Goal: Transaction & Acquisition: Purchase product/service

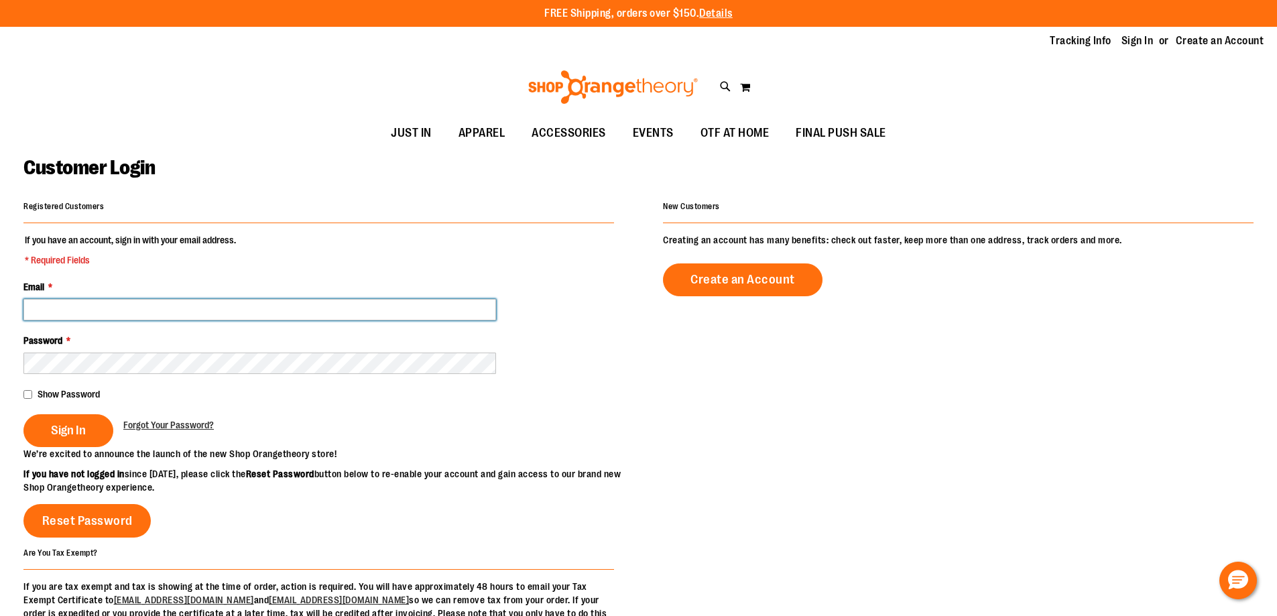
click at [101, 306] on input "Email *" at bounding box center [259, 309] width 472 height 21
type input "*"
type input "**********"
click at [23, 414] on button "Sign In" at bounding box center [68, 430] width 90 height 33
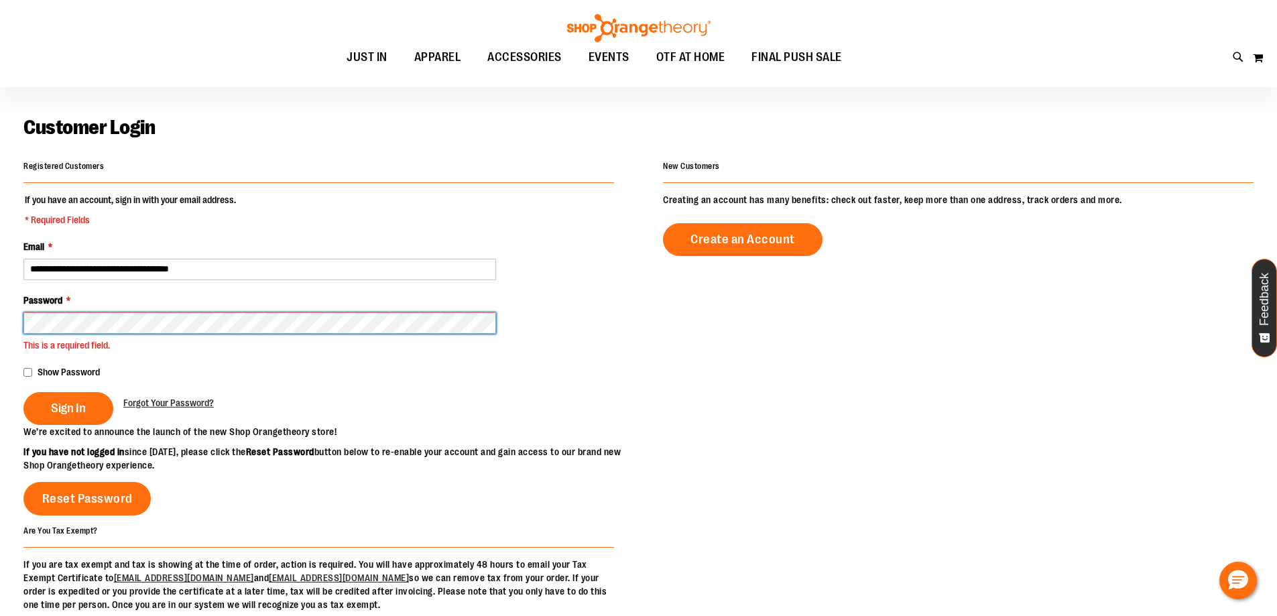
scroll to position [44, 0]
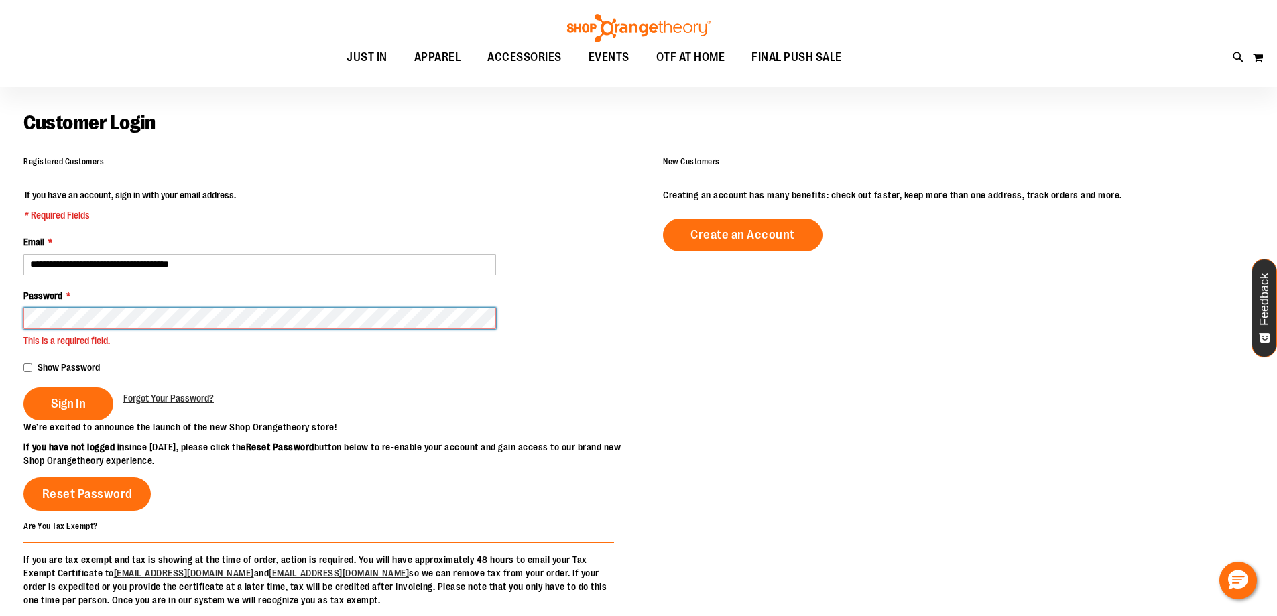
click at [23, 387] on button "Sign In" at bounding box center [68, 403] width 90 height 33
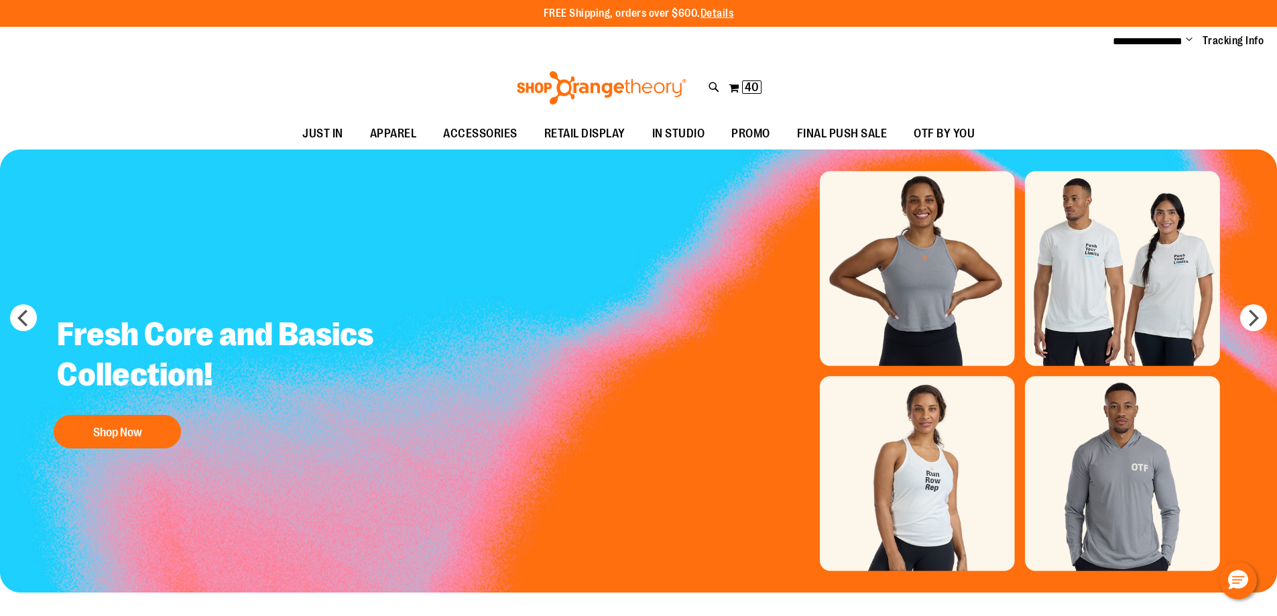
click at [1191, 44] on span "Change" at bounding box center [1188, 40] width 7 height 13
click at [1145, 66] on link "My Account" at bounding box center [1140, 64] width 117 height 25
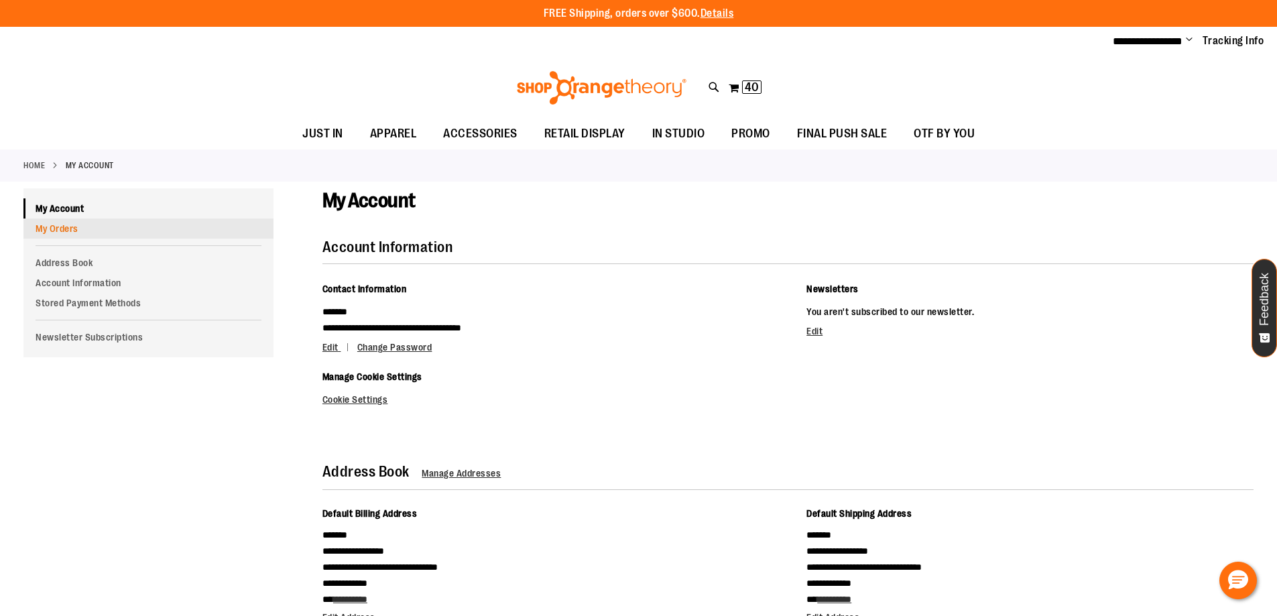
click at [182, 232] on link "My Orders" at bounding box center [148, 228] width 250 height 20
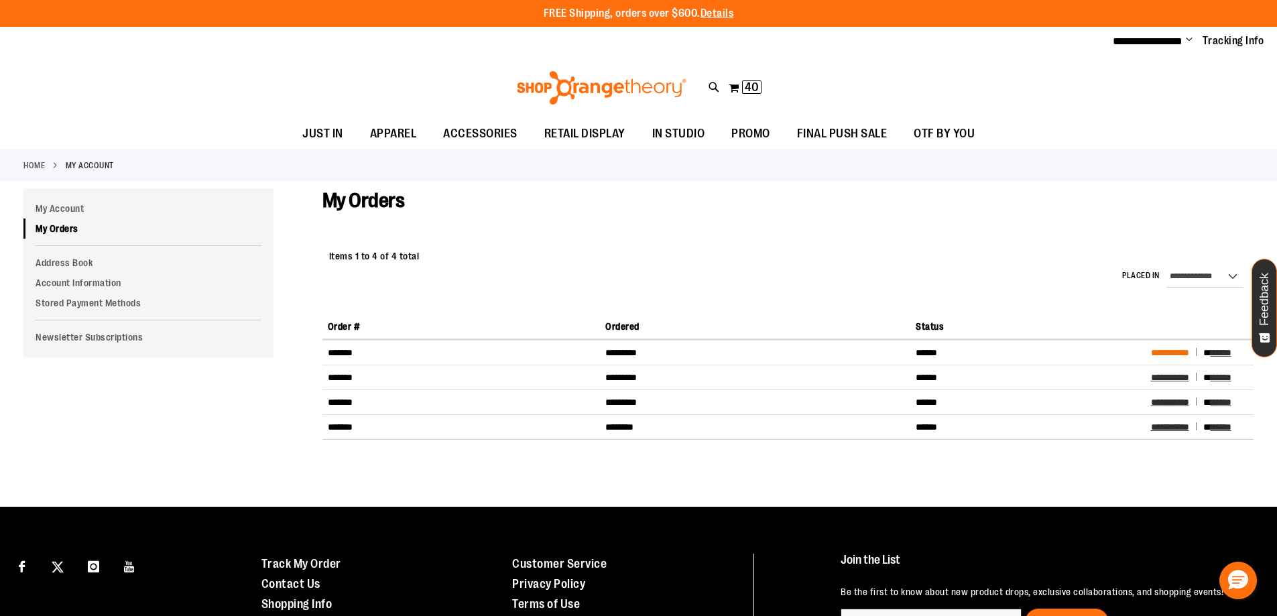
click at [1173, 348] on span "**********" at bounding box center [1170, 352] width 38 height 9
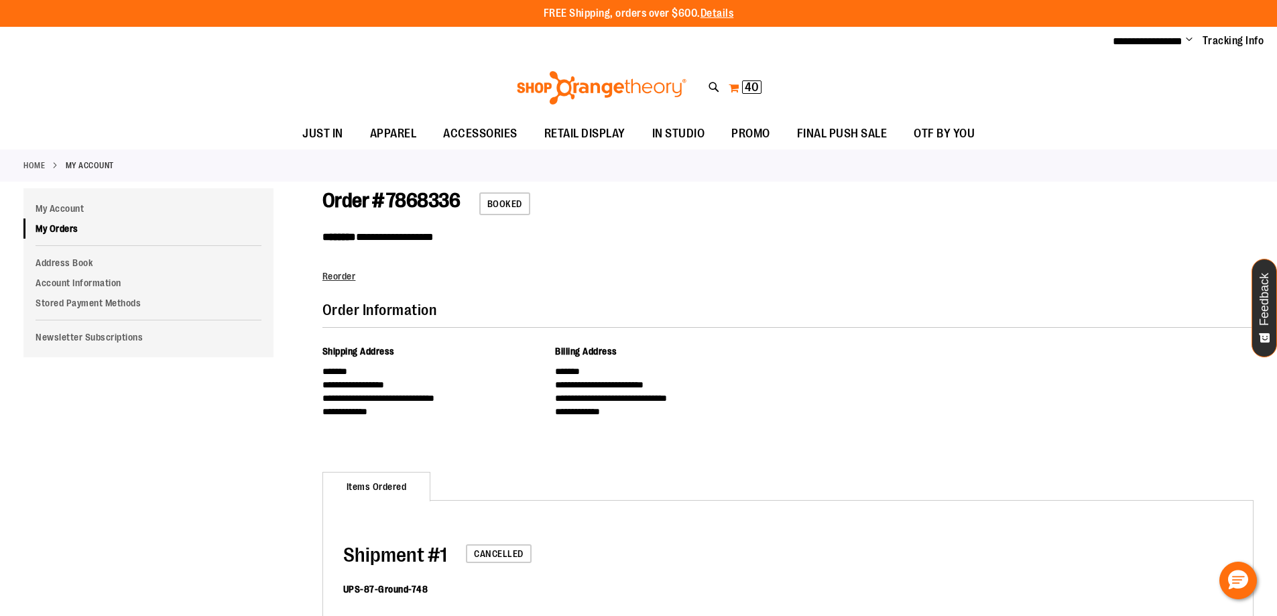
click at [751, 86] on span "40" at bounding box center [751, 86] width 14 height 13
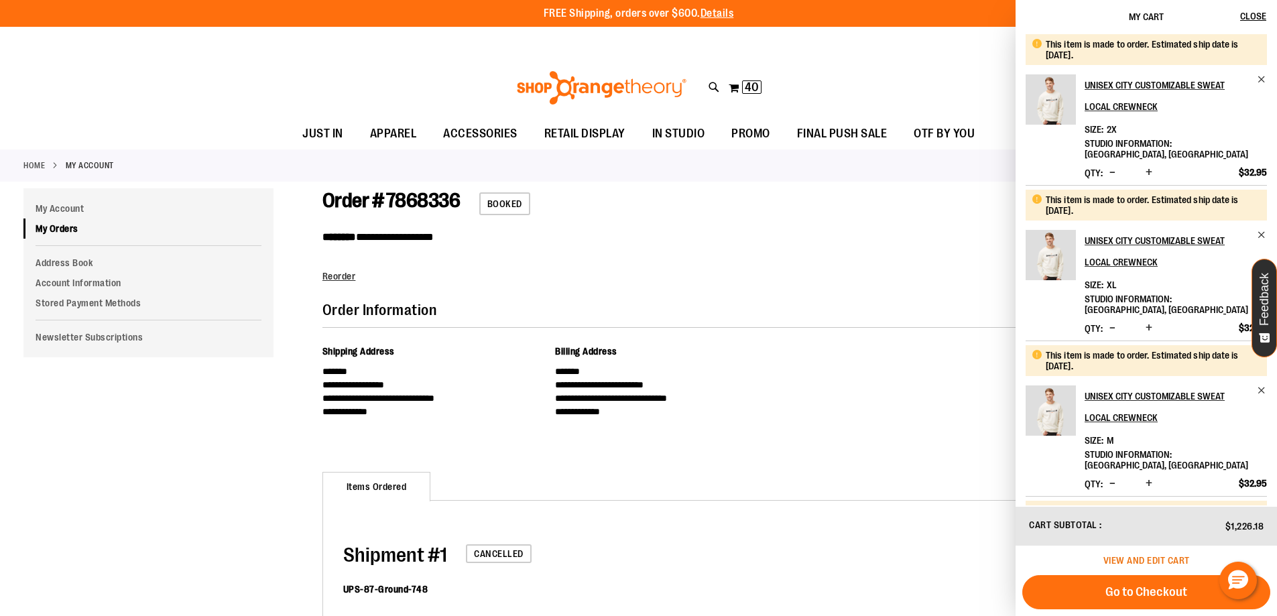
click at [1172, 558] on span "View and edit cart" at bounding box center [1146, 560] width 86 height 11
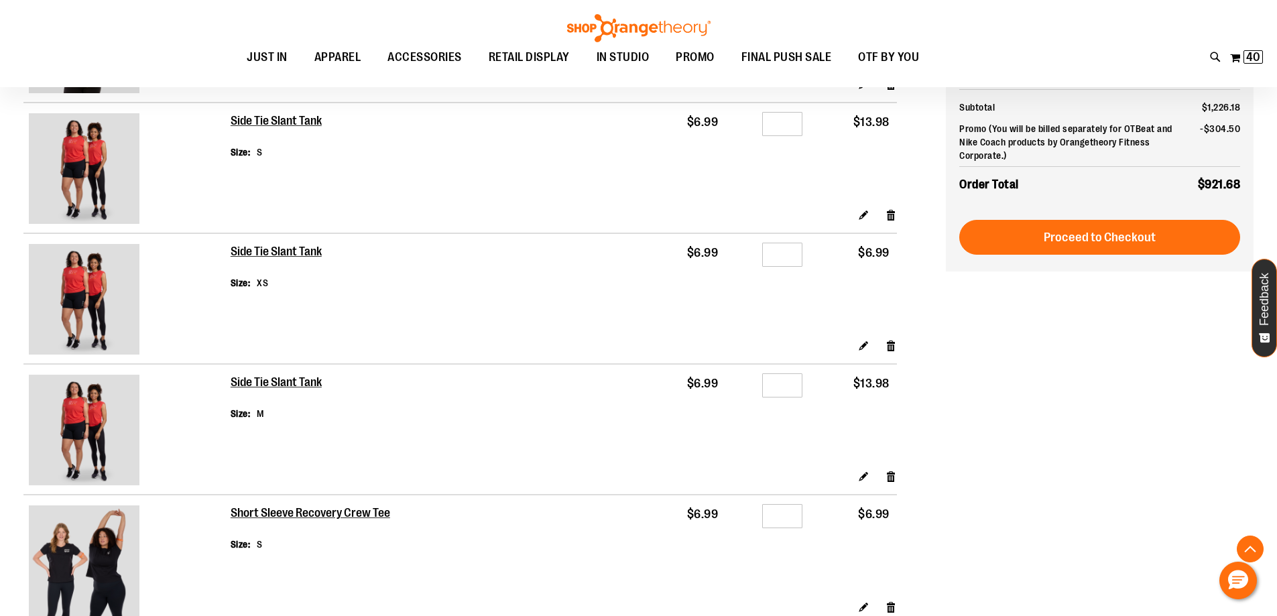
scroll to position [2121, 0]
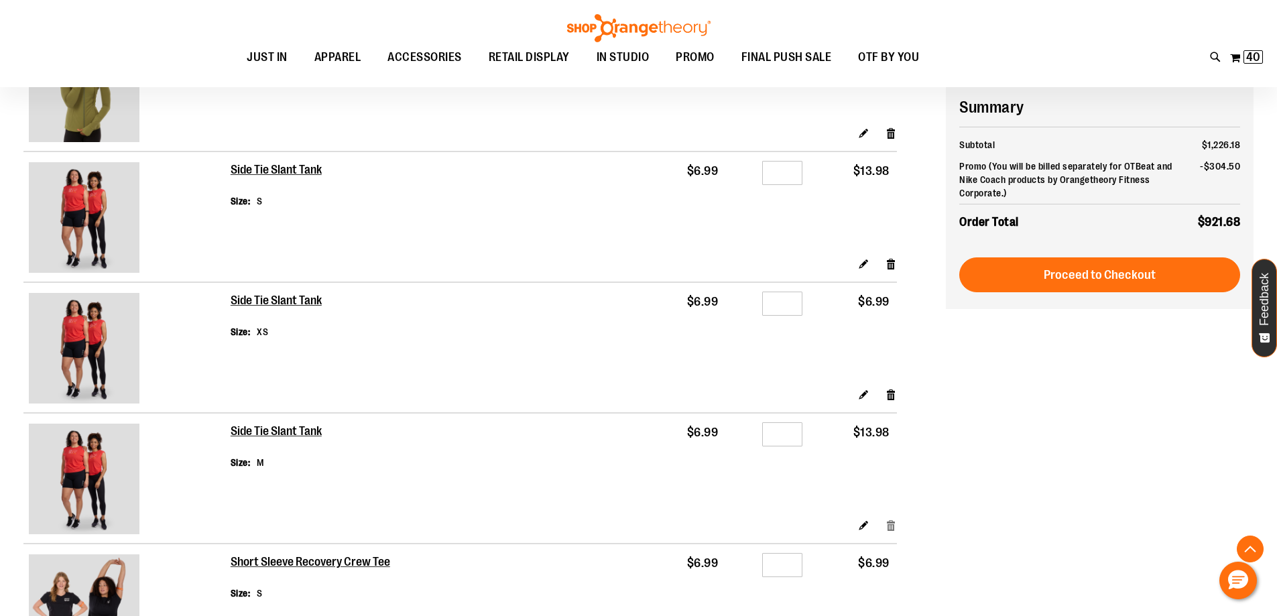
click at [893, 523] on link "Remove item" at bounding box center [890, 524] width 11 height 14
click at [891, 527] on link "Remove item" at bounding box center [890, 524] width 11 height 14
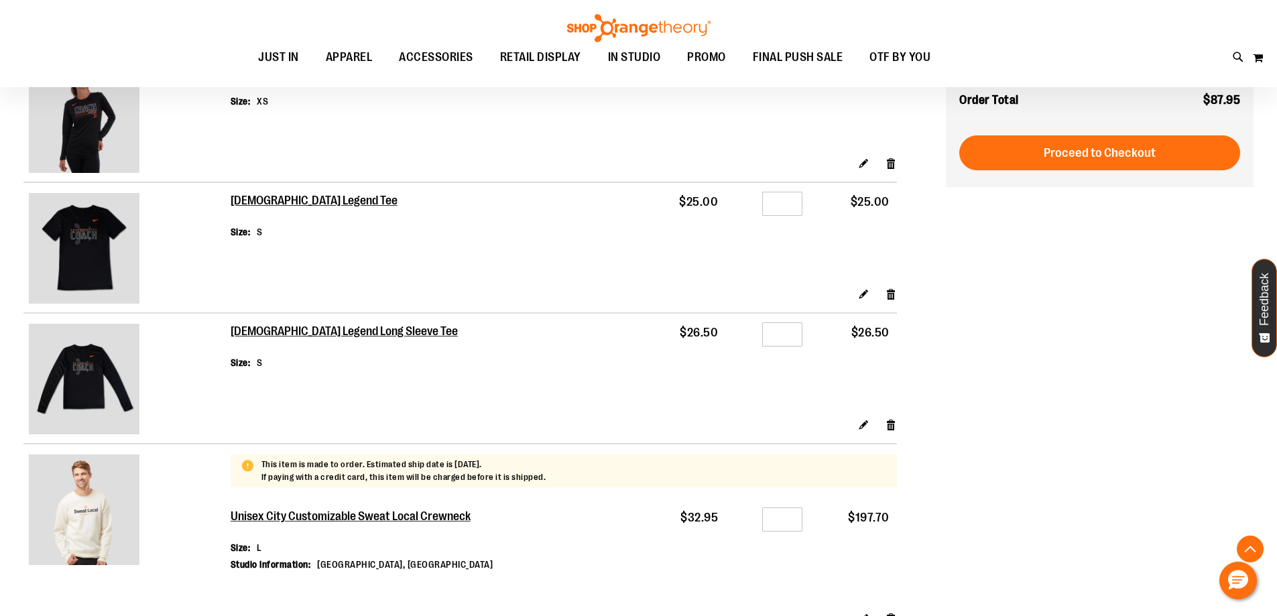
scroll to position [602, 0]
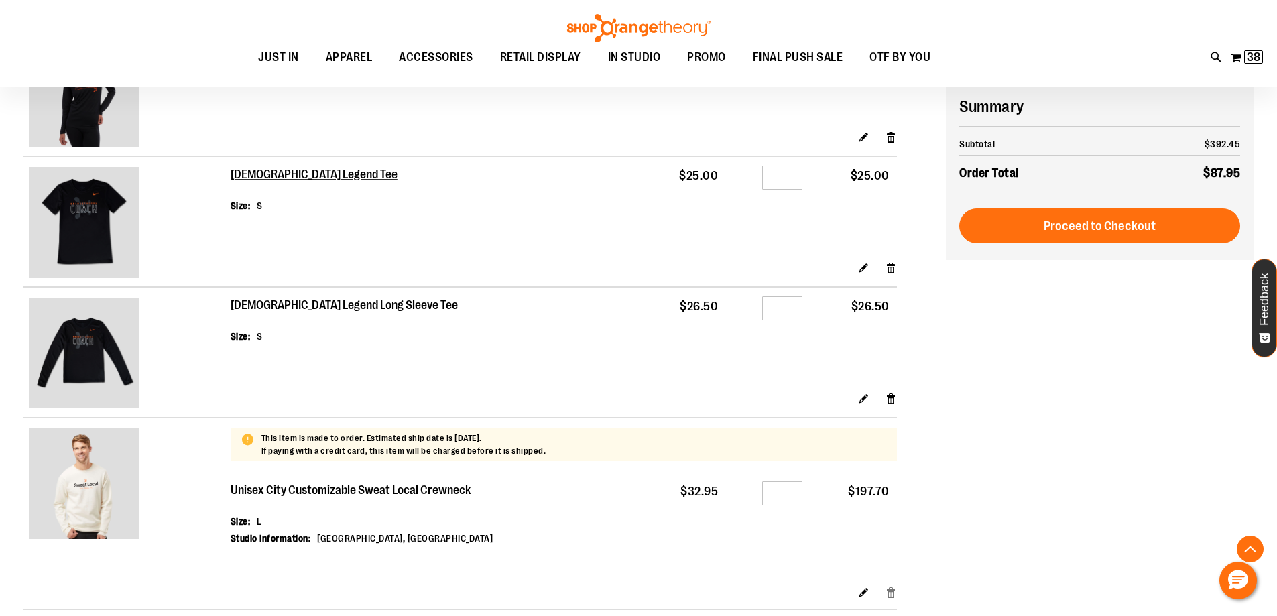
click at [893, 589] on link "Remove item" at bounding box center [890, 592] width 11 height 14
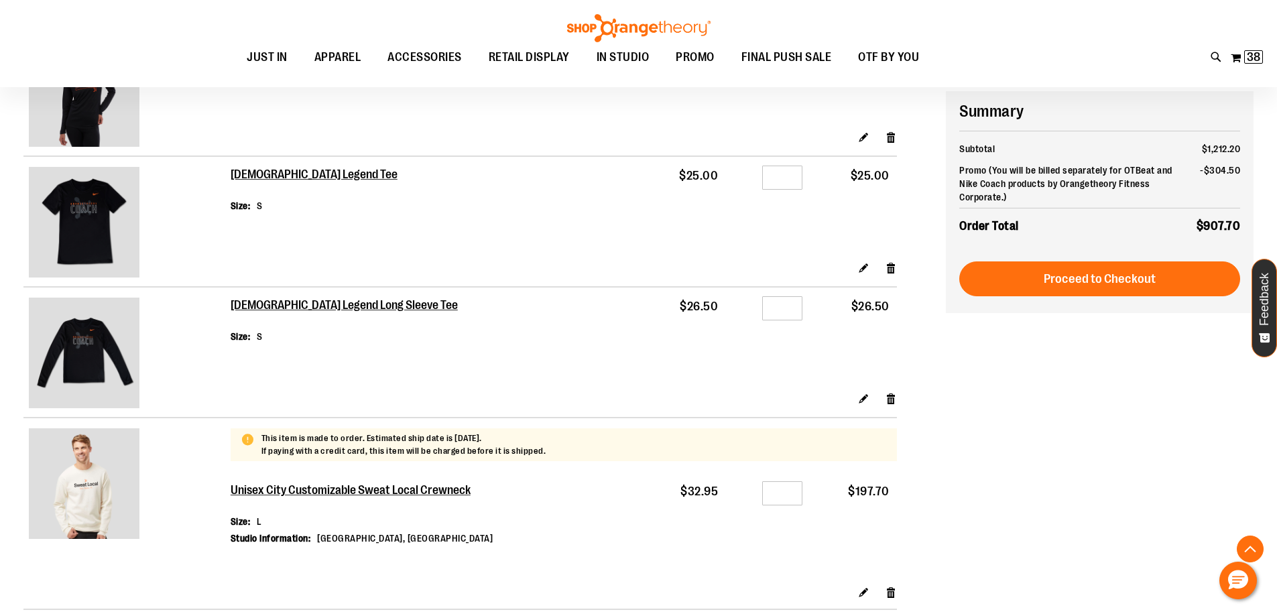
scroll to position [669, 0]
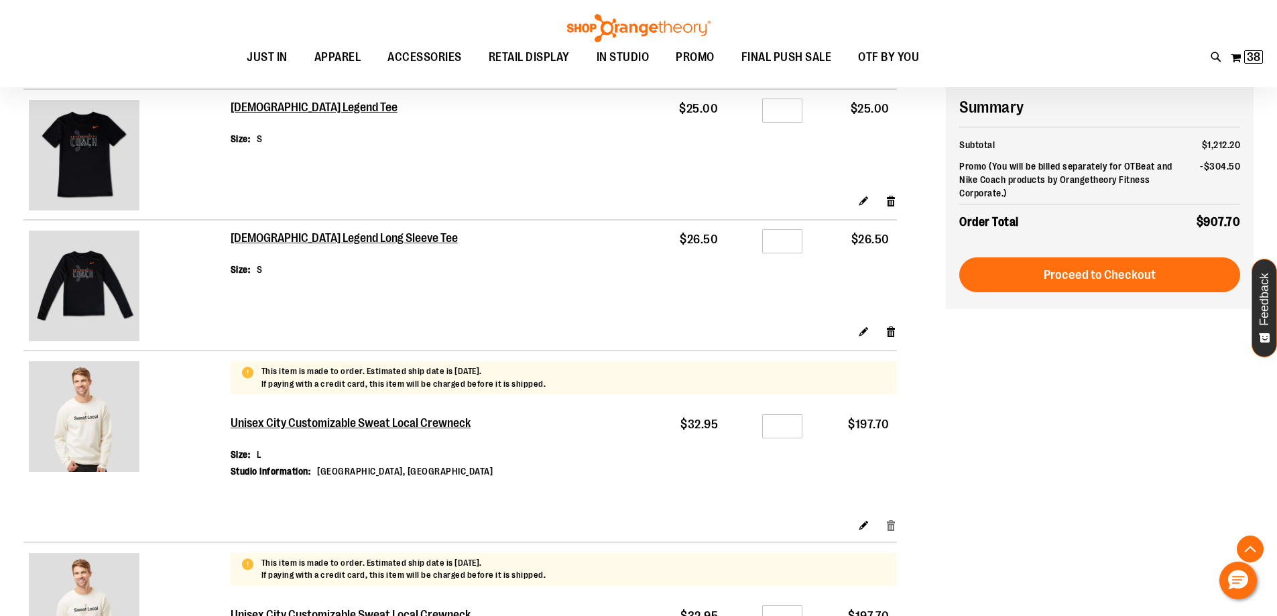
click at [892, 529] on link "Remove item" at bounding box center [890, 525] width 11 height 14
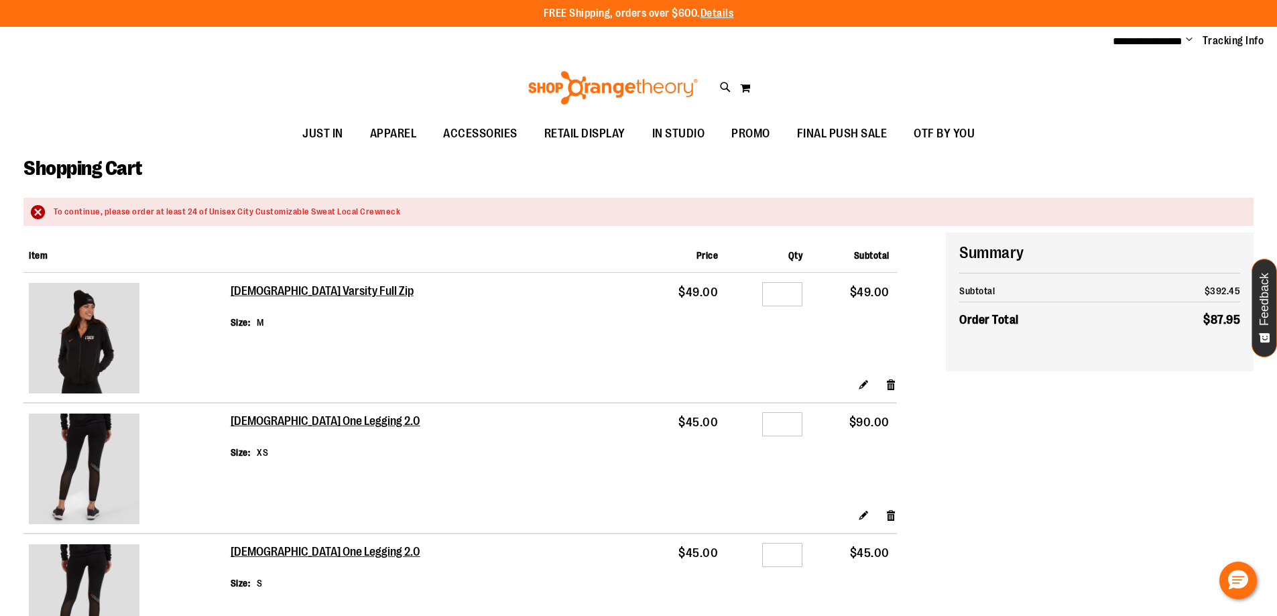
click at [557, 485] on td "Ladies One Legging 2.0 Size XS" at bounding box center [436, 451] width 411 height 96
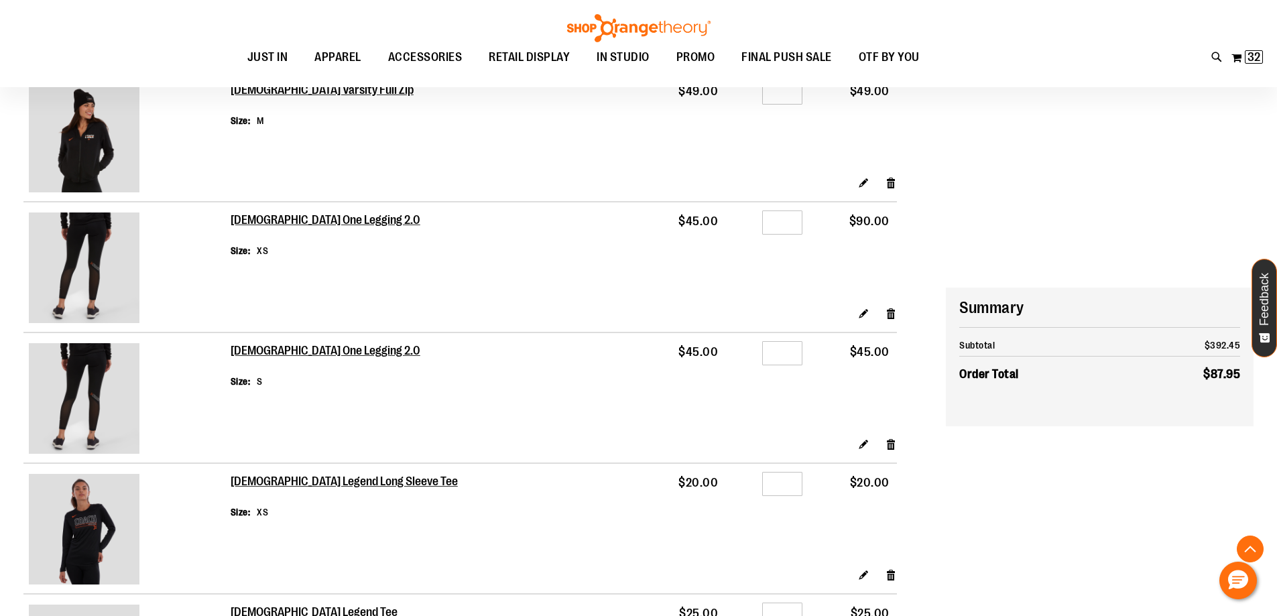
scroll to position [708, 0]
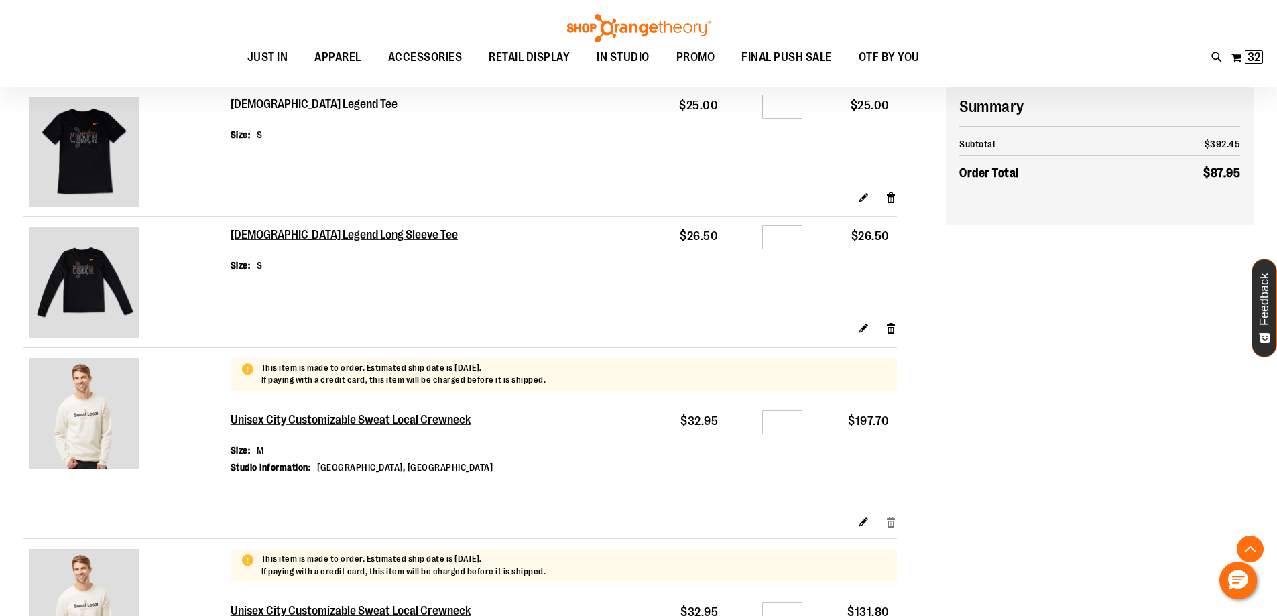
click at [886, 523] on link "Remove item" at bounding box center [890, 521] width 11 height 14
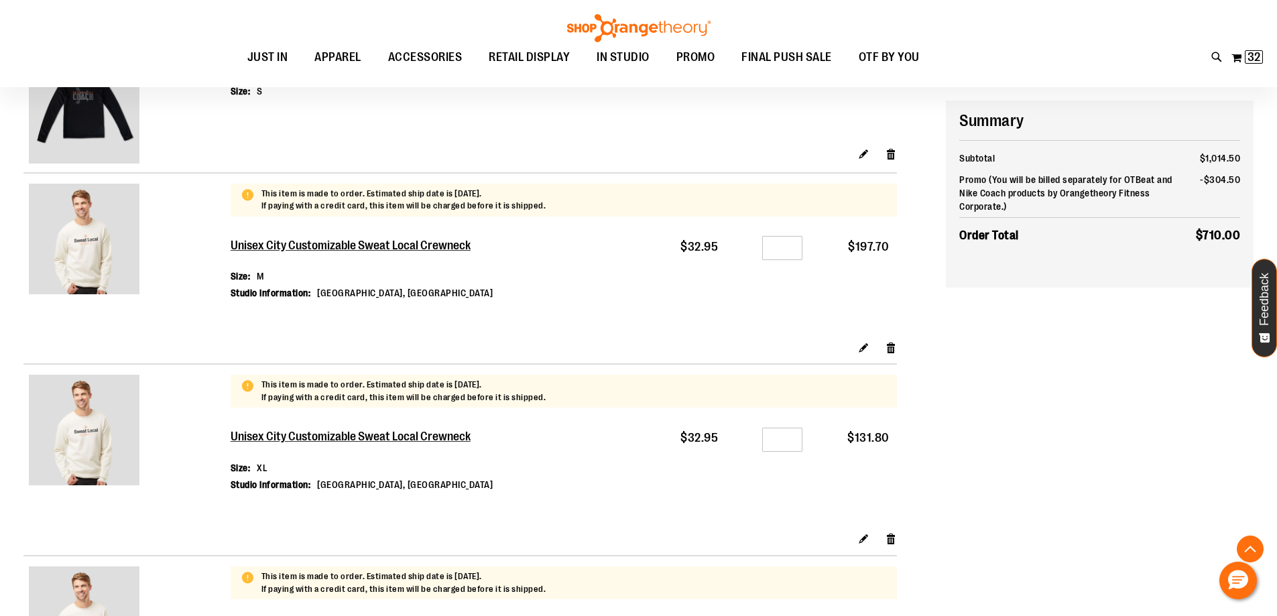
scroll to position [896, 0]
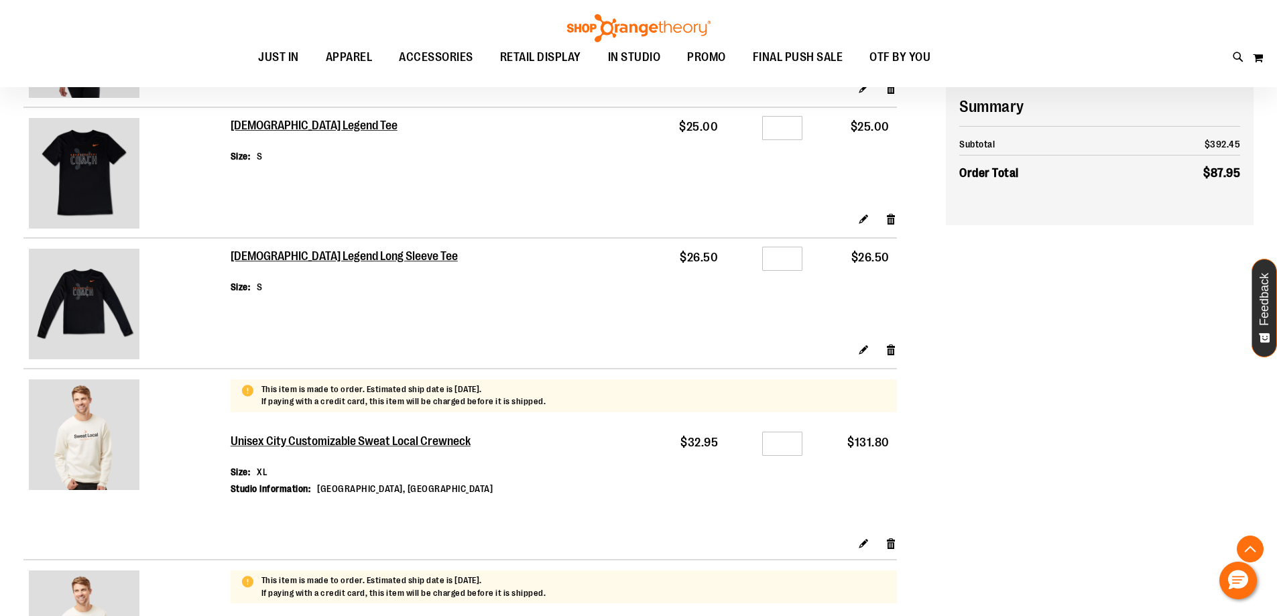
scroll to position [719, 0]
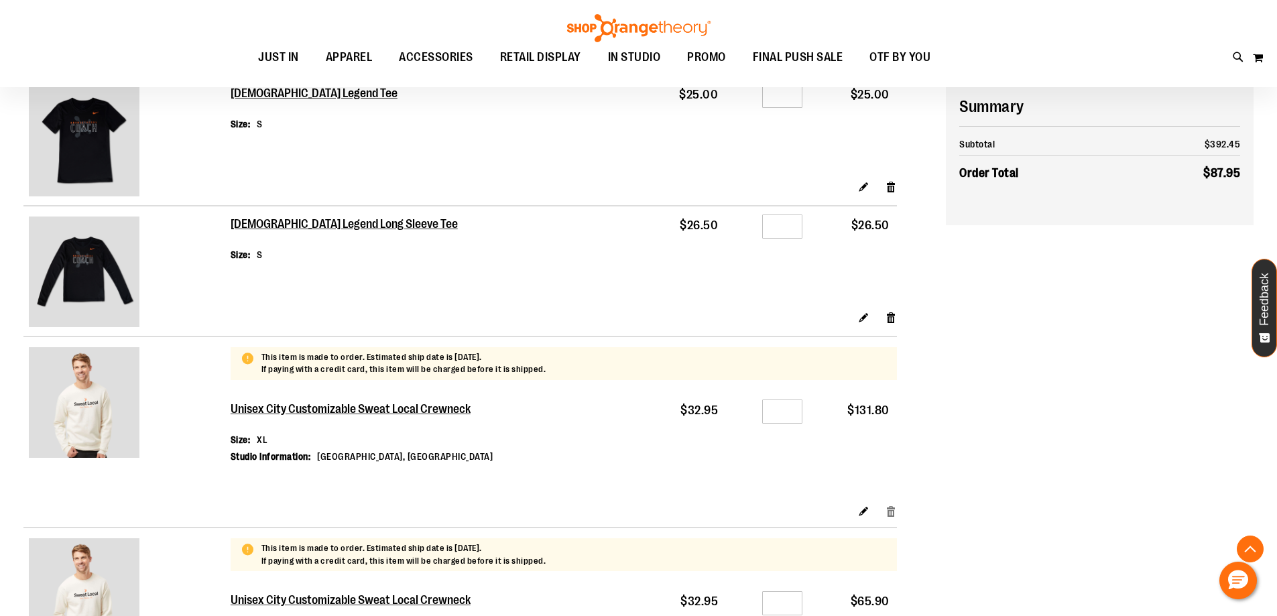
click at [896, 516] on link "Remove item" at bounding box center [890, 510] width 11 height 14
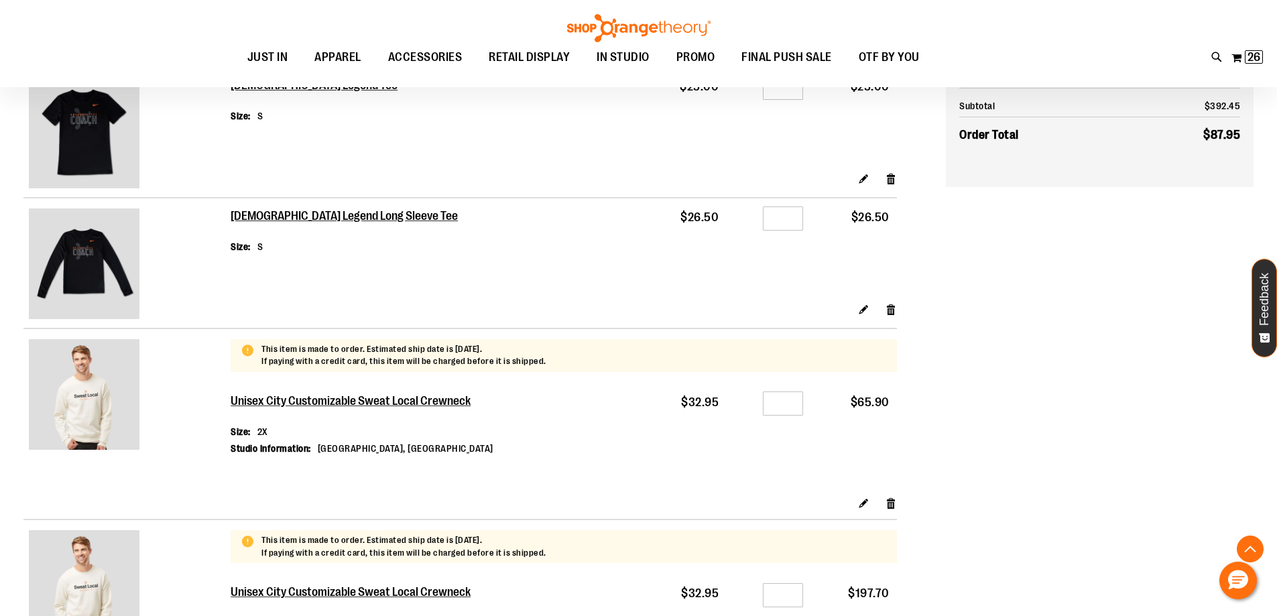
scroll to position [749, 0]
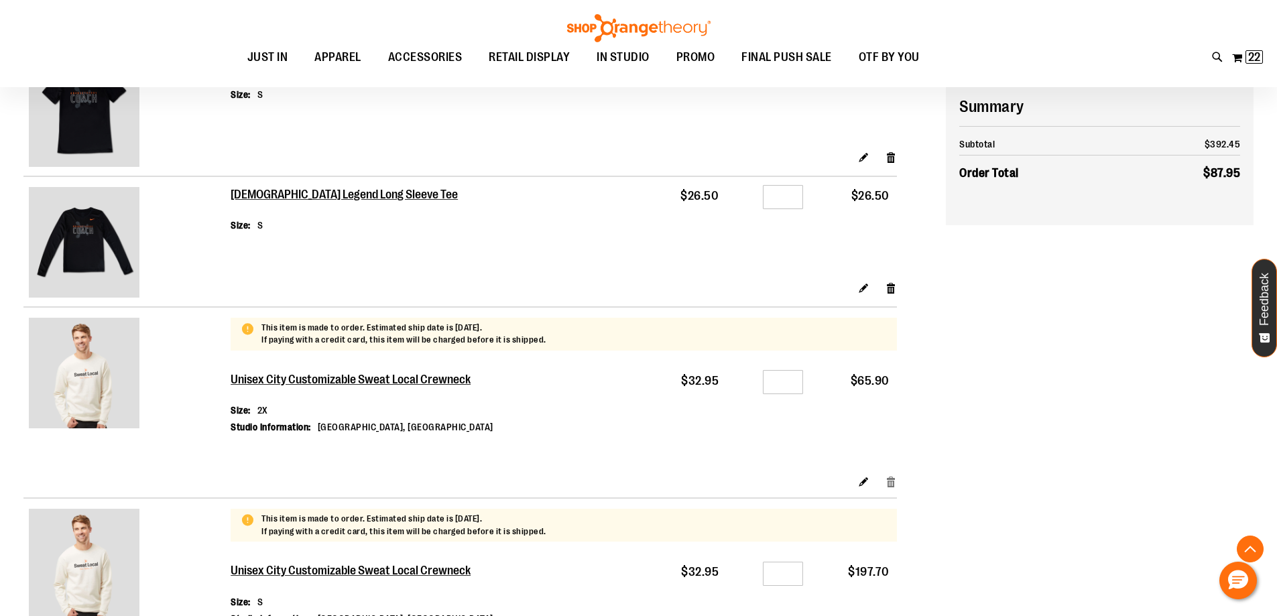
click at [893, 480] on link "Remove item" at bounding box center [890, 481] width 11 height 14
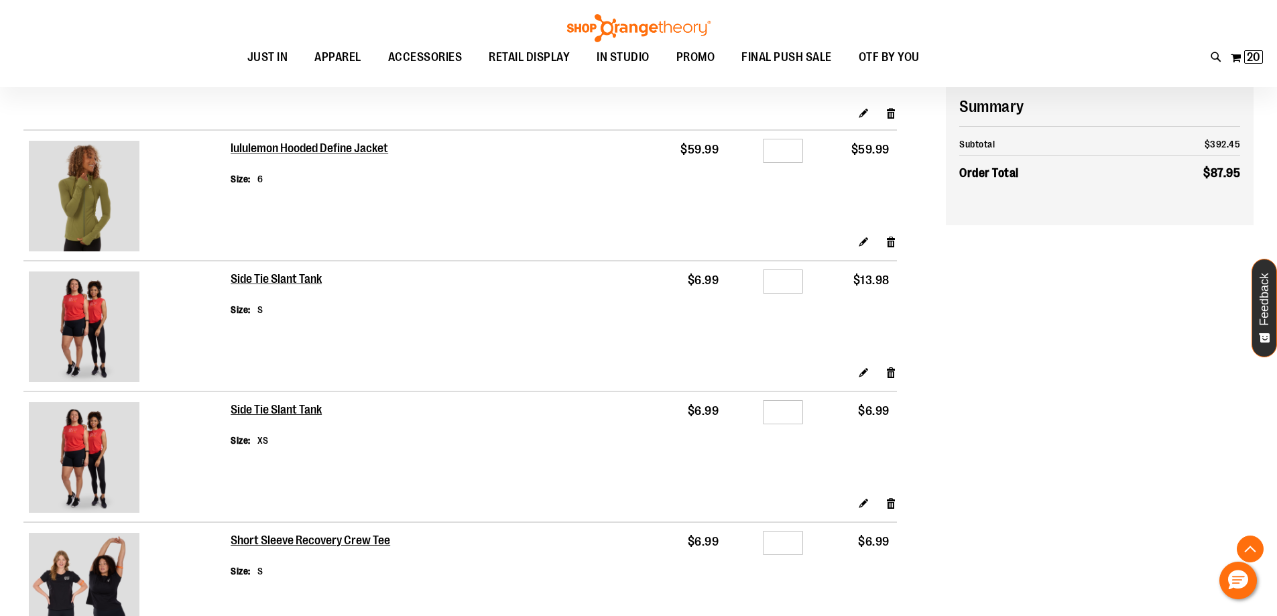
scroll to position [1406, 0]
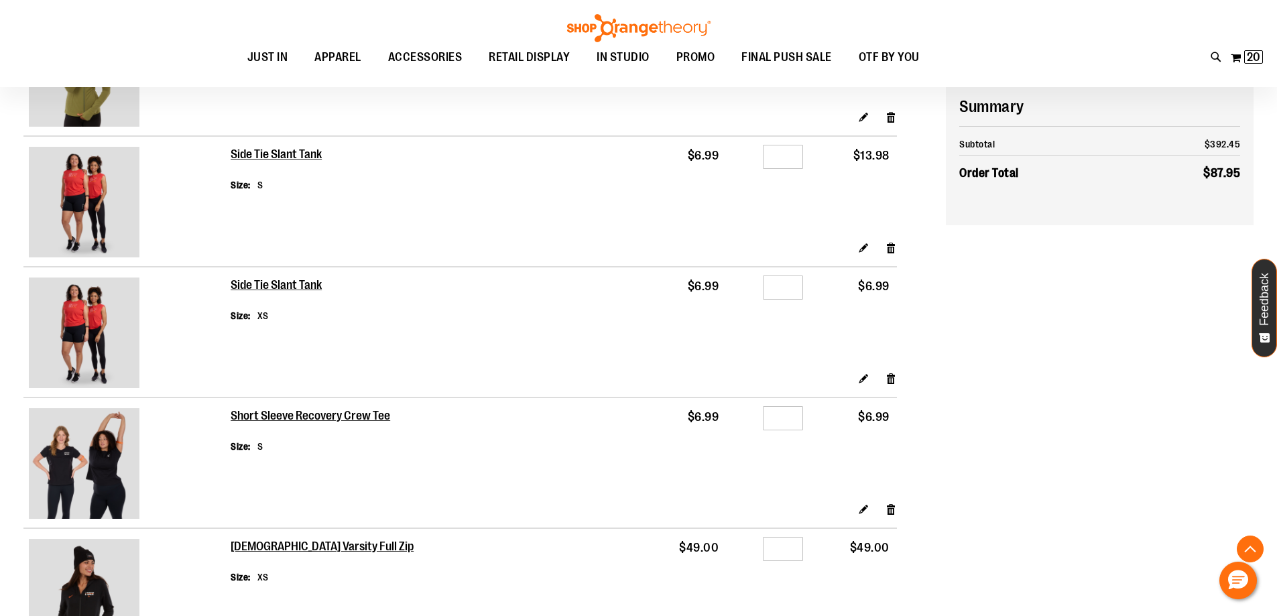
click at [885, 245] on div "Edit Remove item" at bounding box center [564, 252] width 666 height 23
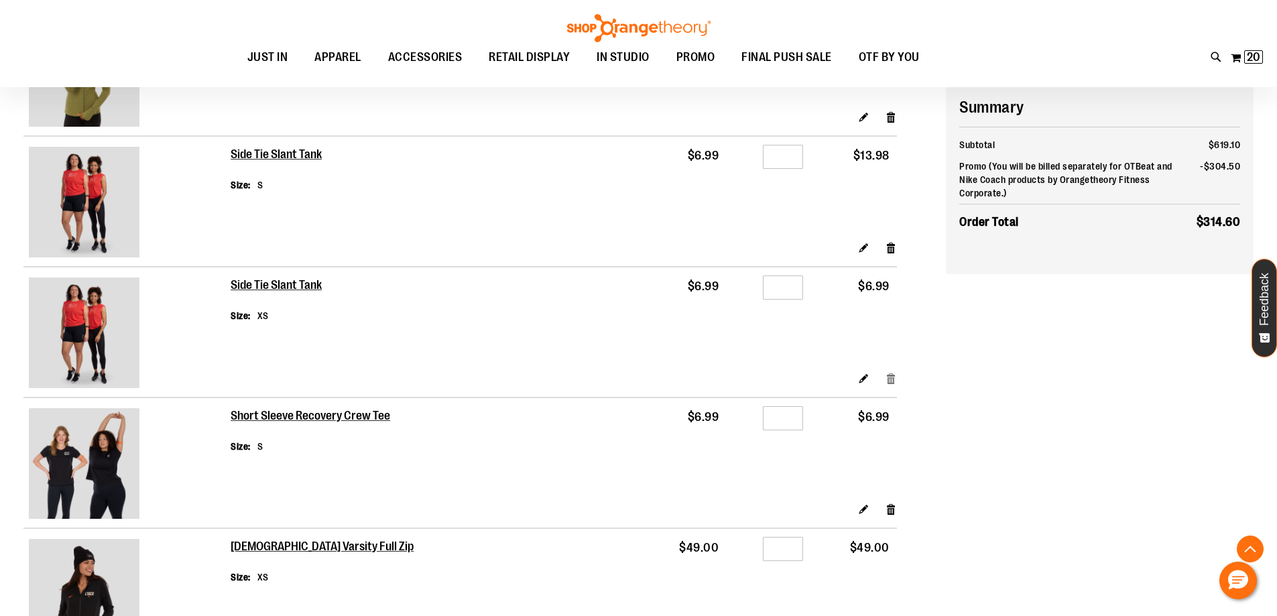
click at [893, 379] on link "Remove item" at bounding box center [890, 378] width 11 height 14
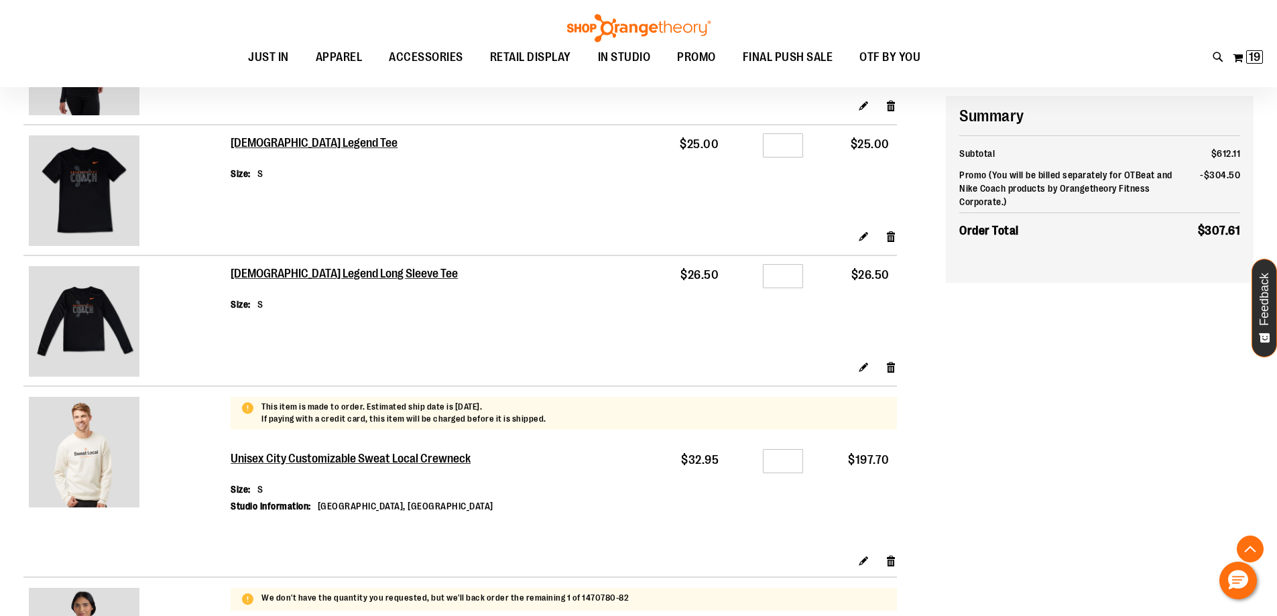
scroll to position [736, 0]
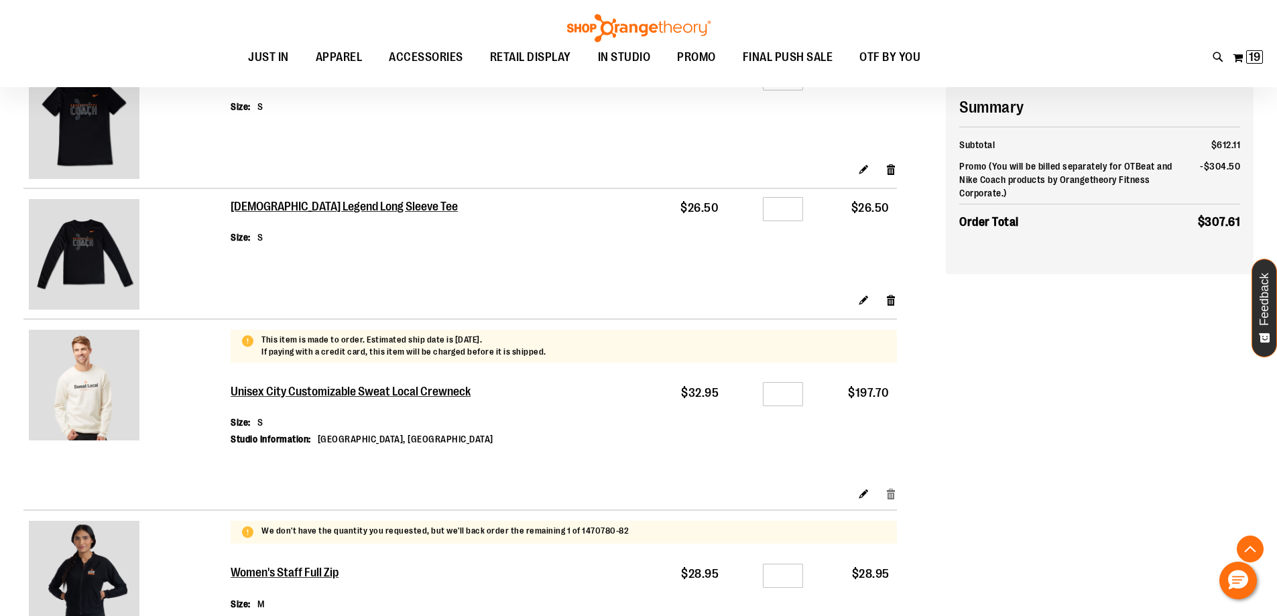
click at [887, 495] on link "Remove item" at bounding box center [890, 493] width 11 height 14
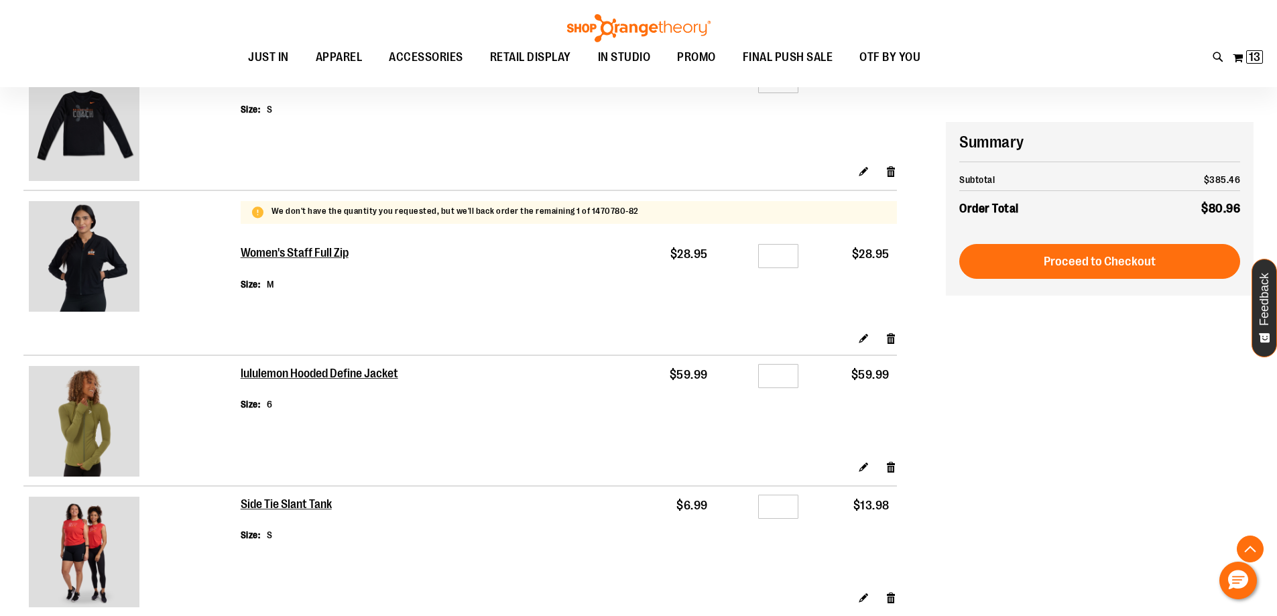
scroll to position [865, 0]
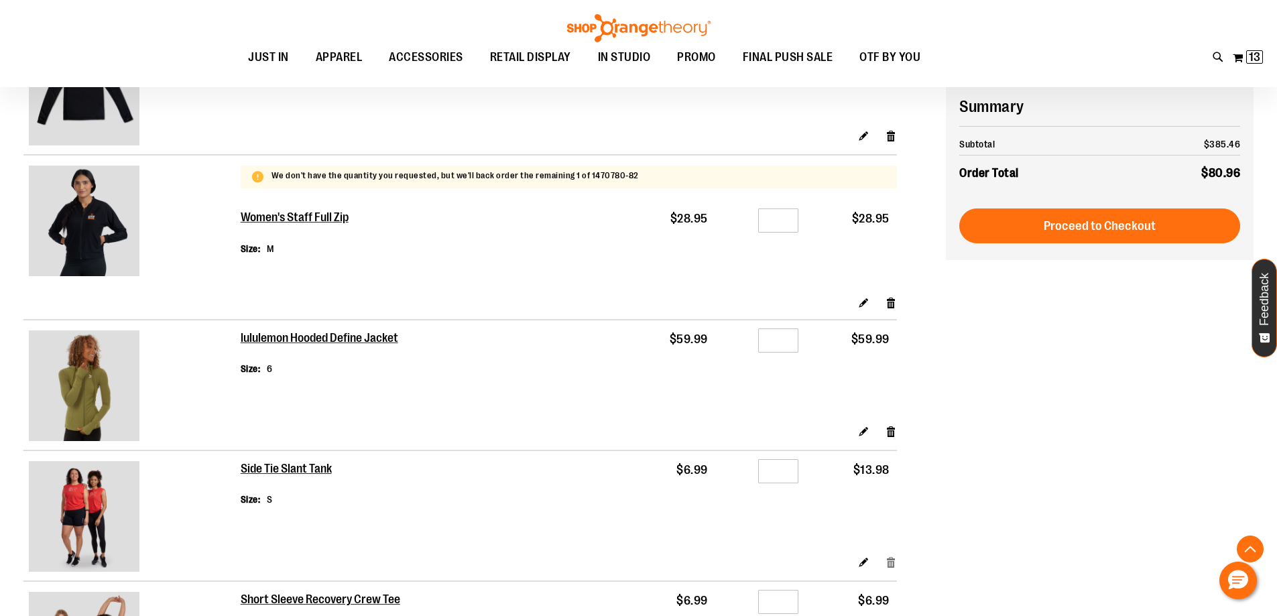
click at [887, 566] on link "Remove item" at bounding box center [890, 562] width 11 height 14
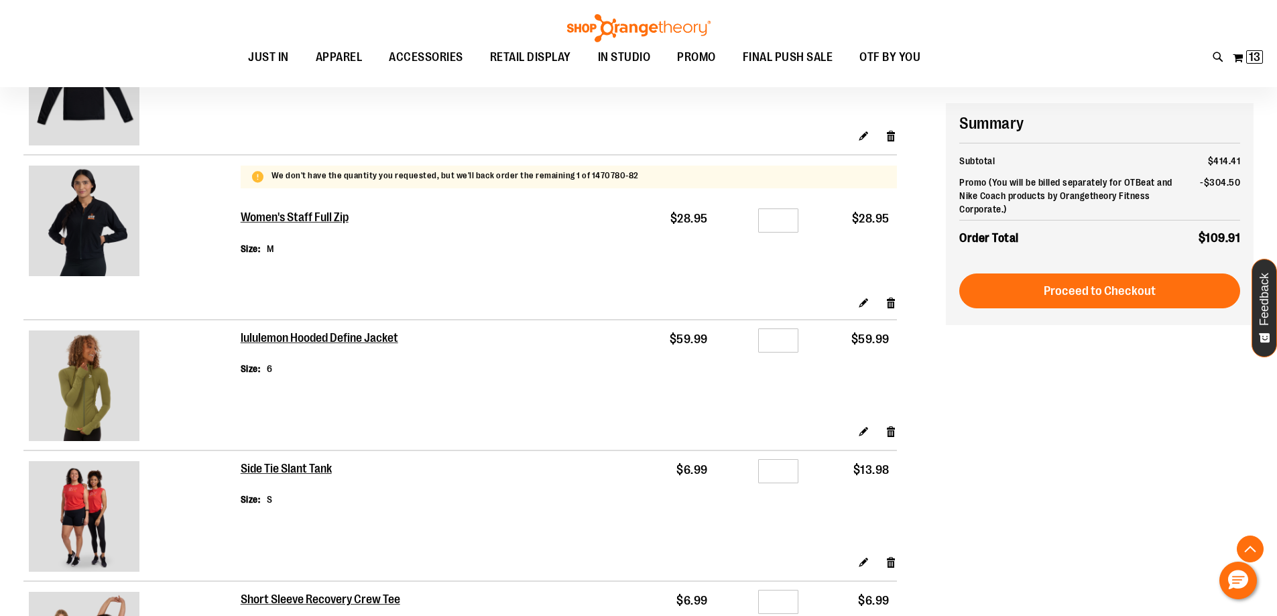
scroll to position [932, 0]
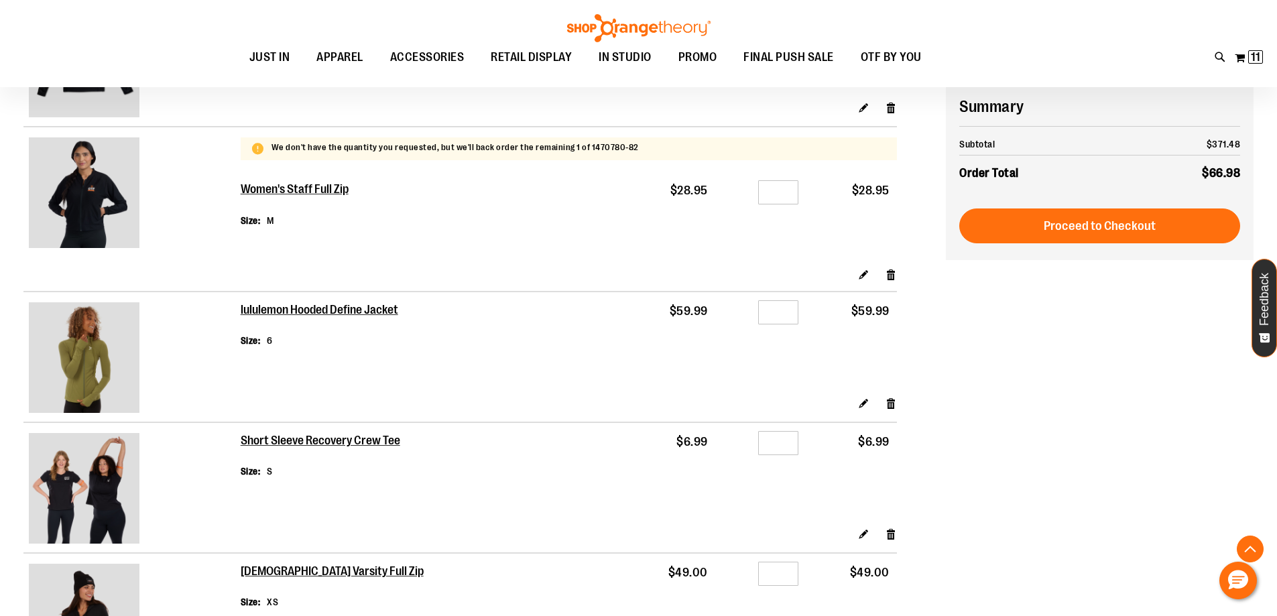
scroll to position [917, 0]
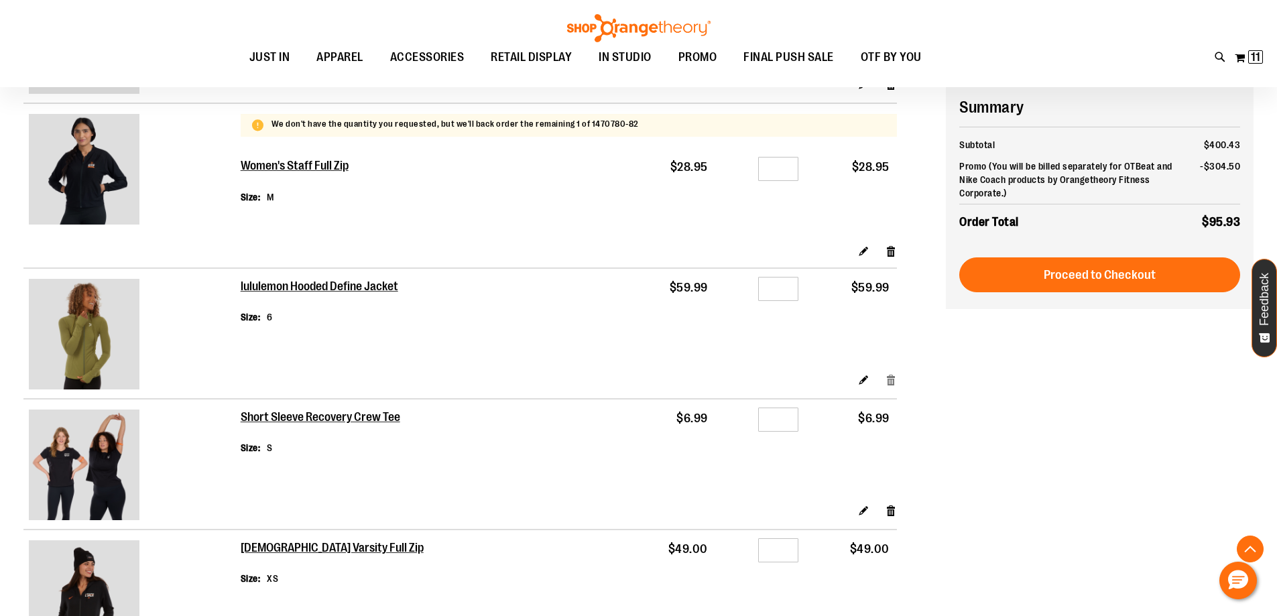
click at [891, 382] on link "Remove item" at bounding box center [890, 380] width 11 height 14
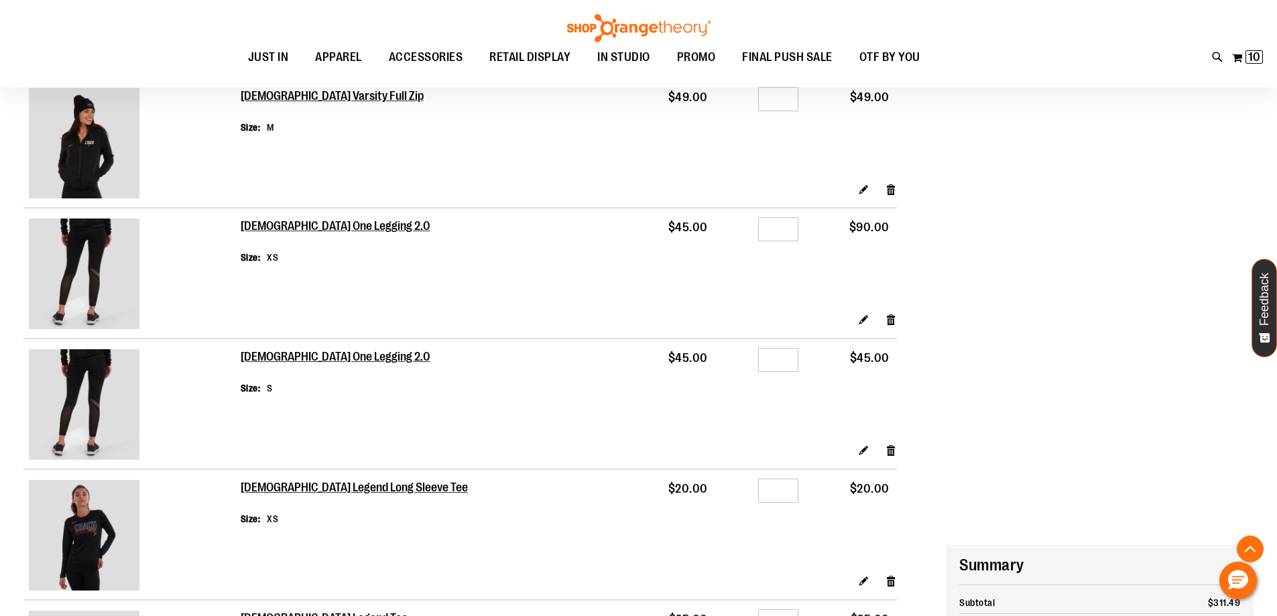
scroll to position [978, 0]
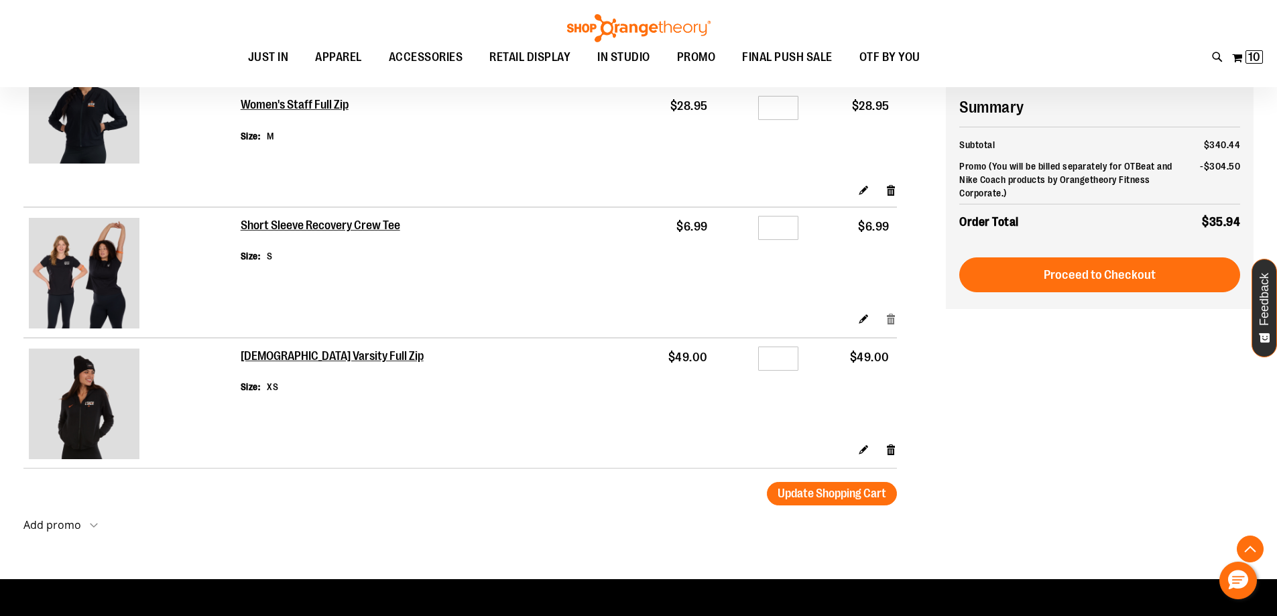
click at [891, 319] on link "Remove item" at bounding box center [890, 319] width 11 height 14
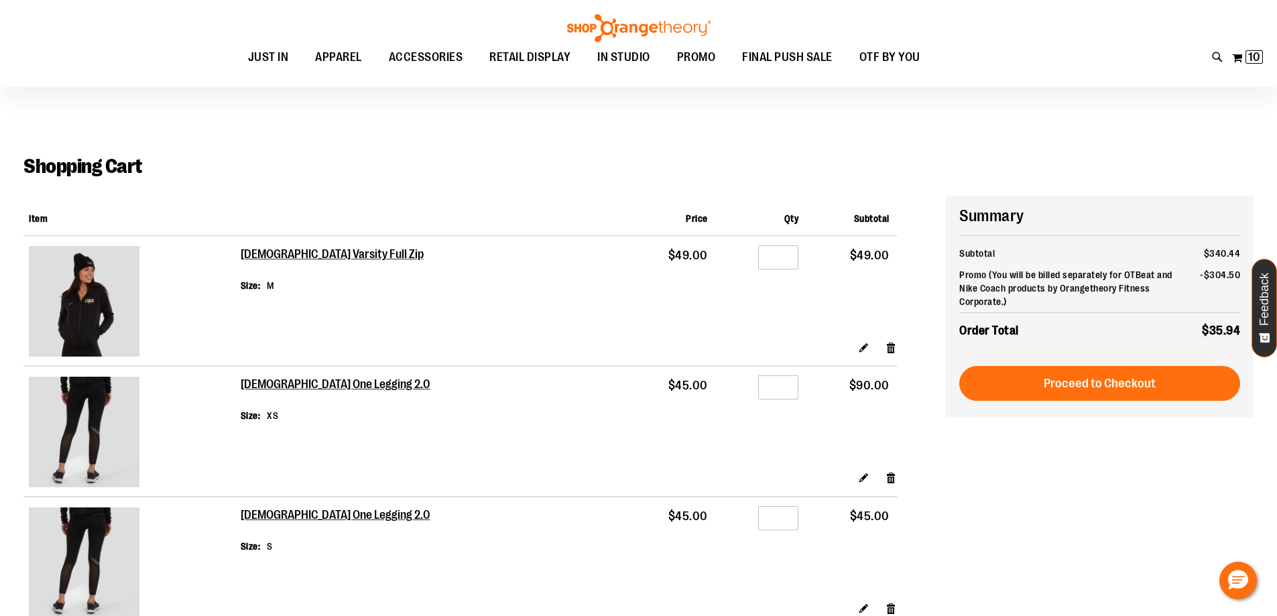
scroll to position [0, 0]
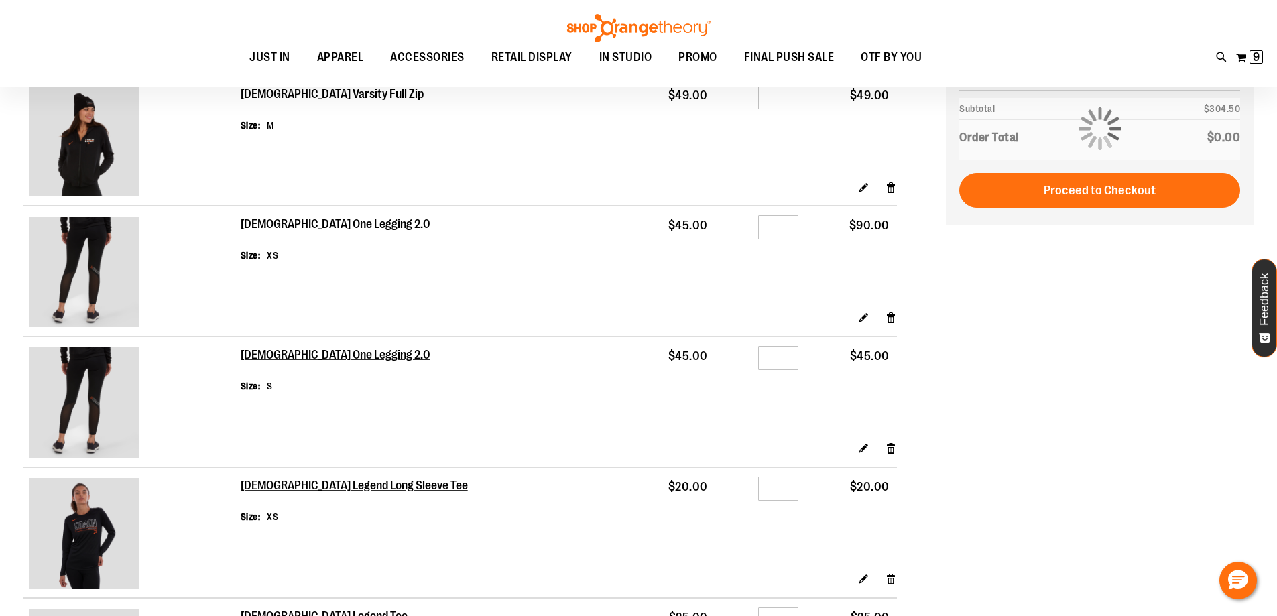
scroll to position [125, 0]
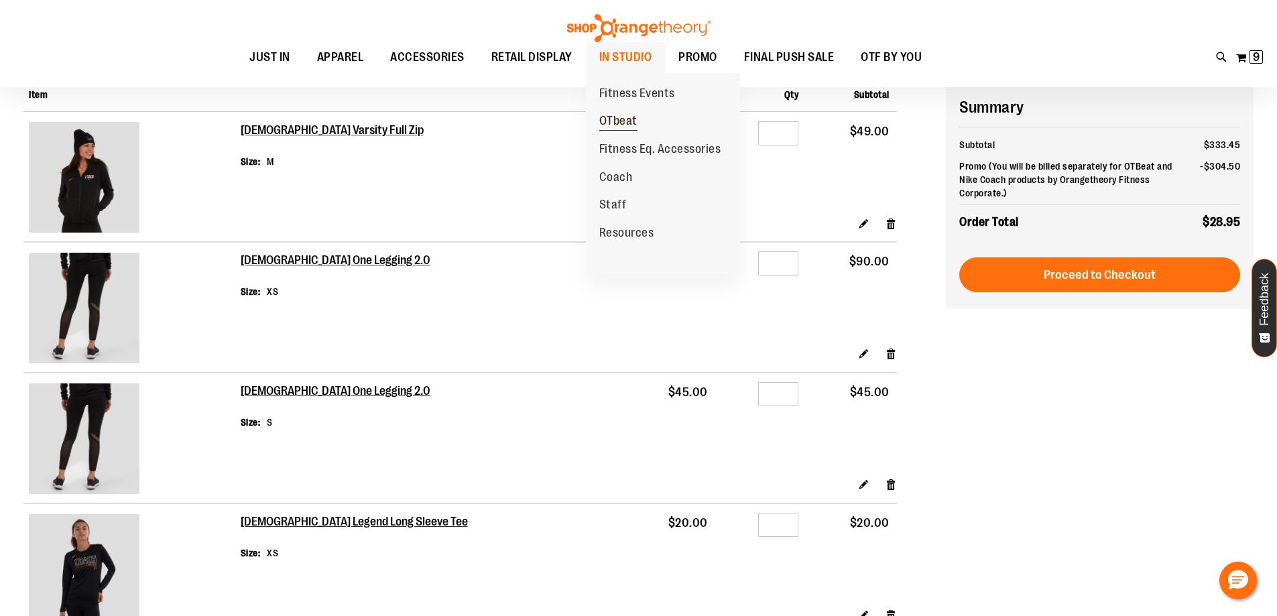
click at [616, 123] on span "OTbeat" at bounding box center [618, 122] width 38 height 17
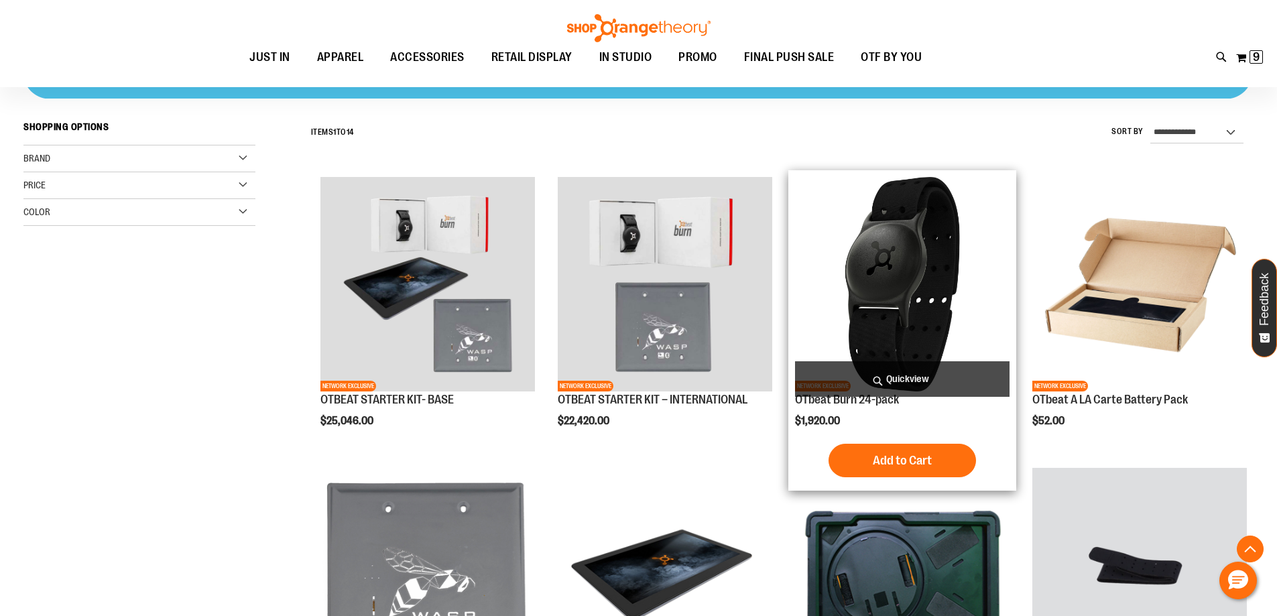
scroll to position [401, 0]
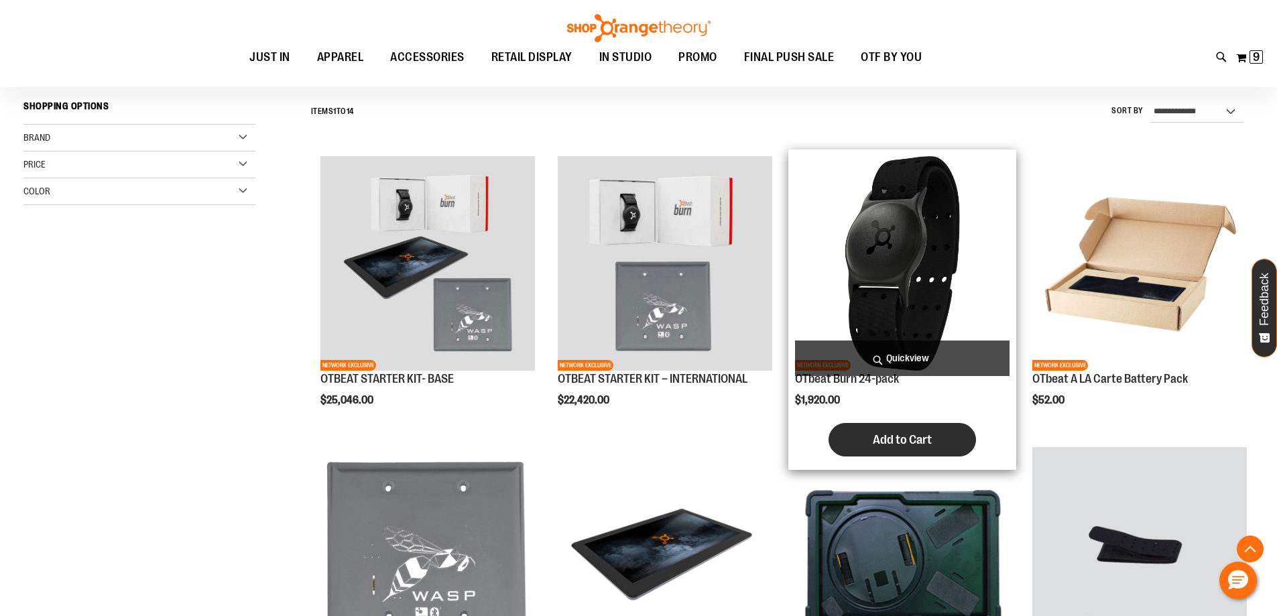
click at [888, 437] on span "Add to Cart" at bounding box center [901, 439] width 59 height 15
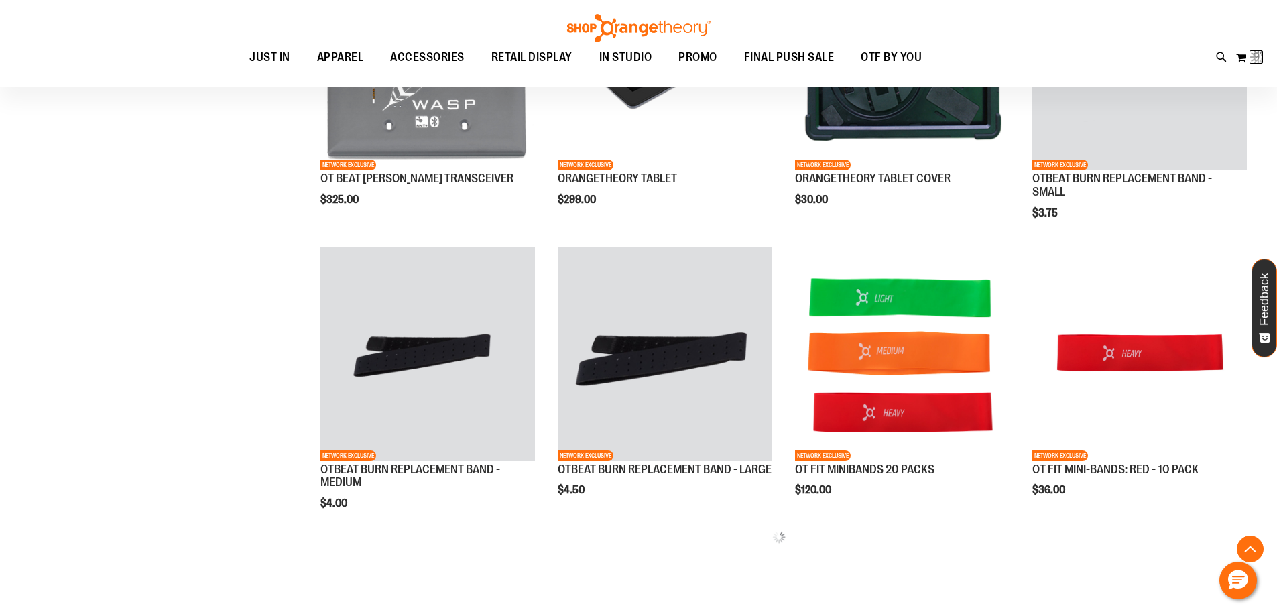
scroll to position [899, 0]
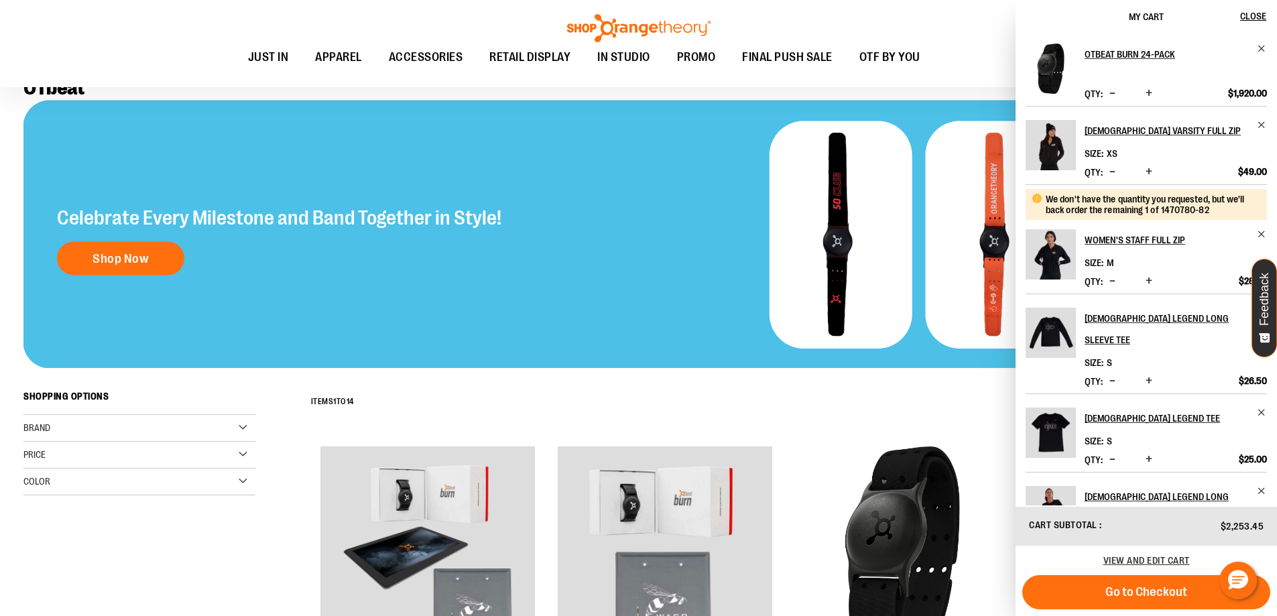
scroll to position [116, 0]
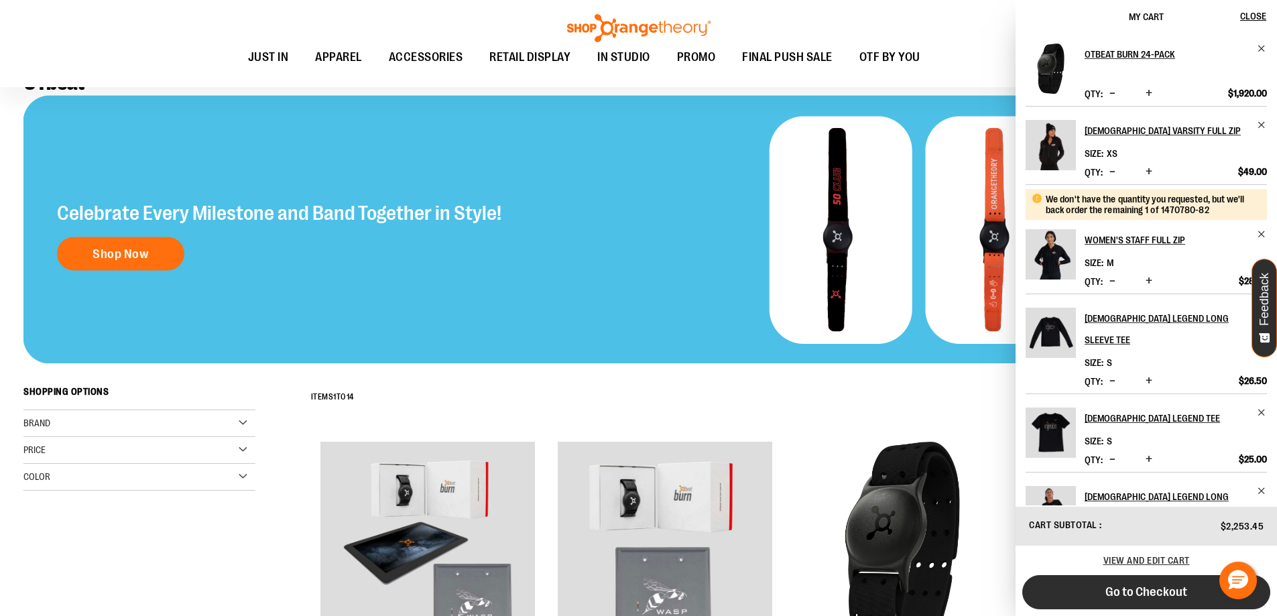
click at [1151, 591] on span "Go to Checkout" at bounding box center [1146, 591] width 82 height 15
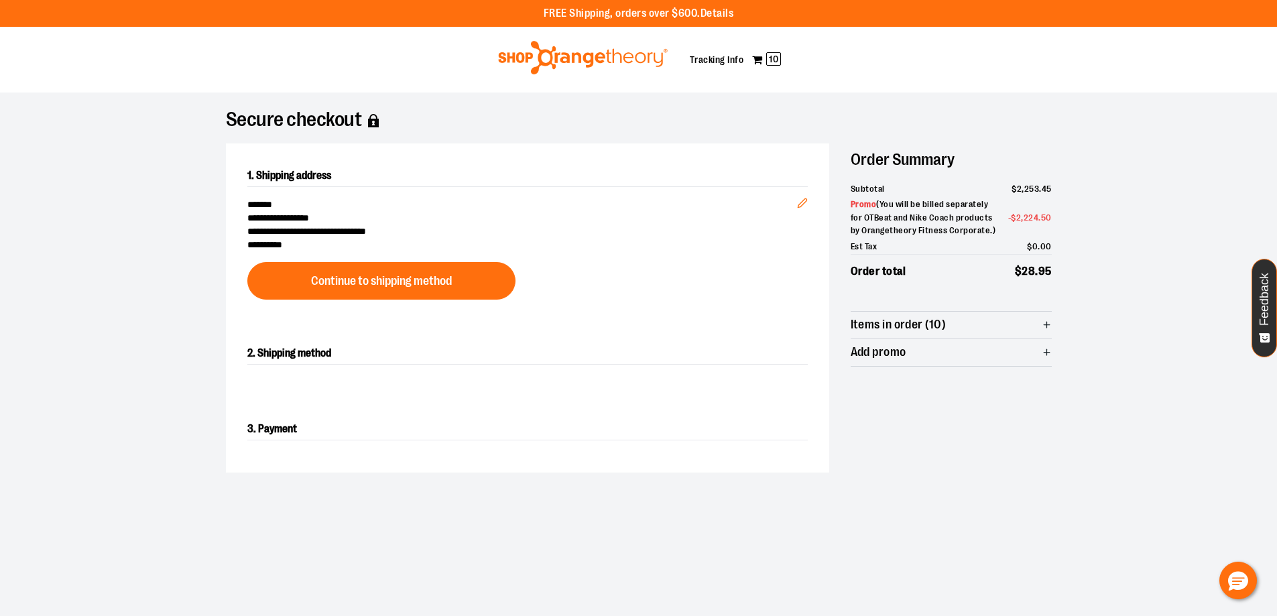
click at [911, 274] on li "Order total $ 28 . 95" at bounding box center [950, 267] width 201 height 27
click at [854, 324] on span "Items in order (10)" at bounding box center [898, 324] width 96 height 13
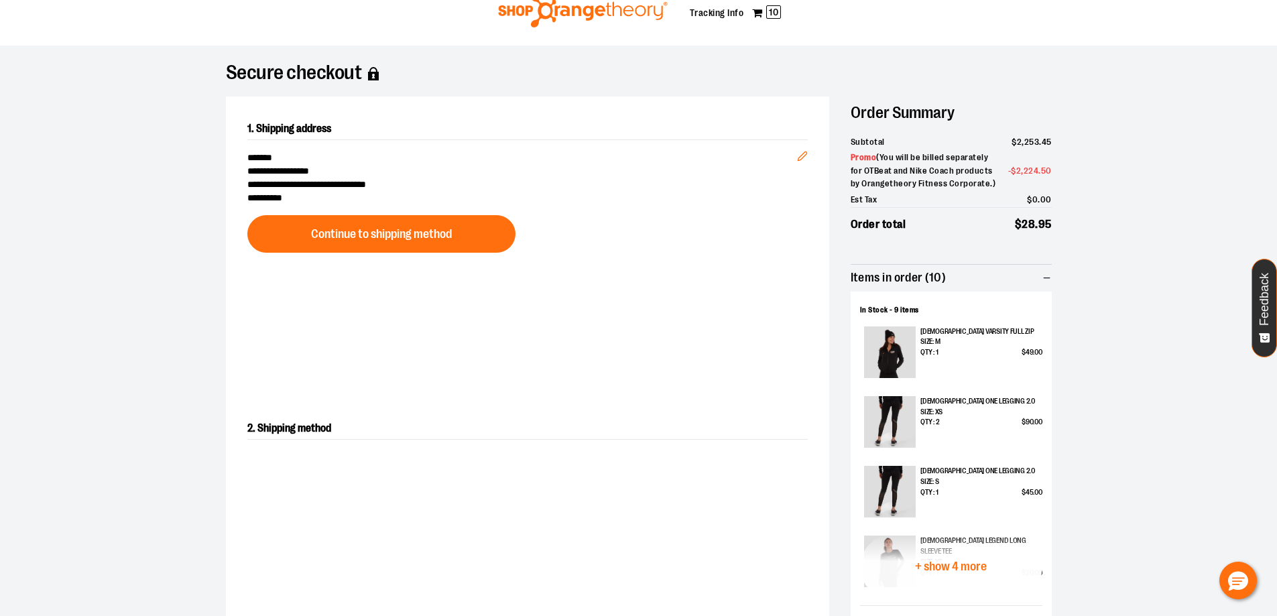
scroll to position [67, 0]
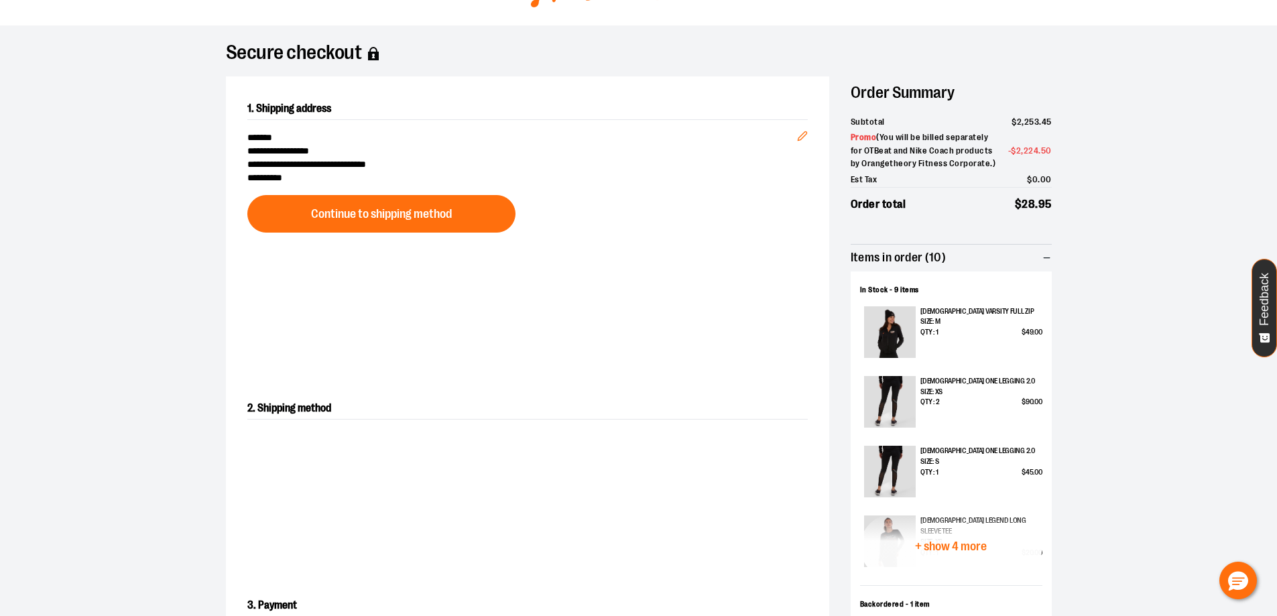
click at [960, 540] on span "+ show 4 more" at bounding box center [951, 546] width 72 height 13
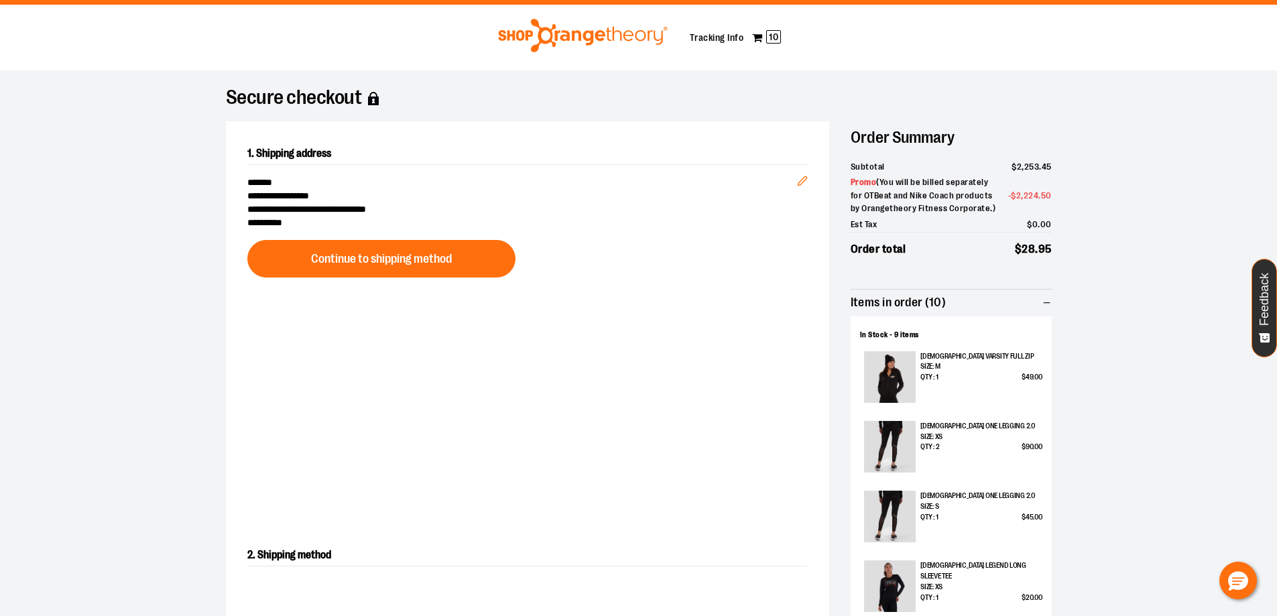
scroll to position [0, 0]
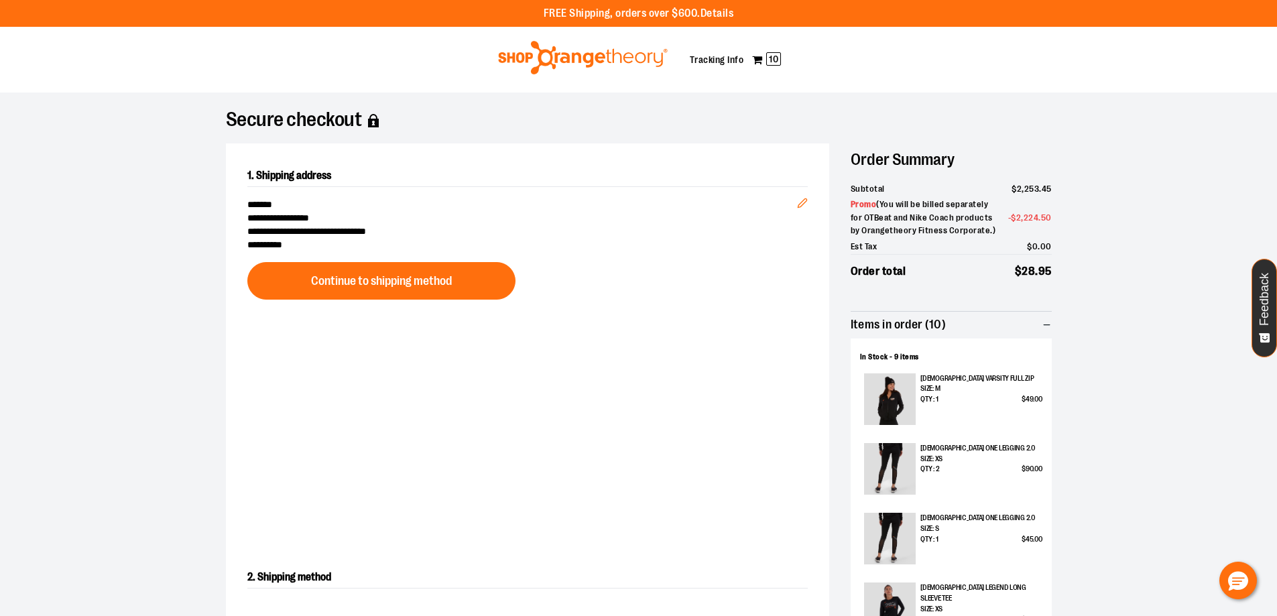
click at [594, 64] on img at bounding box center [583, 58] width 174 height 34
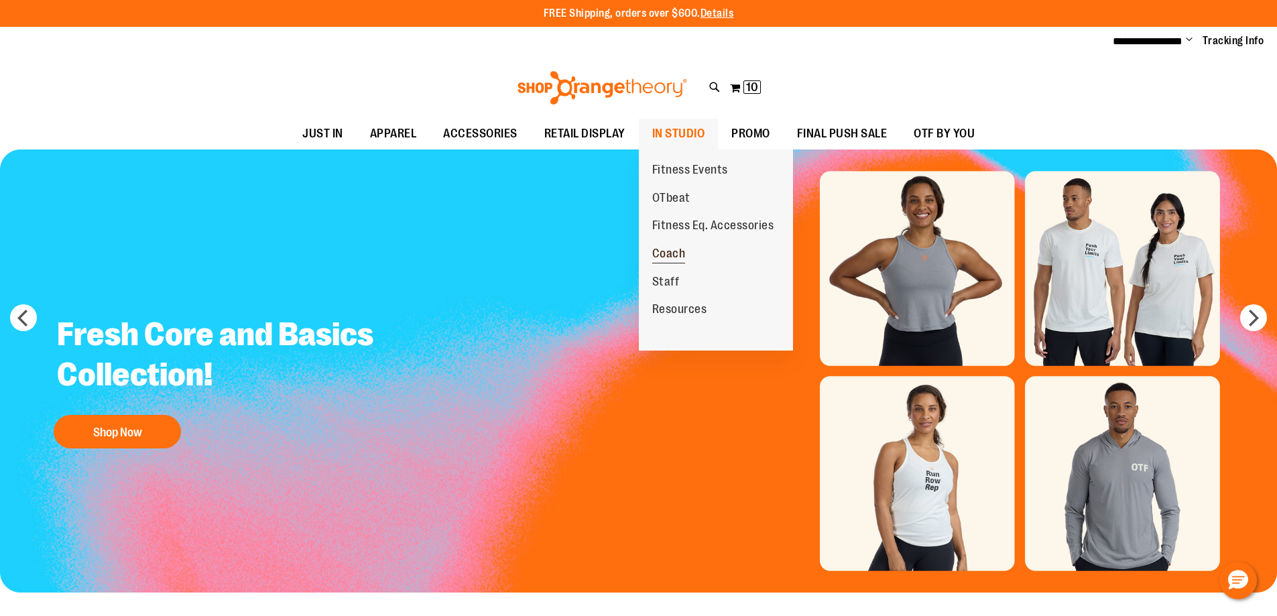
click at [684, 248] on span "Coach" at bounding box center [669, 255] width 34 height 17
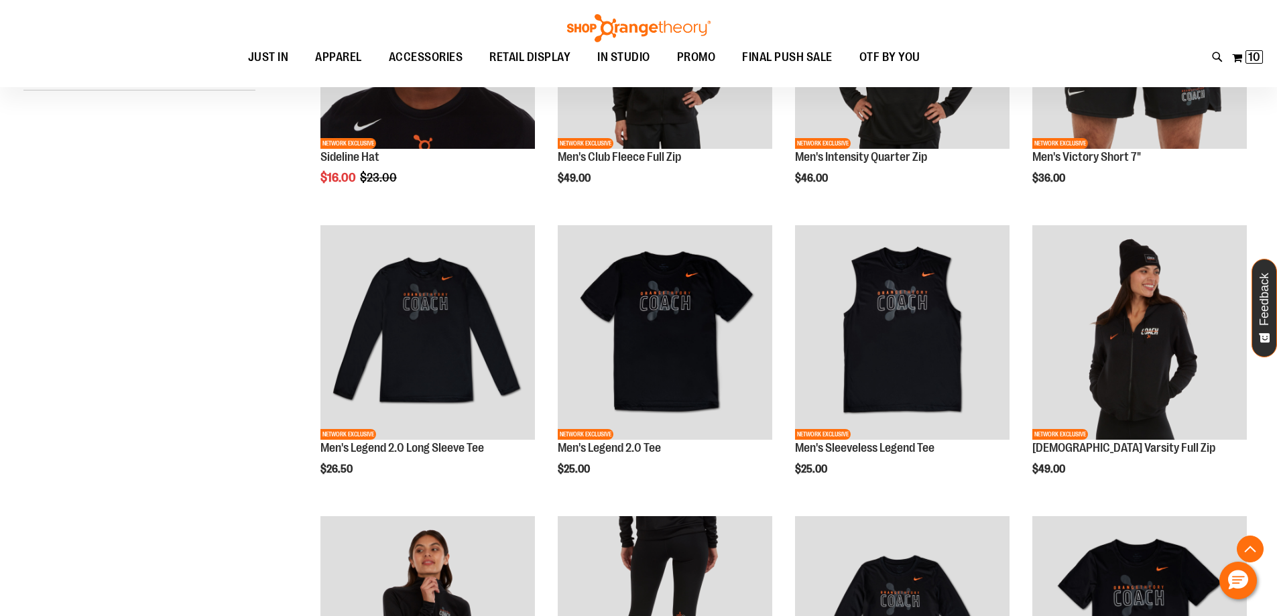
scroll to position [519, 0]
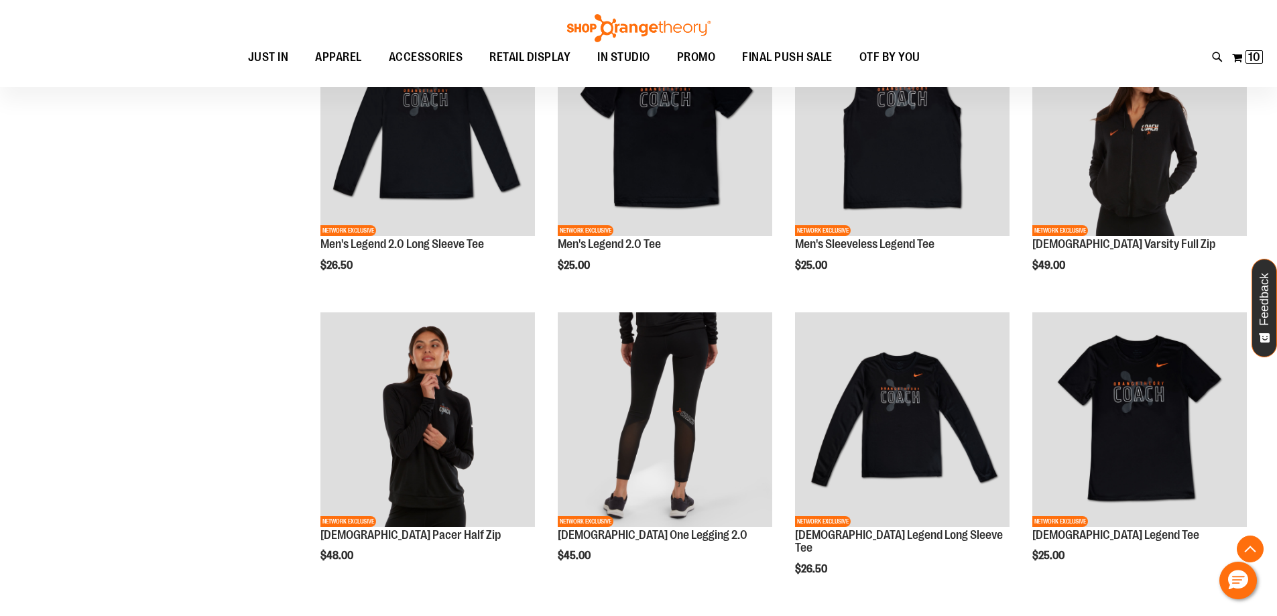
scroll to position [470, 0]
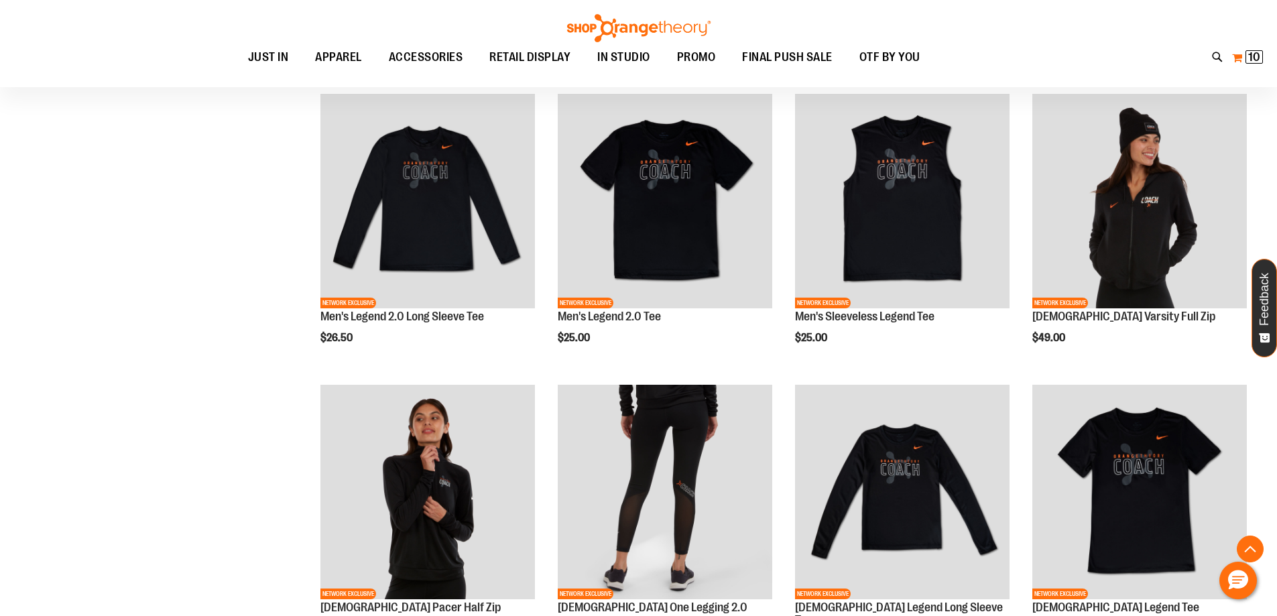
click at [1243, 57] on button "My Cart 10 10 items" at bounding box center [1247, 57] width 32 height 21
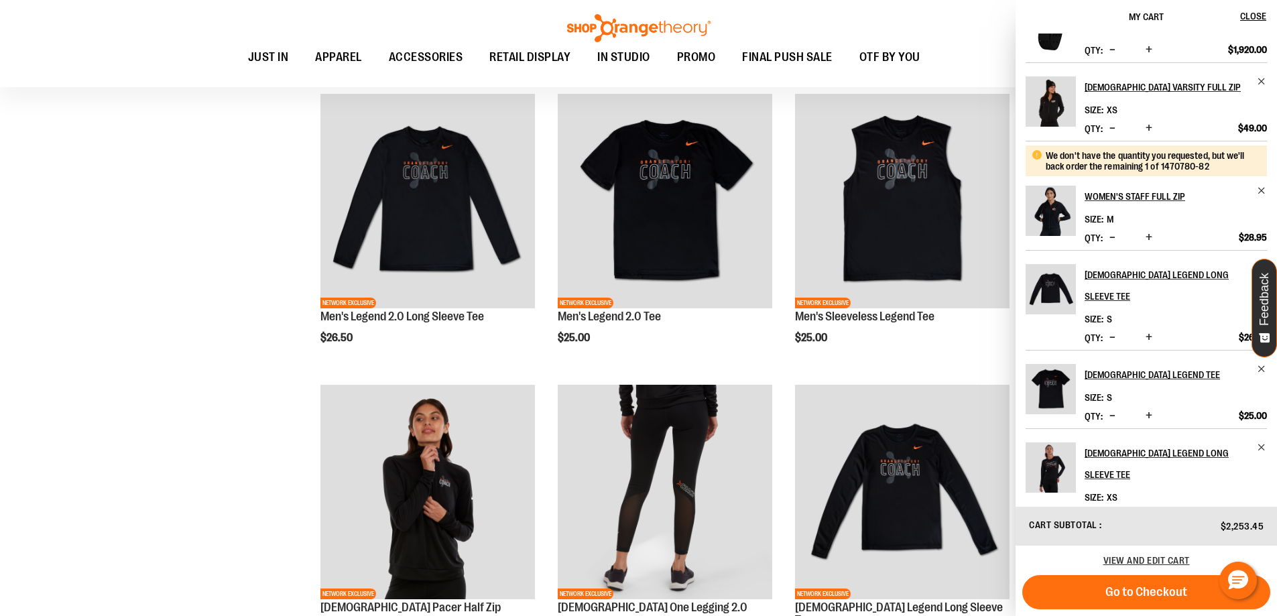
scroll to position [67, 0]
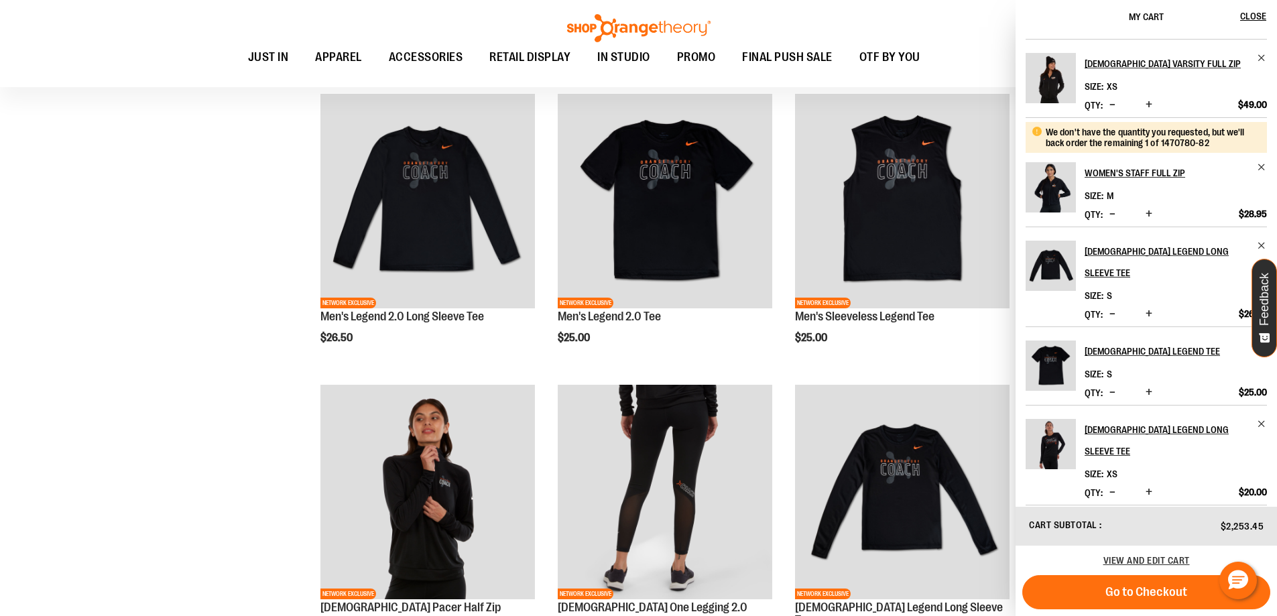
click at [178, 465] on div "**********" at bounding box center [638, 535] width 1230 height 1588
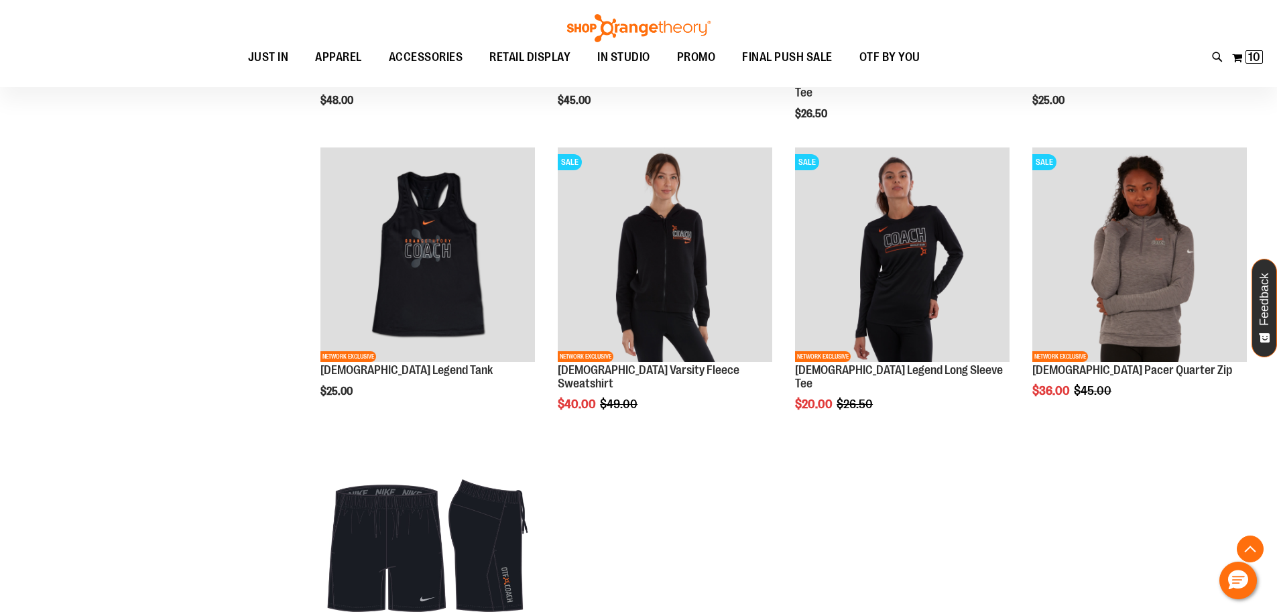
scroll to position [1021, 0]
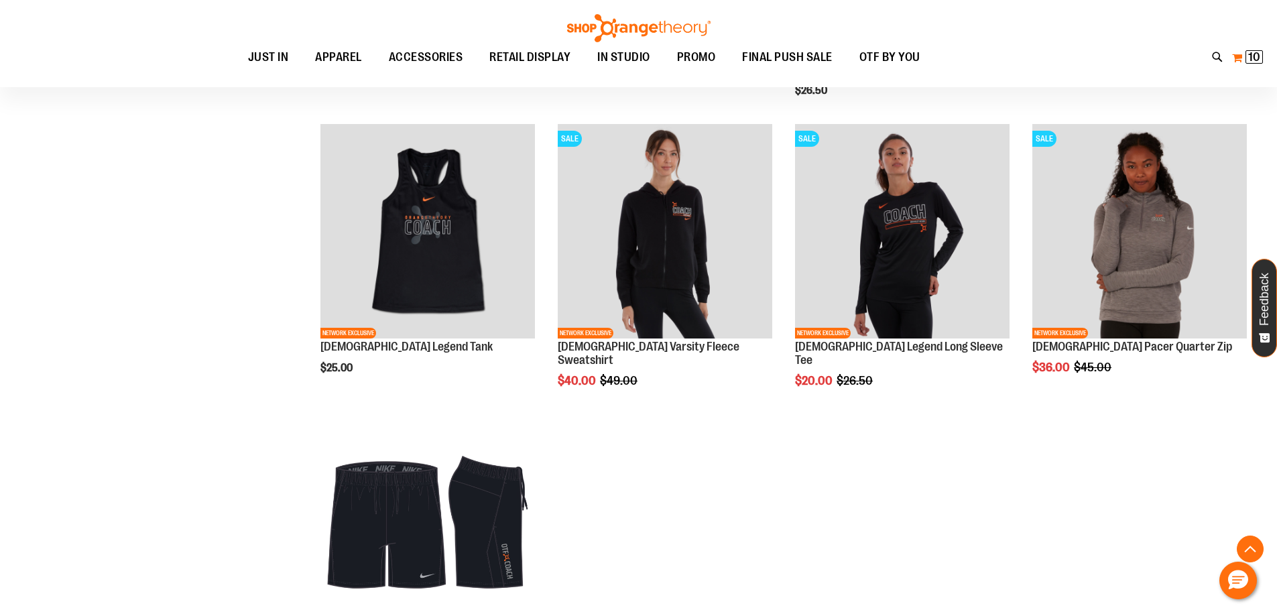
click at [1252, 50] on span "10 10 items" at bounding box center [1253, 56] width 17 height 13
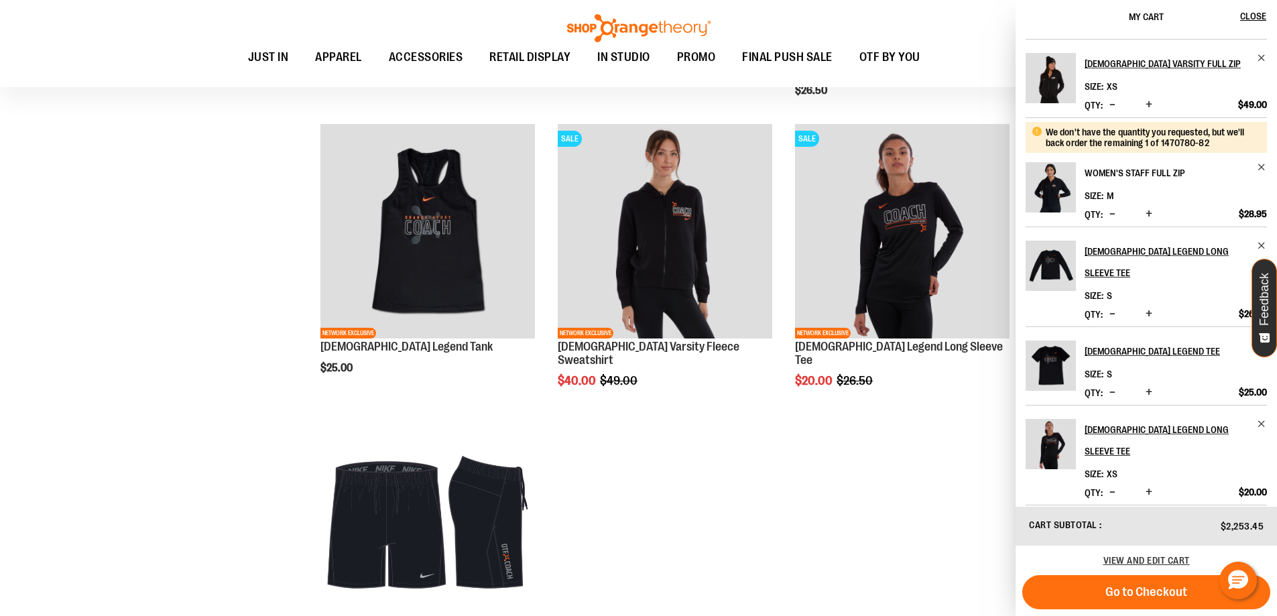
click at [1163, 172] on h2 "Women's Staff Full Zip" at bounding box center [1166, 172] width 164 height 21
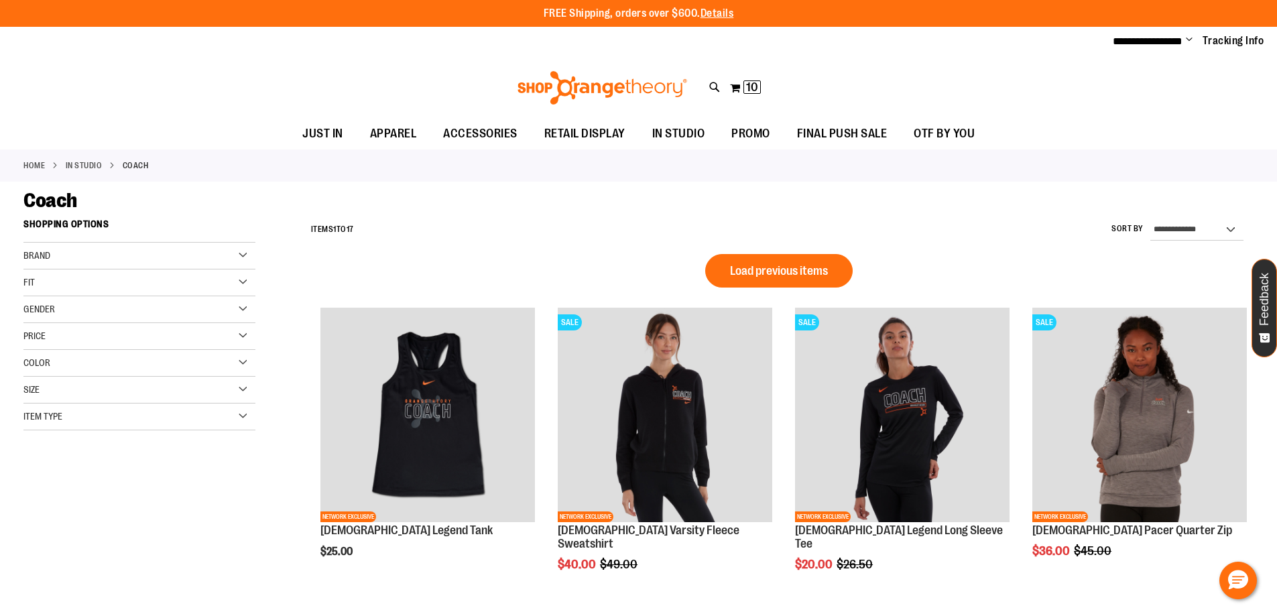
click at [780, 289] on ol "Load previous items NETWORK EXCLUSIVE [DEMOGRAPHIC_DATA] Legend Tank $25.00 [GE…" at bounding box center [778, 574] width 949 height 614
click at [784, 281] on button "Load previous items" at bounding box center [778, 271] width 147 height 34
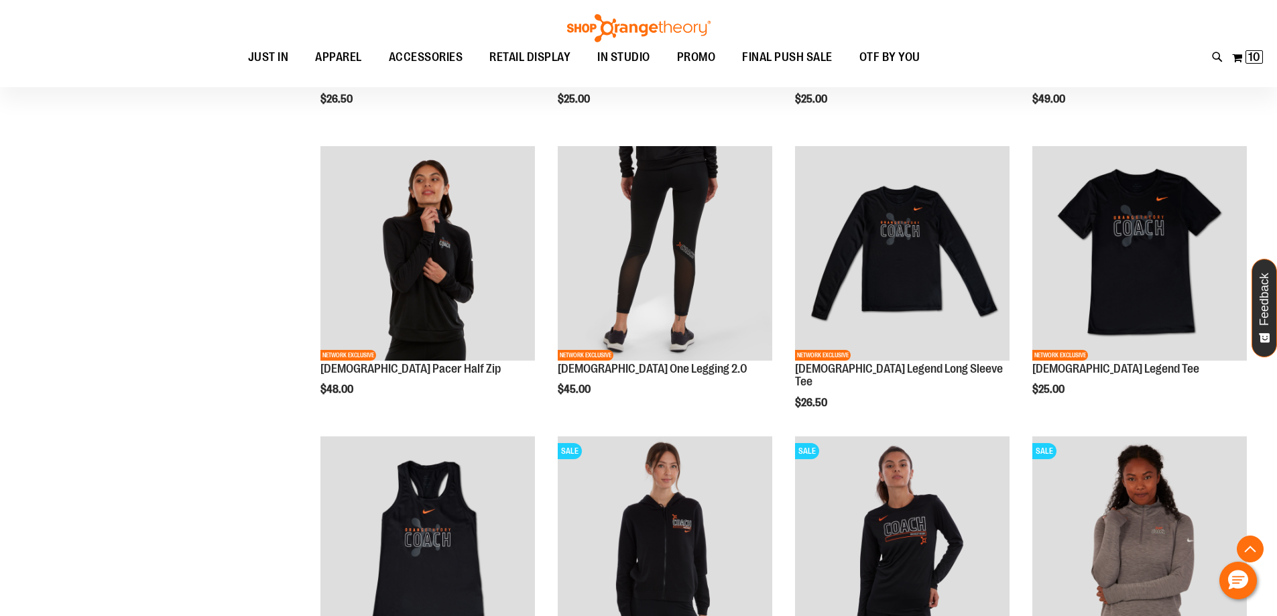
scroll to position [1025, 0]
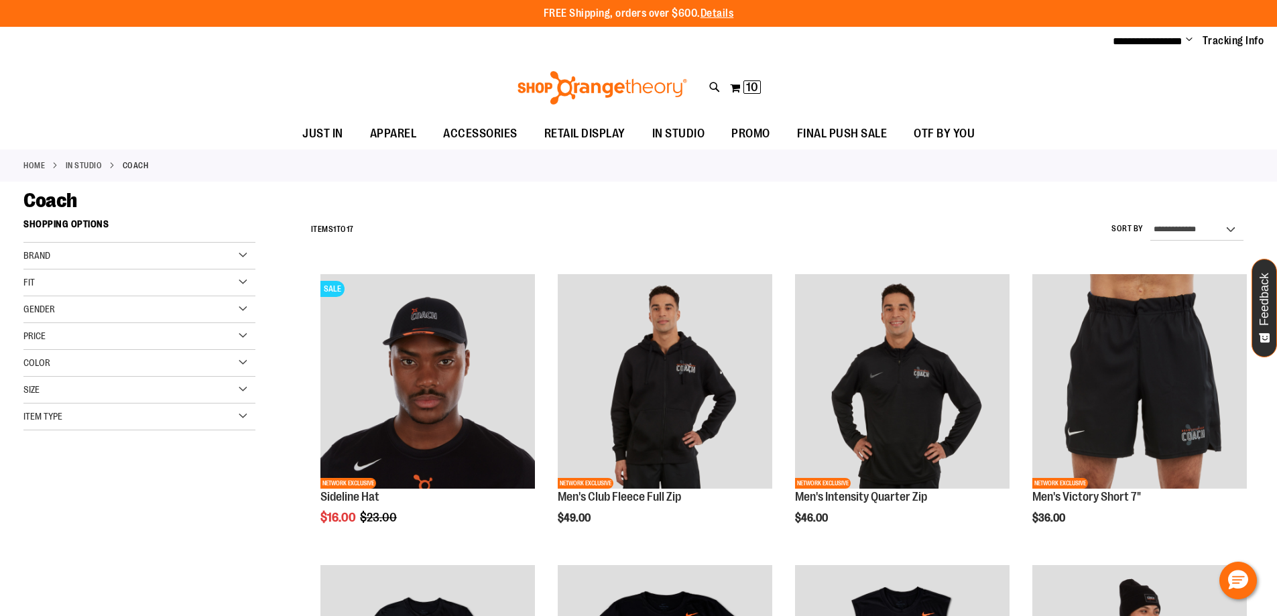
click at [729, 82] on div "My Cart 10 10 items My Cart 10 My Cart Close Recently added item(s) OTbeat Burn…" at bounding box center [745, 87] width 32 height 21
click at [736, 86] on button "My Cart 10 10 items" at bounding box center [745, 87] width 32 height 21
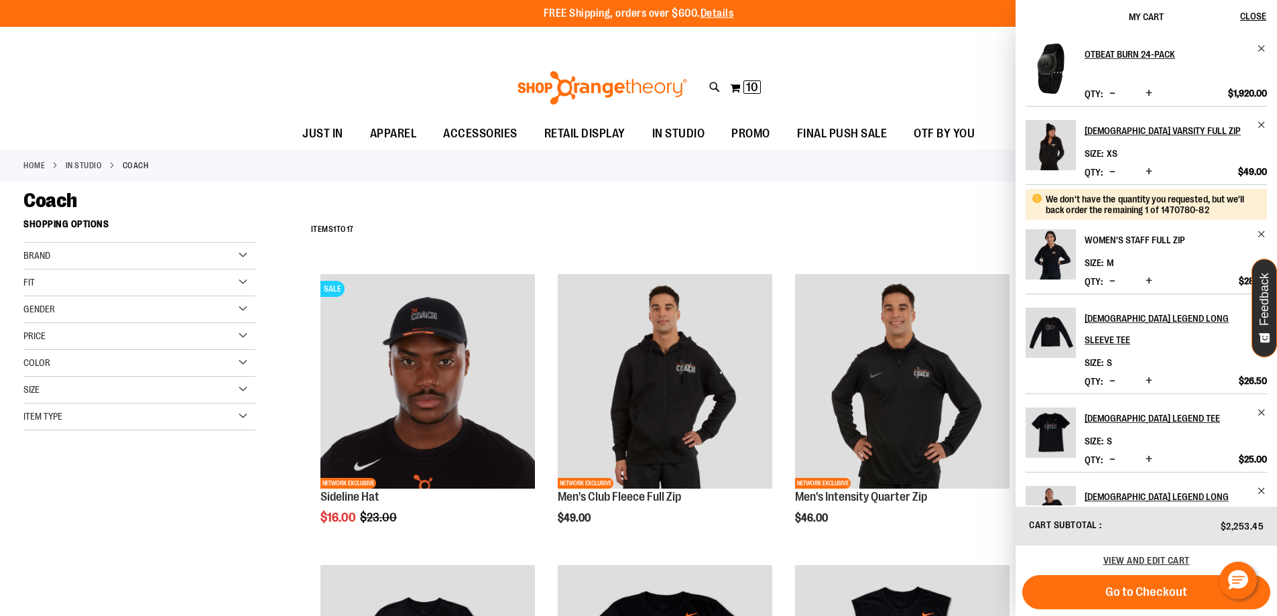
click at [1129, 239] on h2 "Women's Staff Full Zip" at bounding box center [1166, 239] width 164 height 21
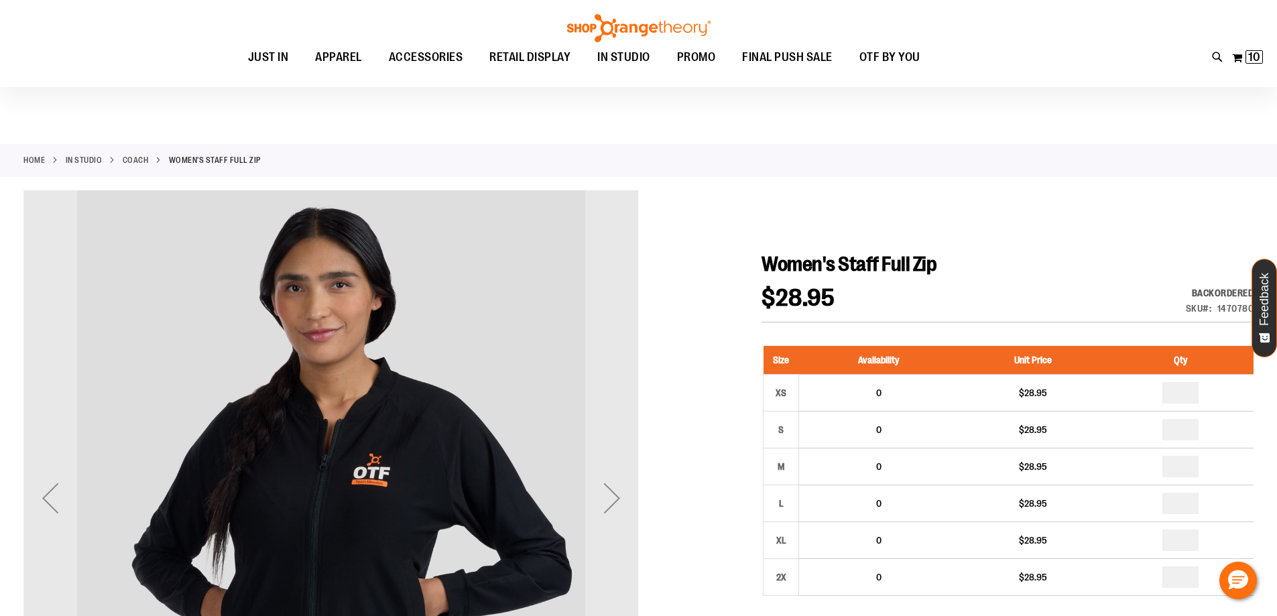
scroll to position [67, 0]
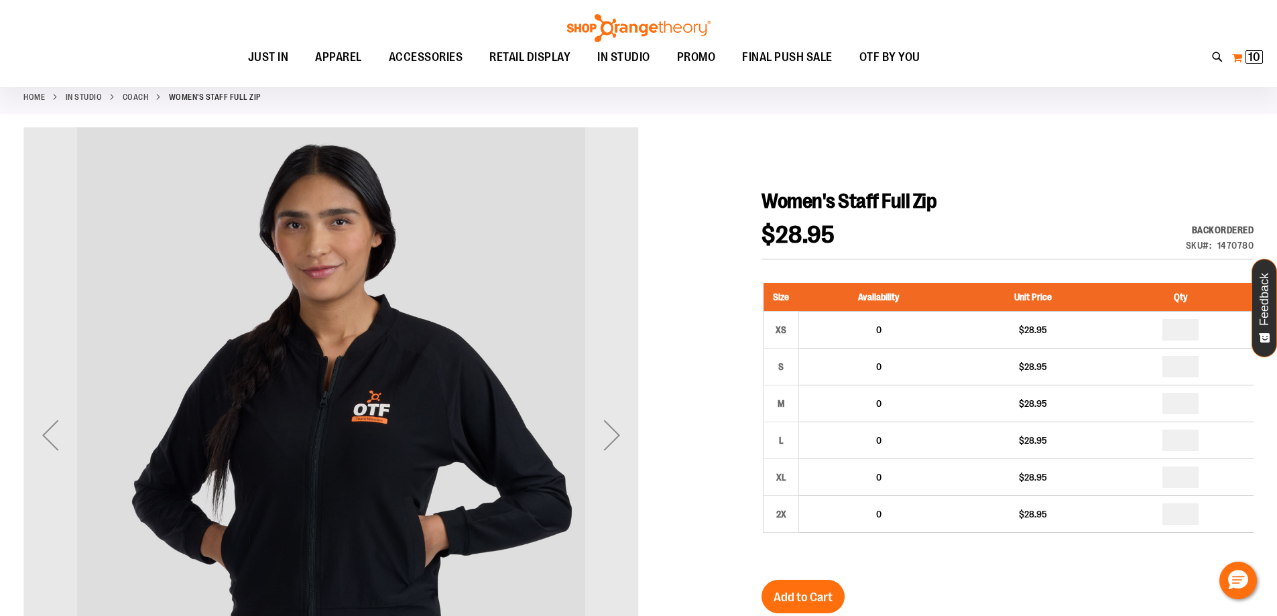
click at [1254, 60] on span "10" at bounding box center [1254, 56] width 12 height 13
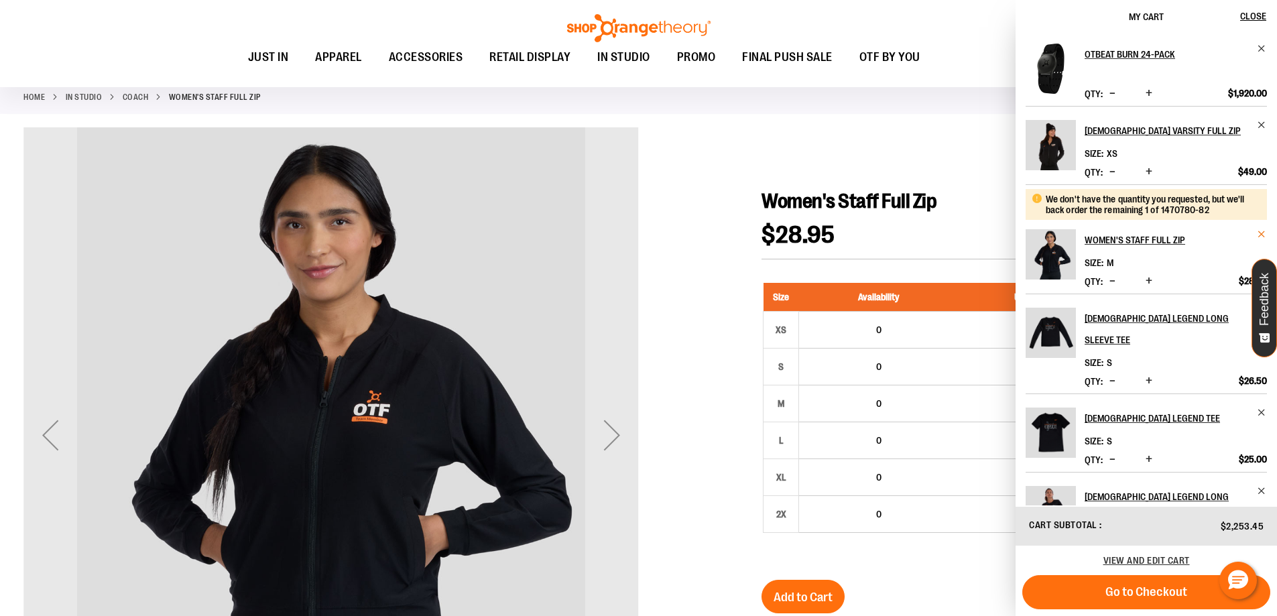
click at [1261, 234] on span "Remove item" at bounding box center [1261, 234] width 10 height 10
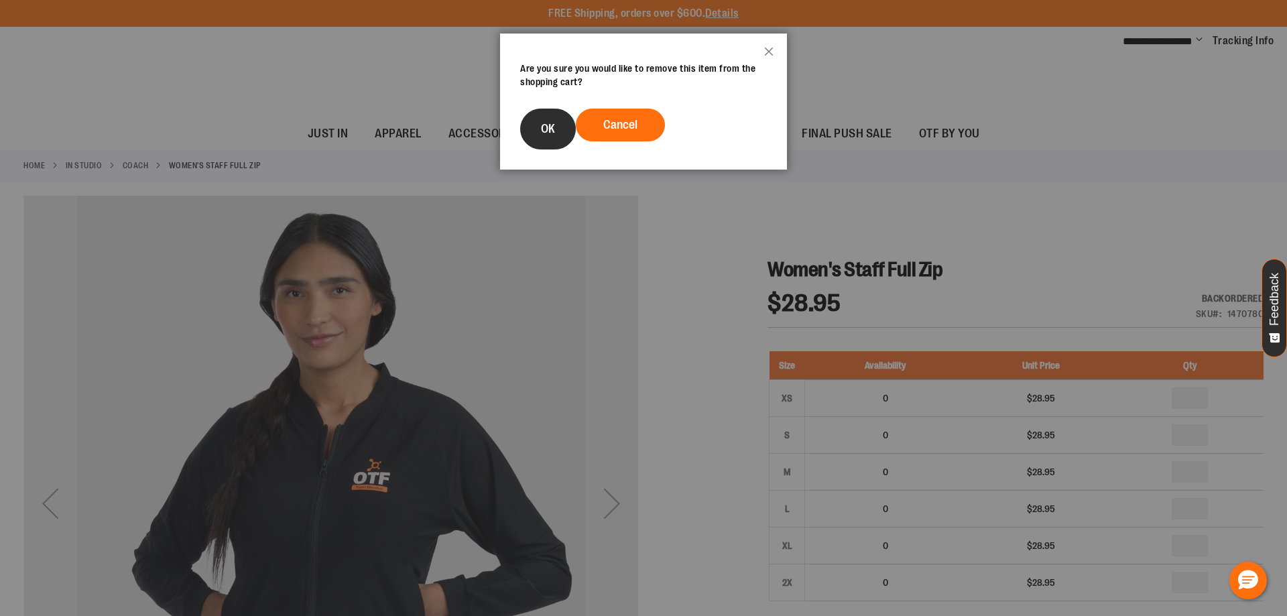
click at [525, 127] on button "OK" at bounding box center [548, 129] width 56 height 41
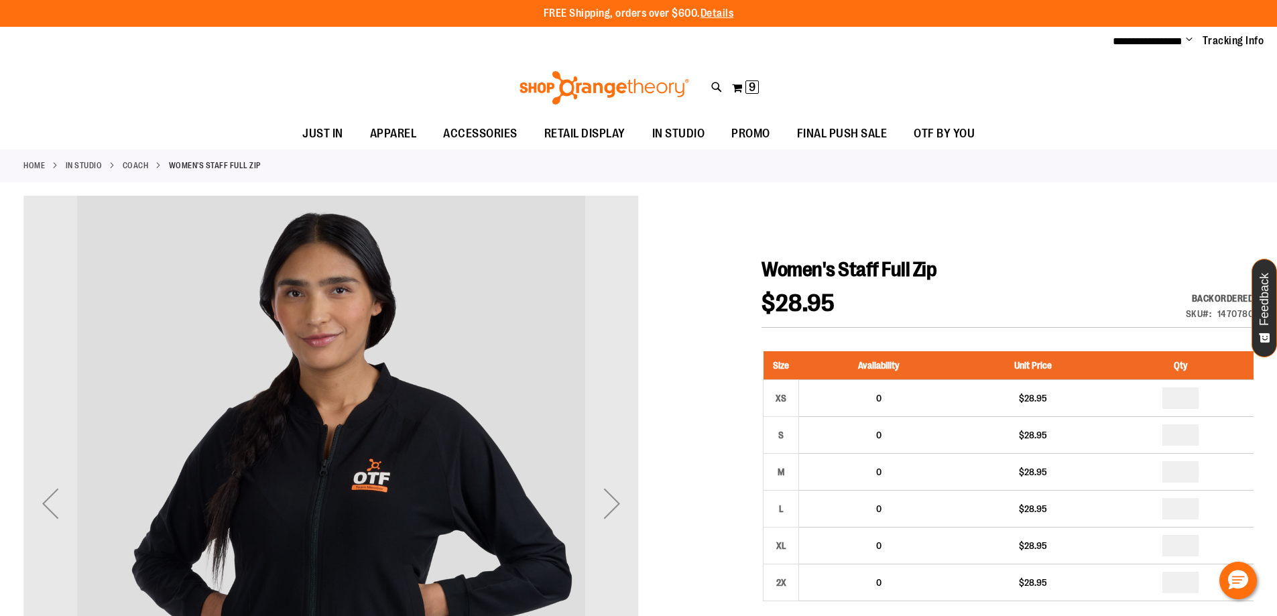
click at [1209, 110] on div "Toggle Nav Search Popular Suggestions Advanced Search" at bounding box center [638, 88] width 1277 height 62
click at [1187, 39] on span "Change" at bounding box center [1188, 40] width 7 height 13
click at [948, 80] on div "Toggle Nav Search Popular Suggestions Advanced Search" at bounding box center [638, 88] width 1277 height 62
click at [1144, 45] on span "**********" at bounding box center [1147, 41] width 70 height 10
click at [1188, 40] on span "Change" at bounding box center [1188, 40] width 7 height 13
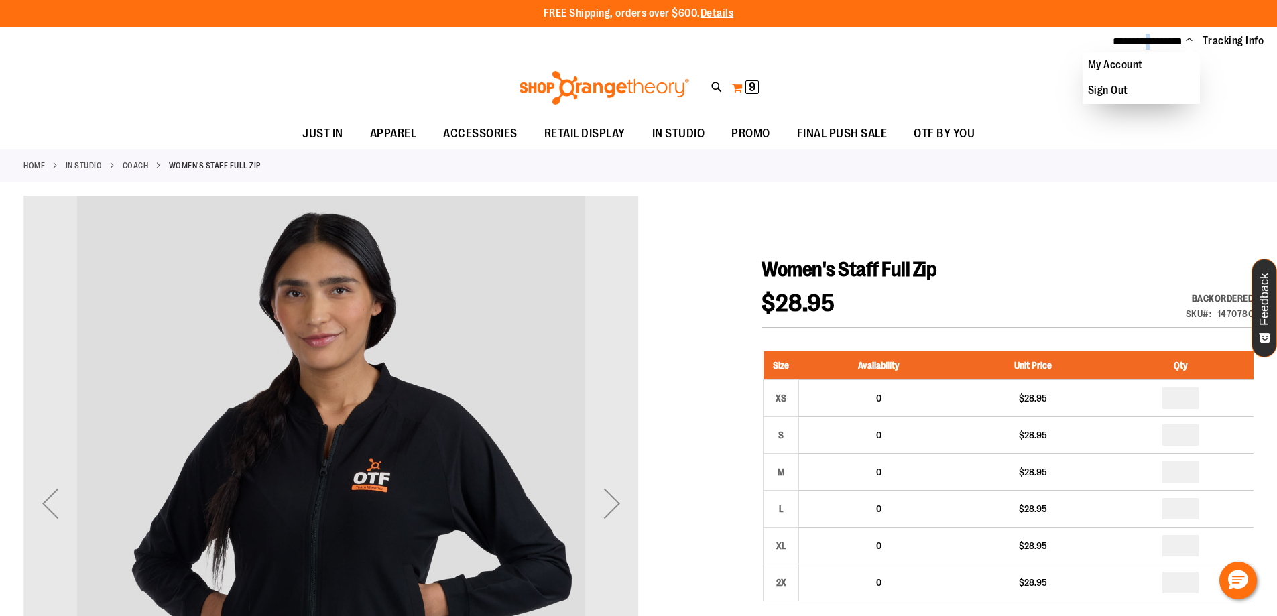
click at [751, 88] on span "9" at bounding box center [752, 86] width 7 height 13
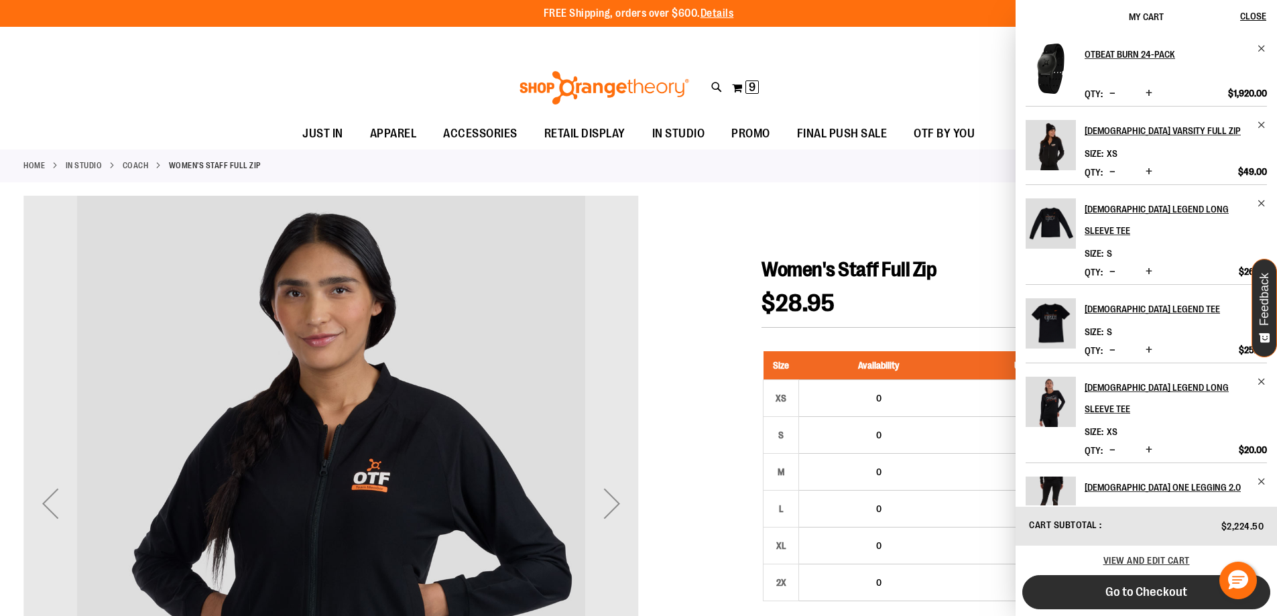
click at [1165, 600] on button "Go to Checkout" at bounding box center [1146, 592] width 248 height 34
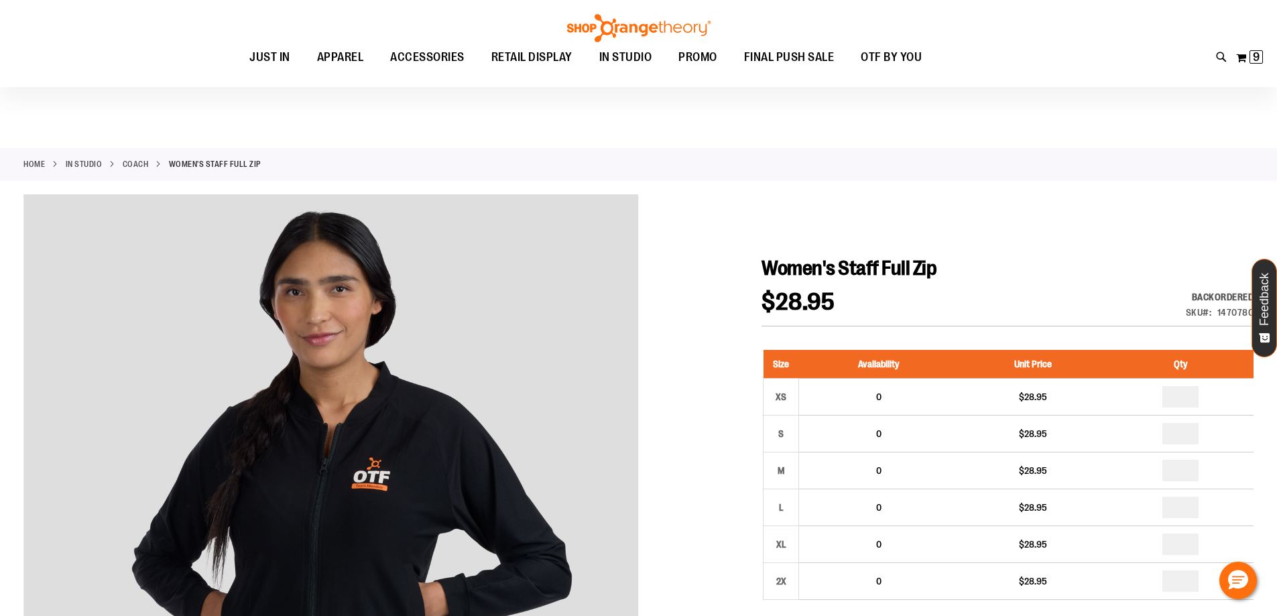
scroll to position [66, 0]
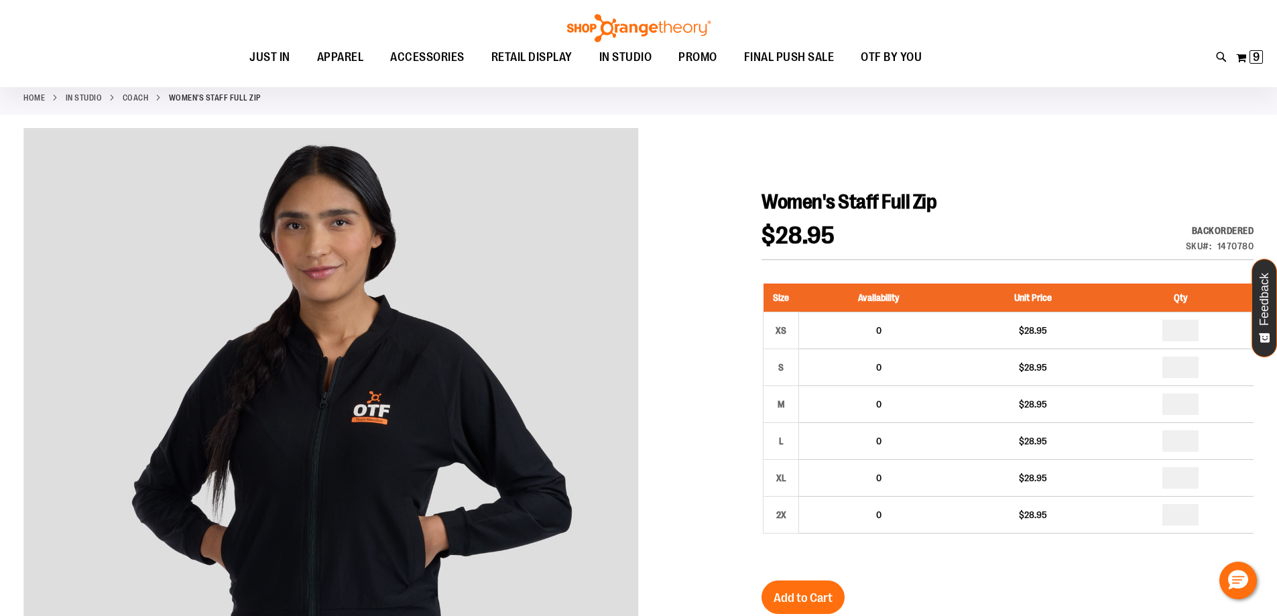
scroll to position [67, 0]
click at [1246, 60] on button "My Cart 9 9 items" at bounding box center [1249, 57] width 28 height 21
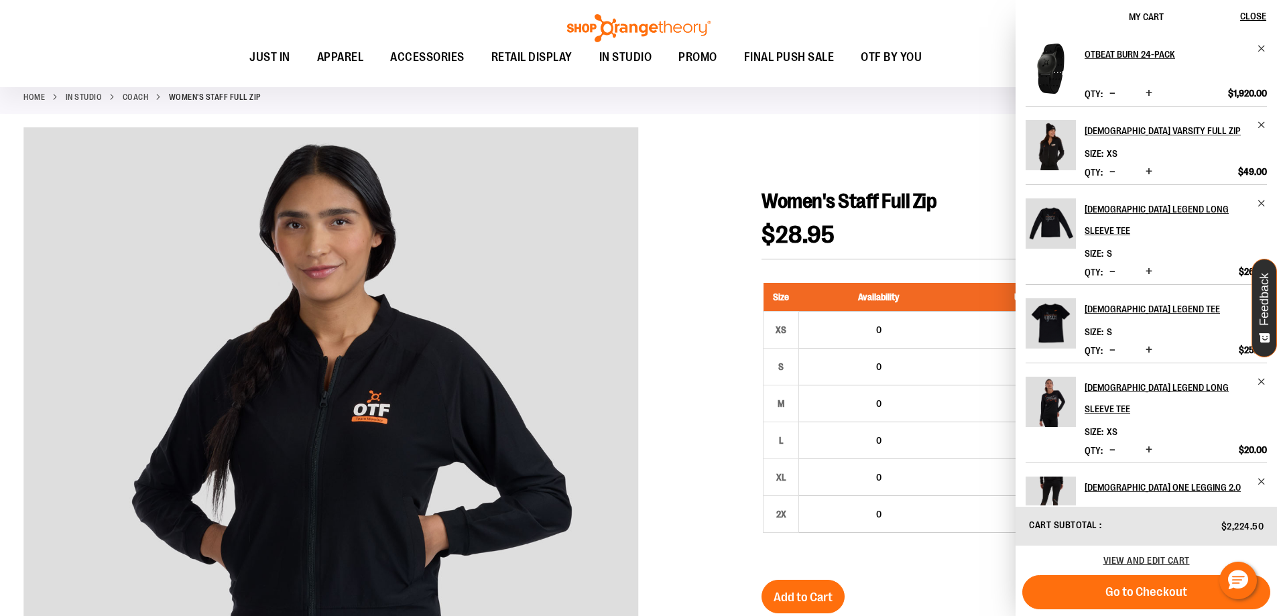
click at [861, 137] on div at bounding box center [638, 522] width 1230 height 791
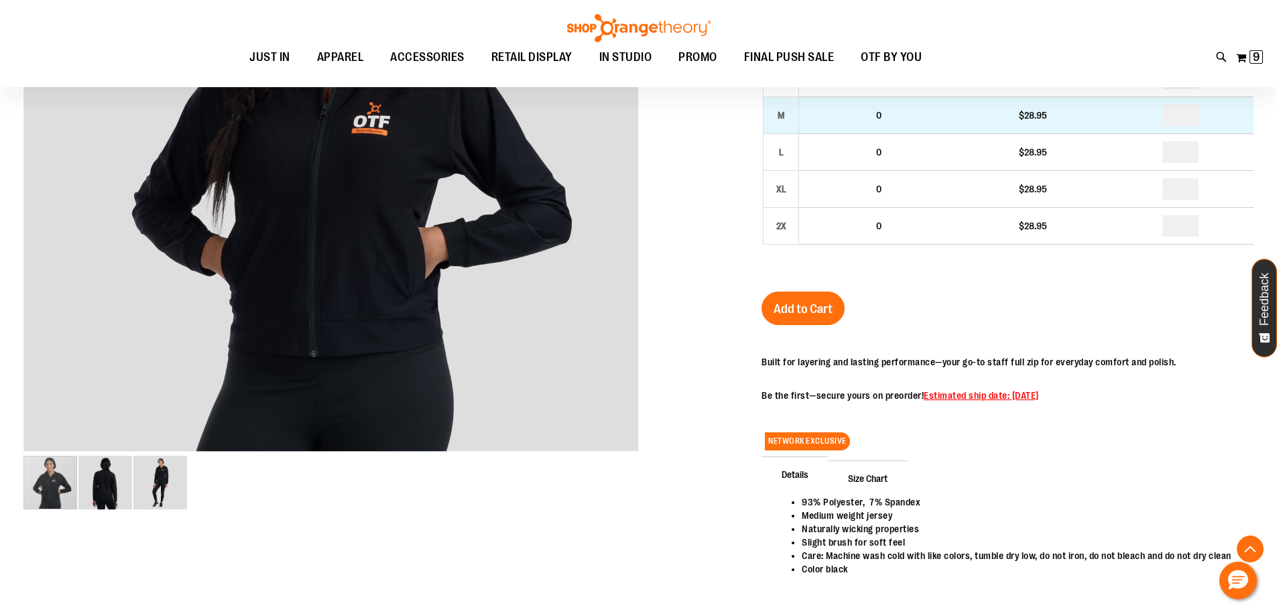
scroll to position [335, 0]
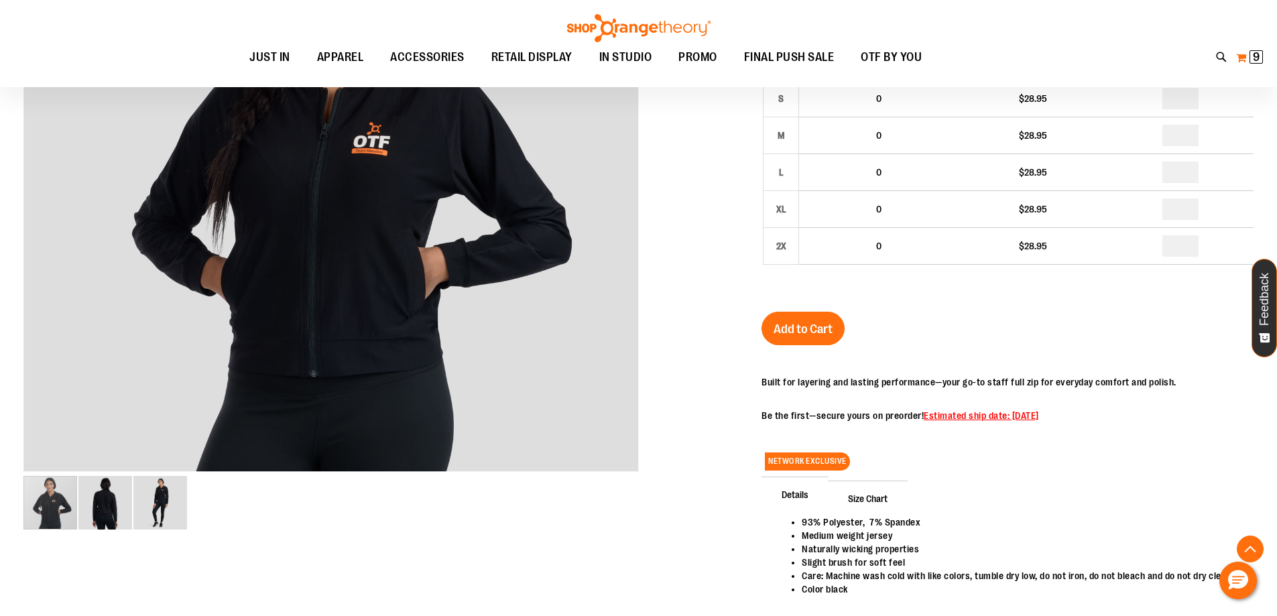
click at [1245, 66] on button "My Cart 9 9 items" at bounding box center [1249, 57] width 28 height 21
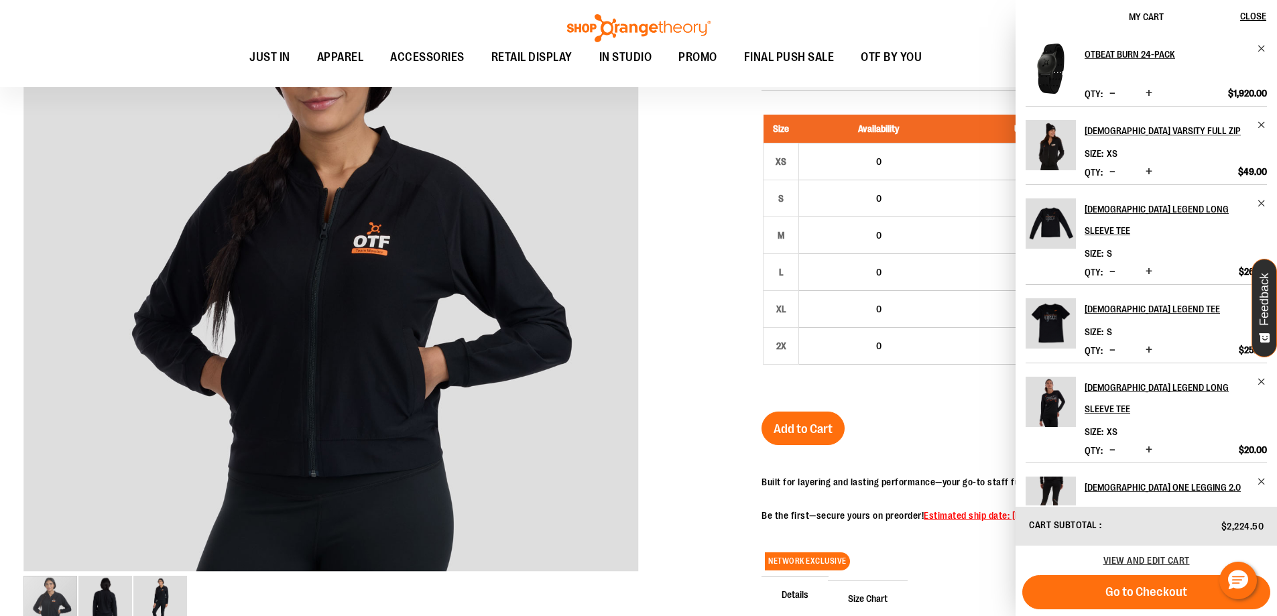
scroll to position [237, 0]
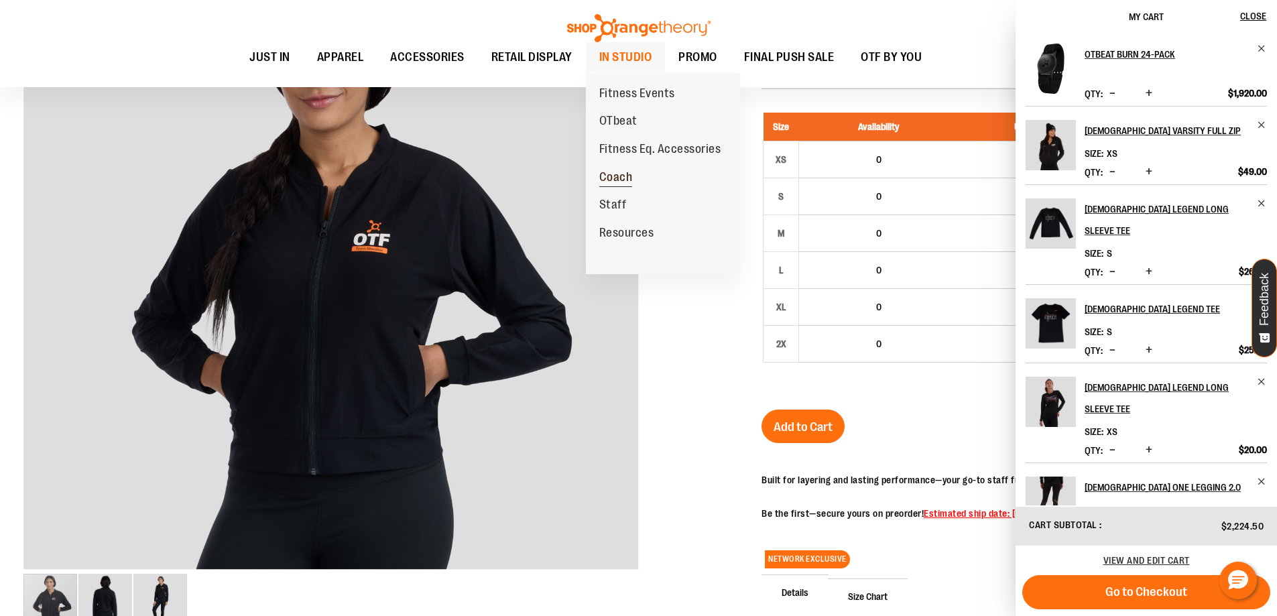
click at [624, 173] on span "Coach" at bounding box center [616, 178] width 34 height 17
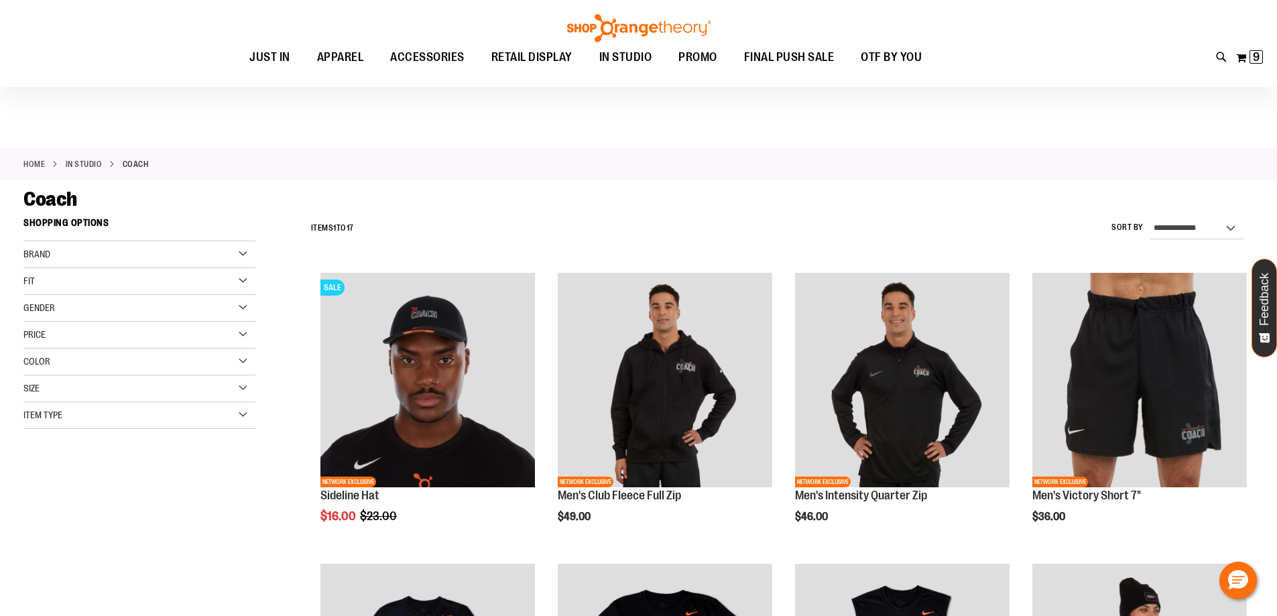
scroll to position [323, 0]
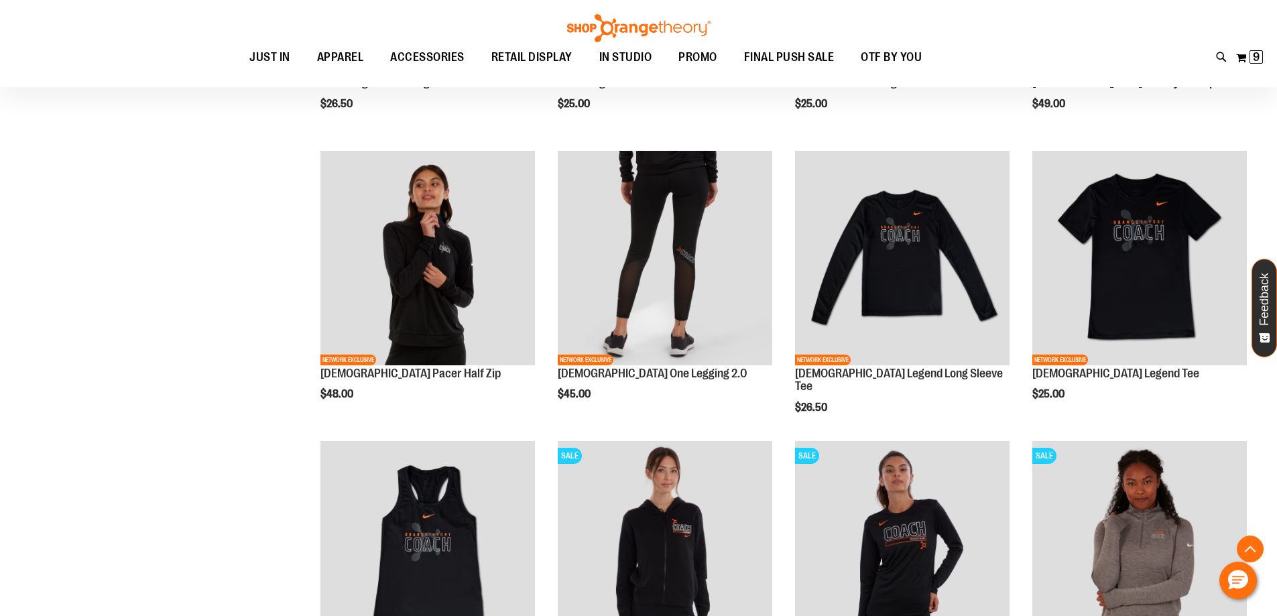
scroll to position [854, 0]
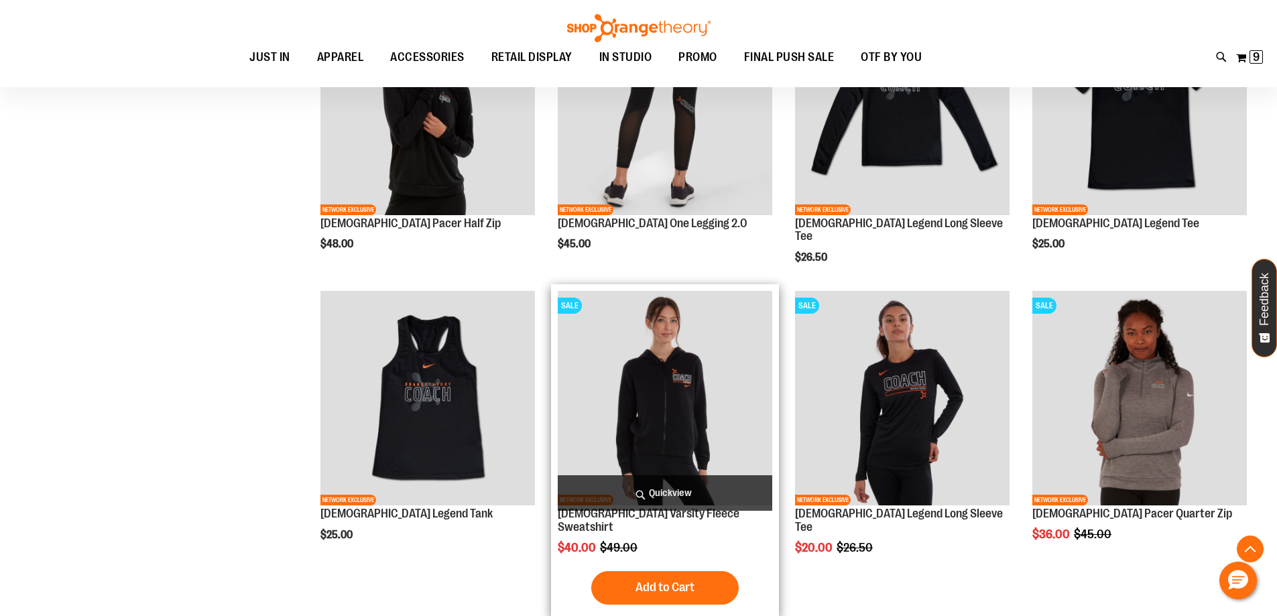
click at [695, 361] on img "product" at bounding box center [665, 398] width 214 height 214
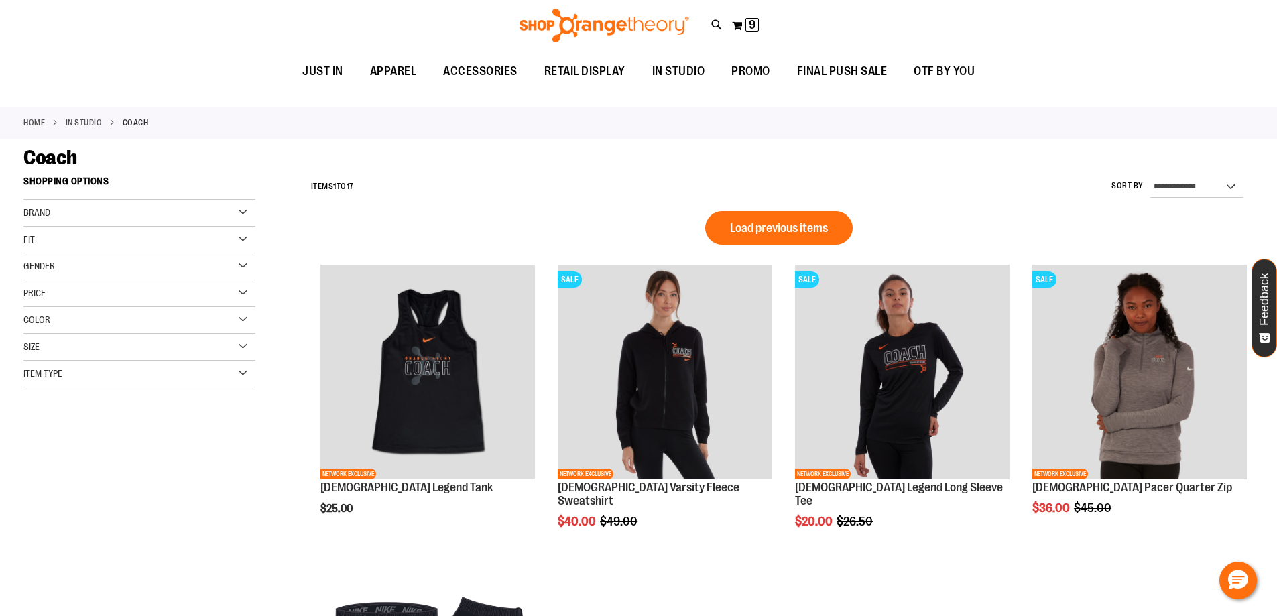
scroll to position [66, 0]
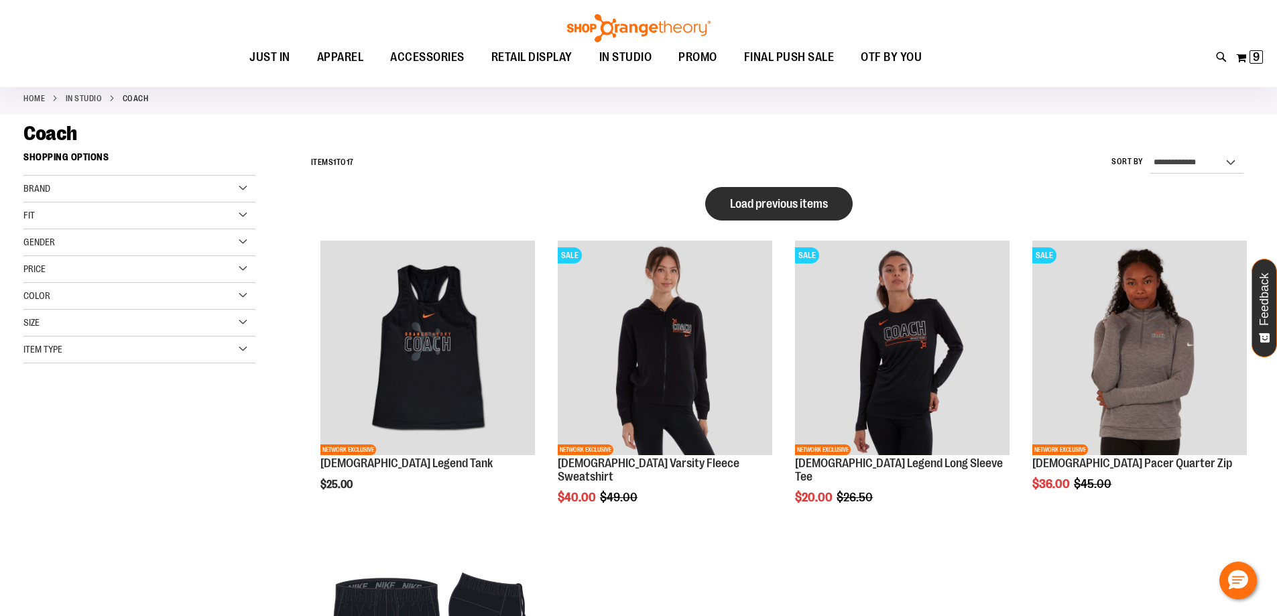
click at [746, 208] on span "Load previous items" at bounding box center [779, 203] width 98 height 13
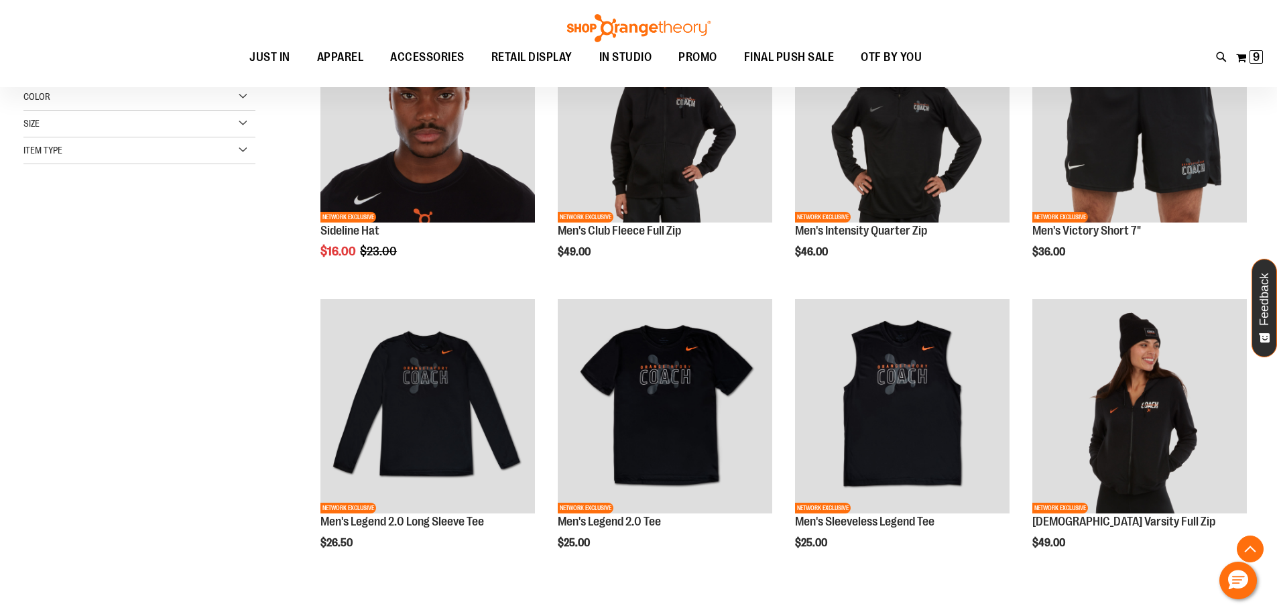
scroll to position [342, 0]
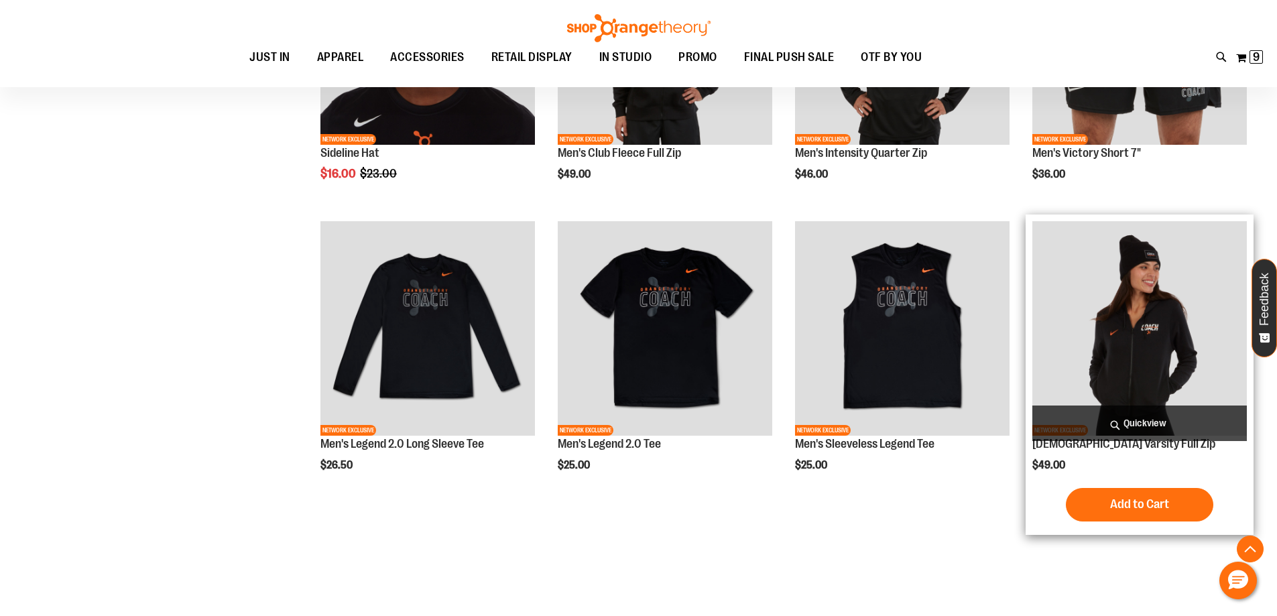
click at [1094, 330] on img "product" at bounding box center [1139, 328] width 214 height 214
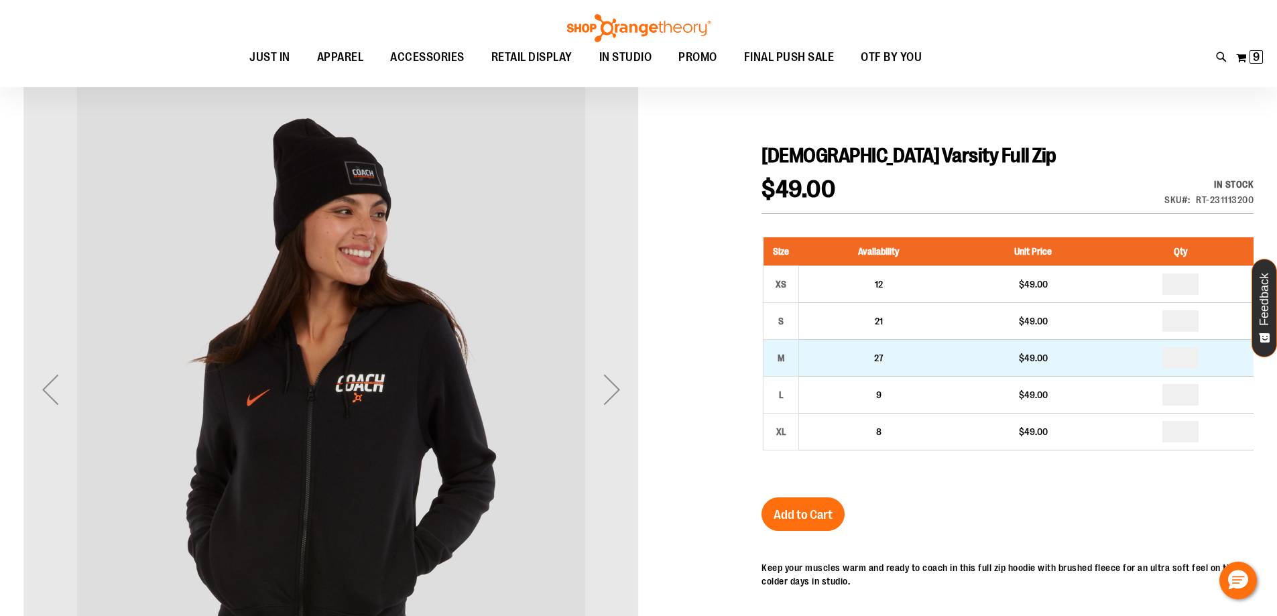
scroll to position [133, 0]
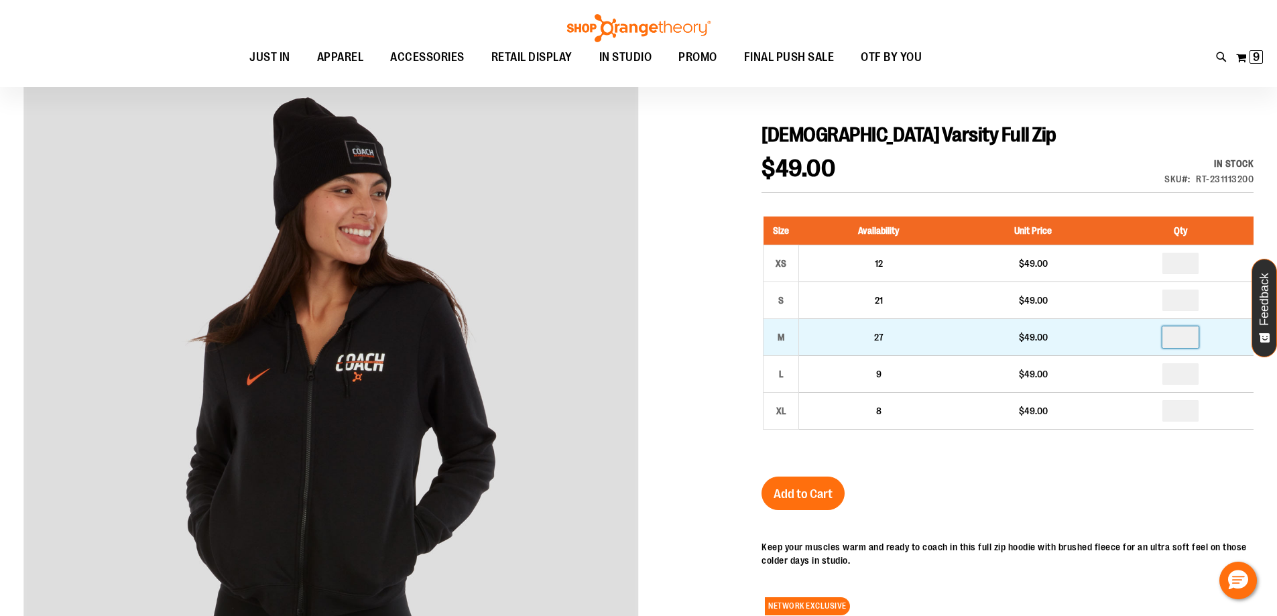
click at [1187, 337] on input "number" at bounding box center [1180, 336] width 36 height 21
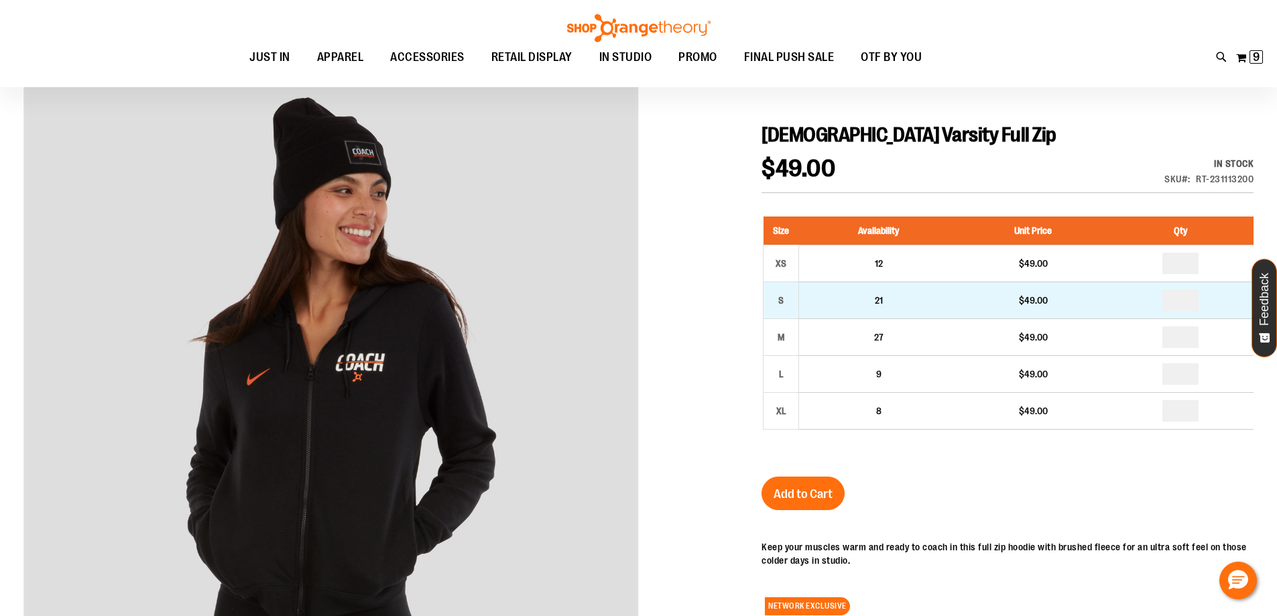
type input "*"
click at [1136, 301] on td "*" at bounding box center [1180, 299] width 145 height 37
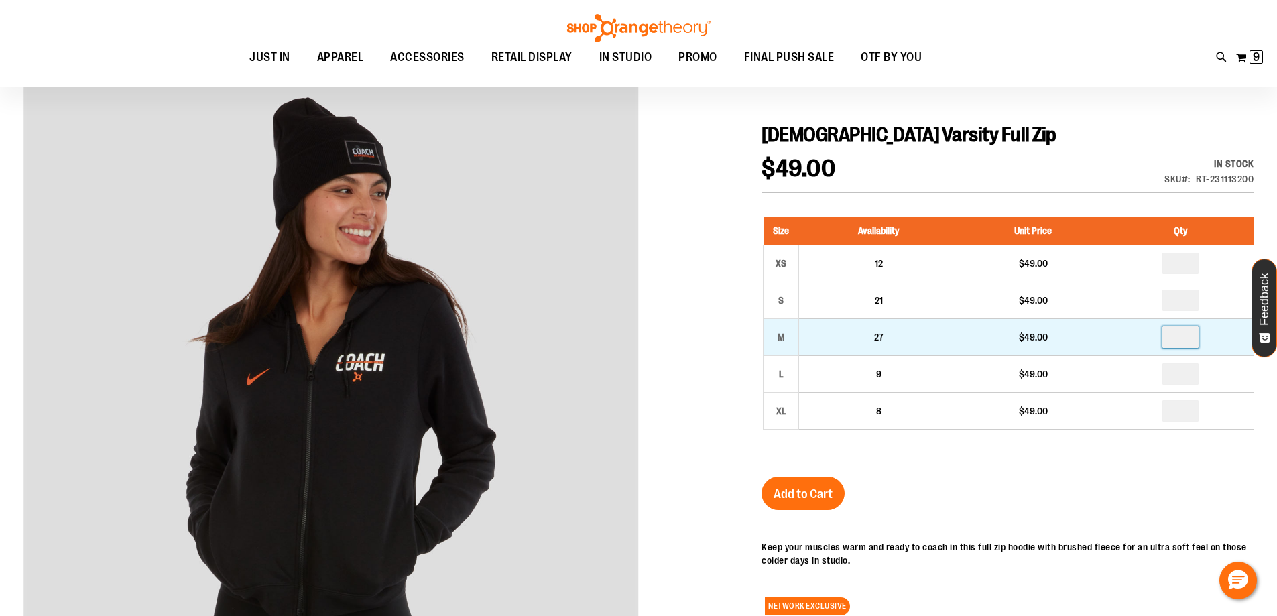
drag, startPoint x: 1189, startPoint y: 343, endPoint x: 1153, endPoint y: 350, distance: 36.8
click at [1158, 346] on td at bounding box center [1180, 336] width 145 height 37
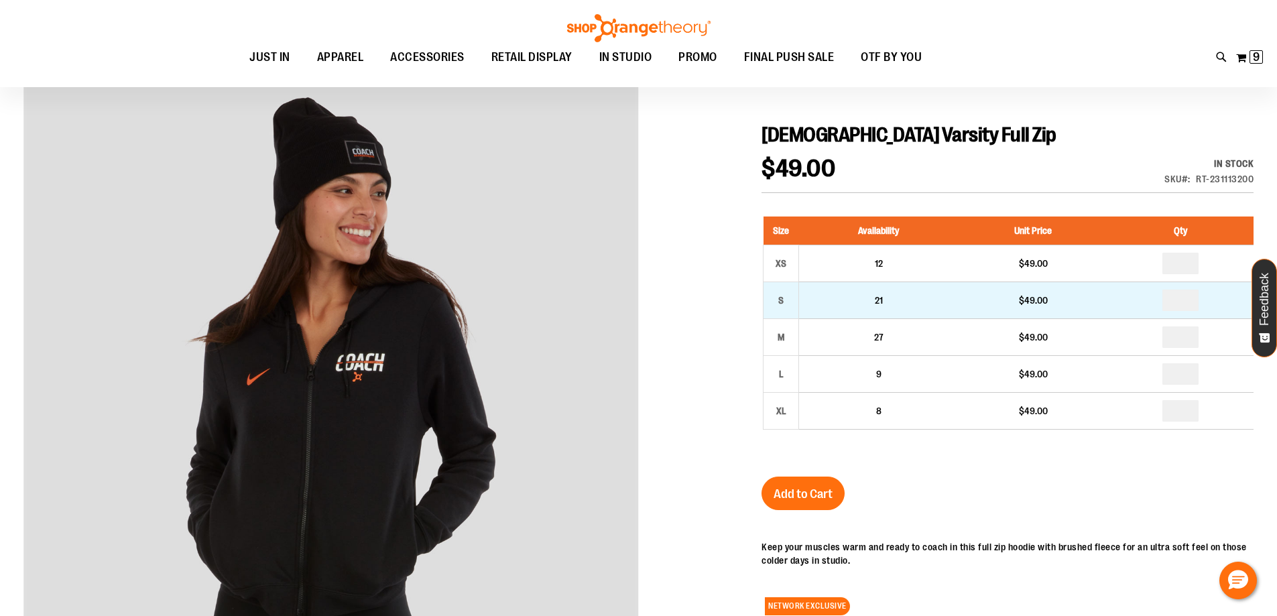
type input "*"
click at [1090, 289] on td "$49.00" at bounding box center [1032, 299] width 149 height 37
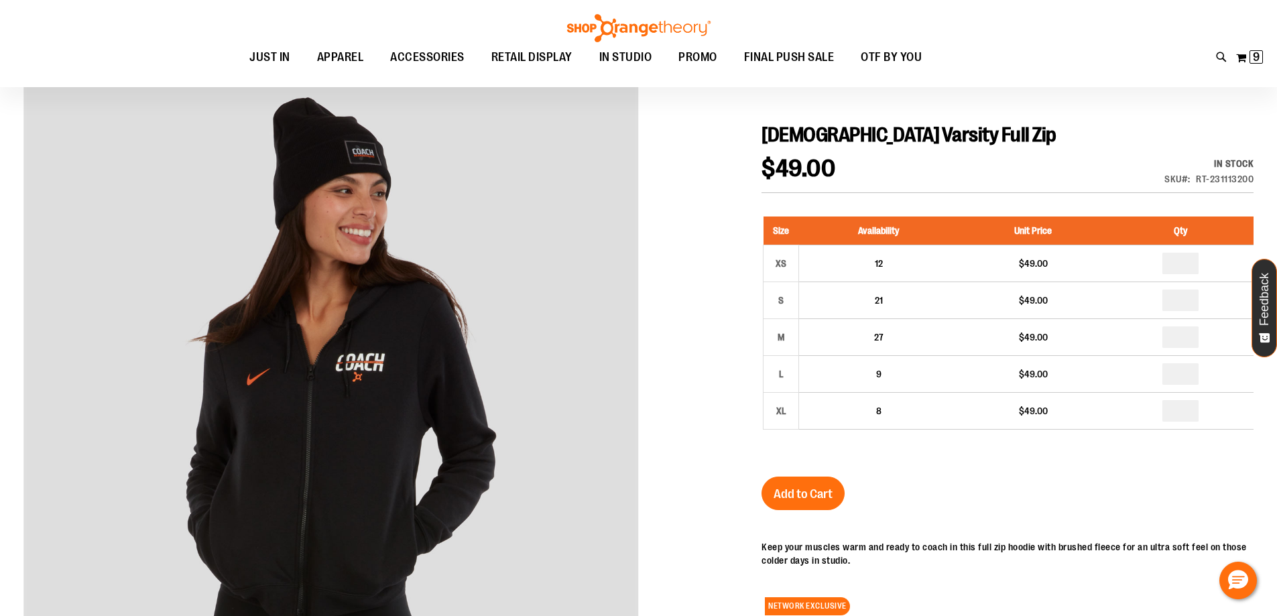
drag, startPoint x: 149, startPoint y: 40, endPoint x: 212, endPoint y: 65, distance: 68.6
click at [149, 40] on div "Toggle Nav Search Popular Suggestions Advanced Search" at bounding box center [638, 43] width 1277 height 87
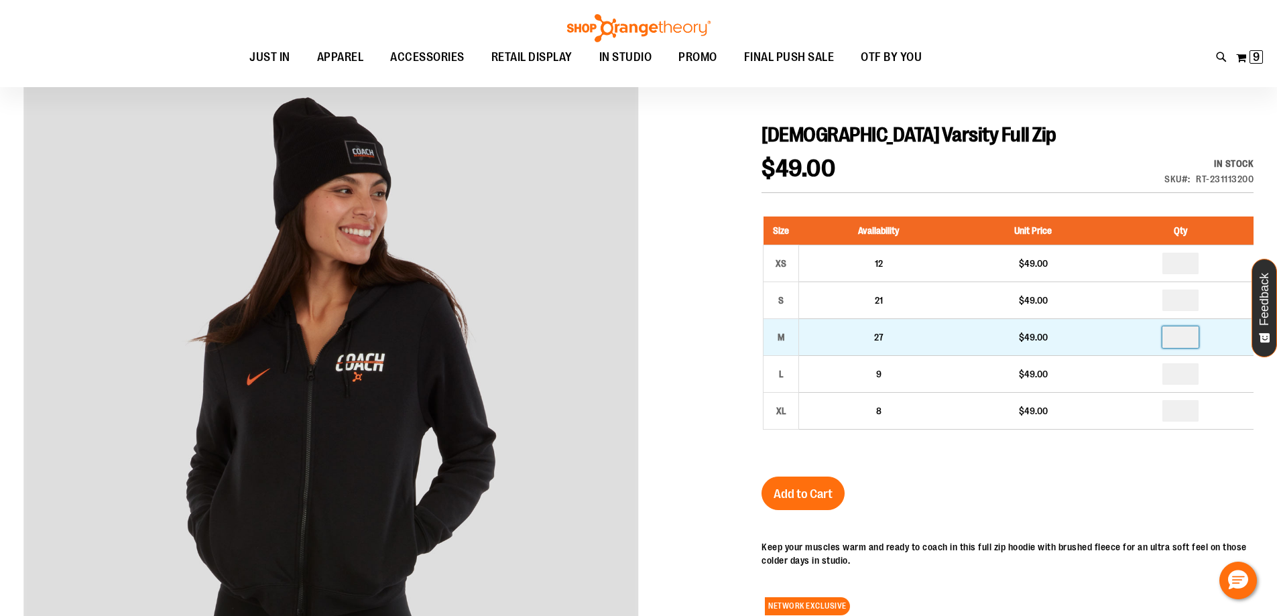
click at [1188, 342] on input "number" at bounding box center [1180, 336] width 36 height 21
type input "*"
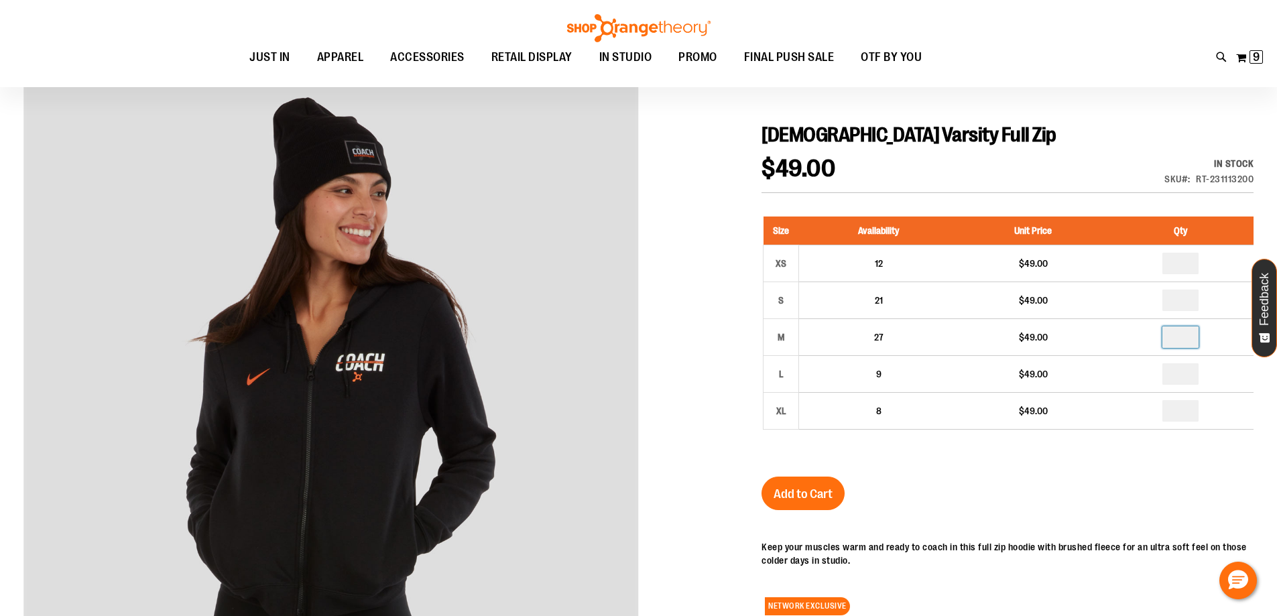
click at [712, 457] on div at bounding box center [638, 441] width 1230 height 761
click at [787, 490] on span "Add to Cart" at bounding box center [802, 493] width 59 height 15
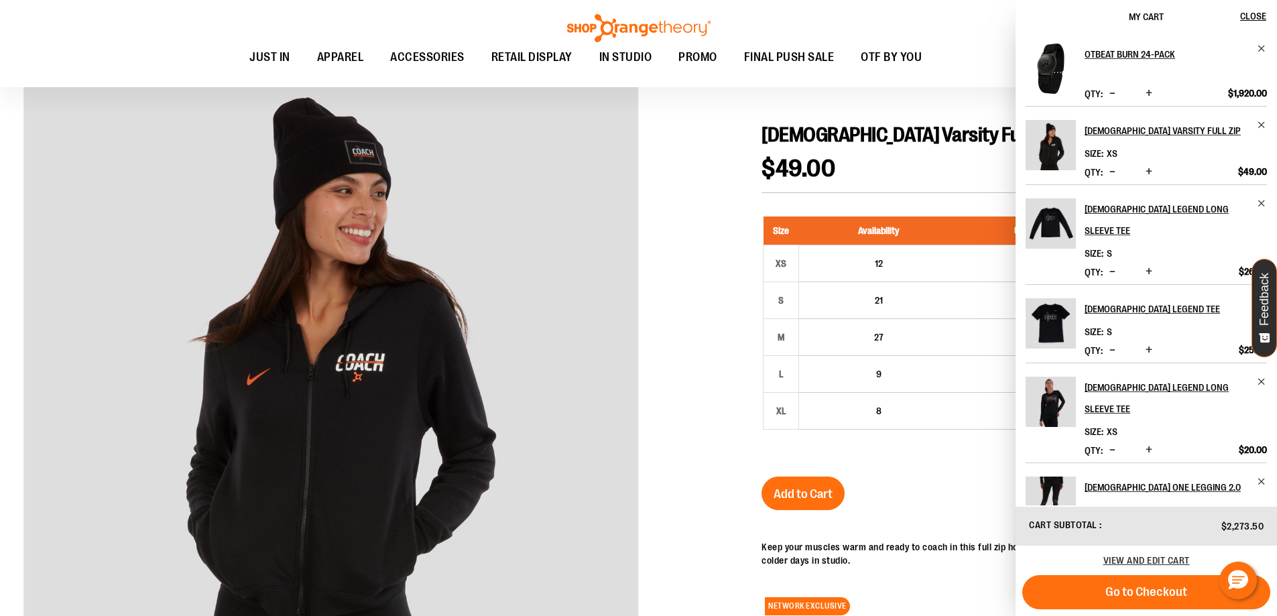
click at [685, 316] on div at bounding box center [638, 441] width 1230 height 761
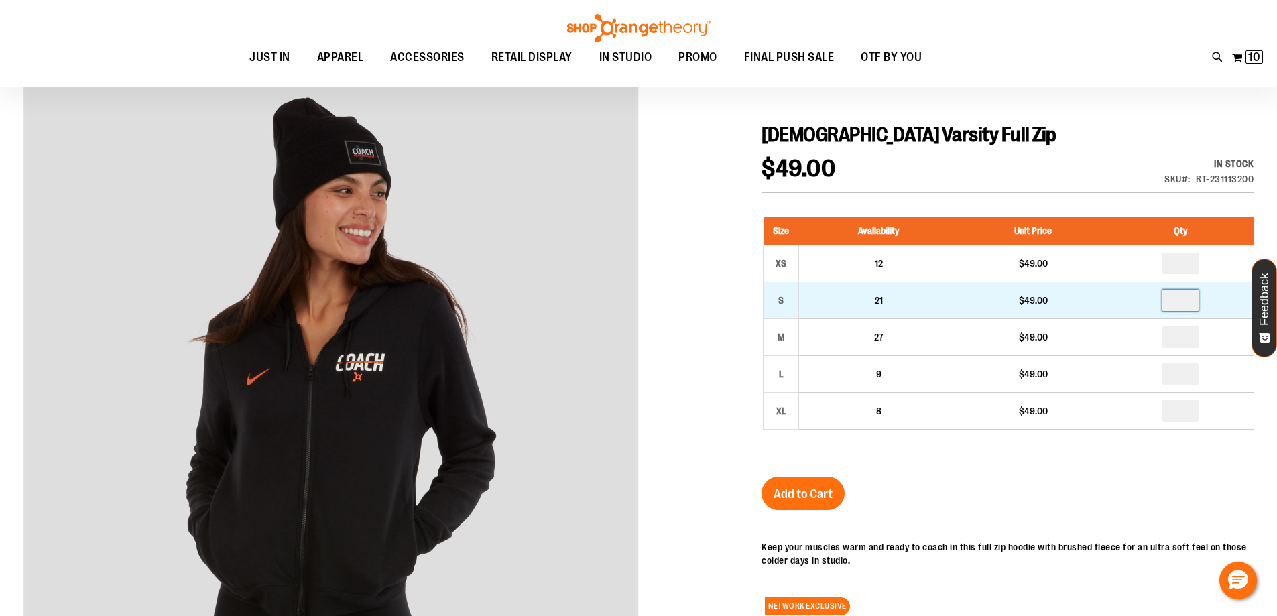
drag, startPoint x: 1189, startPoint y: 300, endPoint x: 1143, endPoint y: 301, distance: 46.3
click at [1143, 301] on td at bounding box center [1180, 299] width 145 height 37
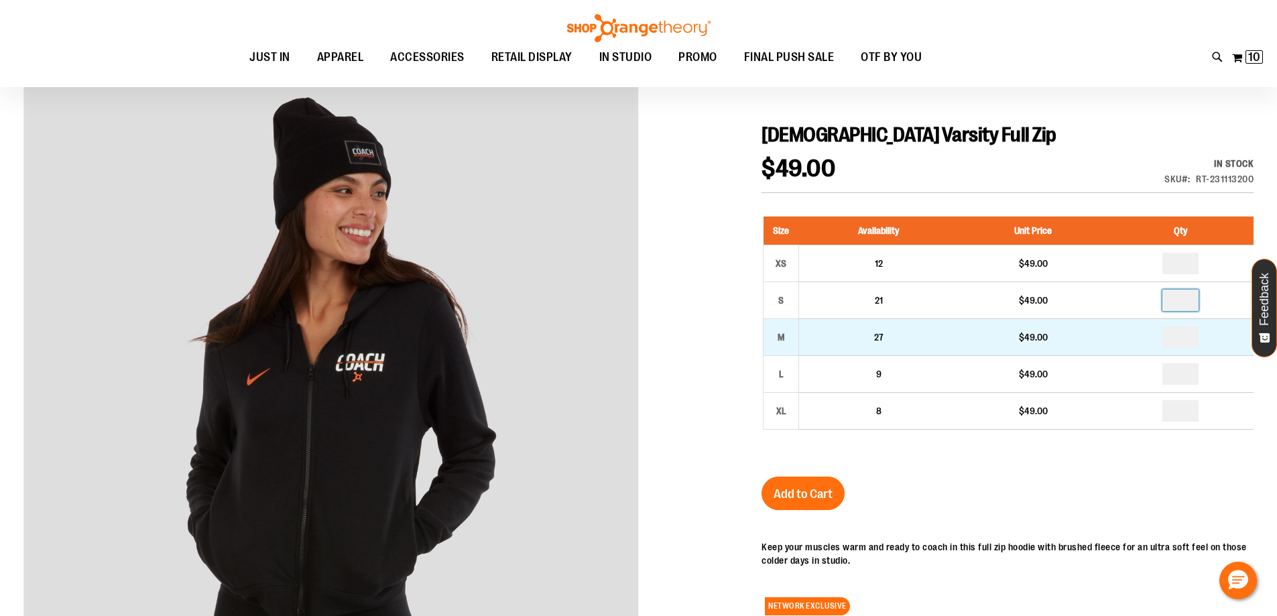
type input "*"
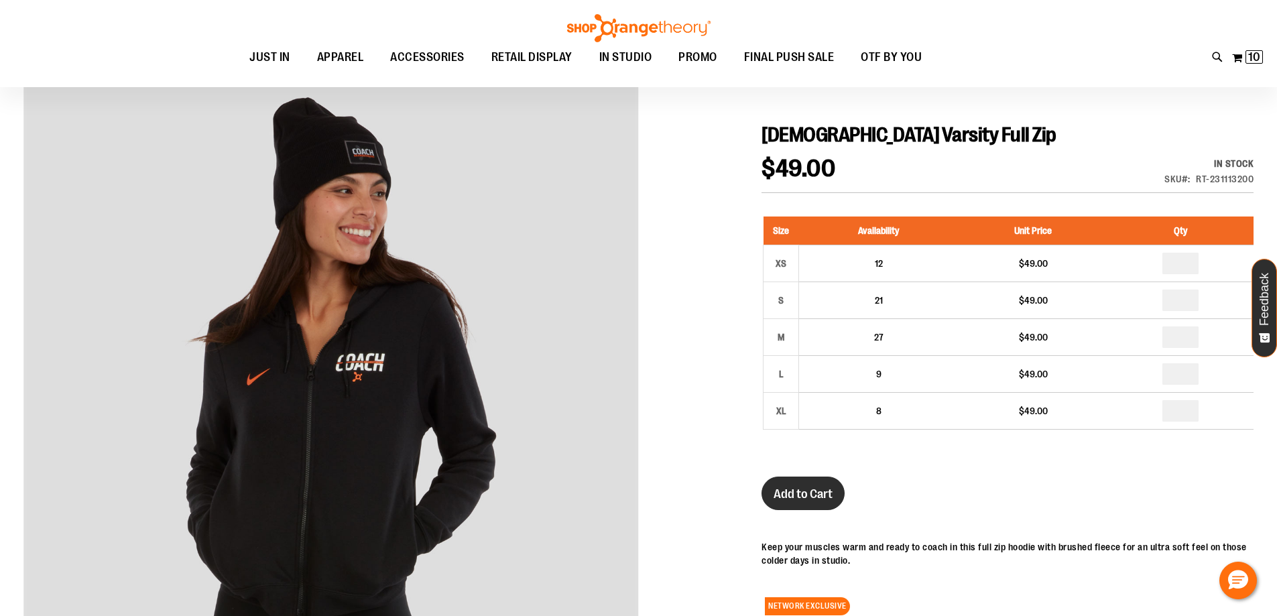
type input "*"
click at [802, 499] on span "Add to Cart" at bounding box center [802, 493] width 59 height 15
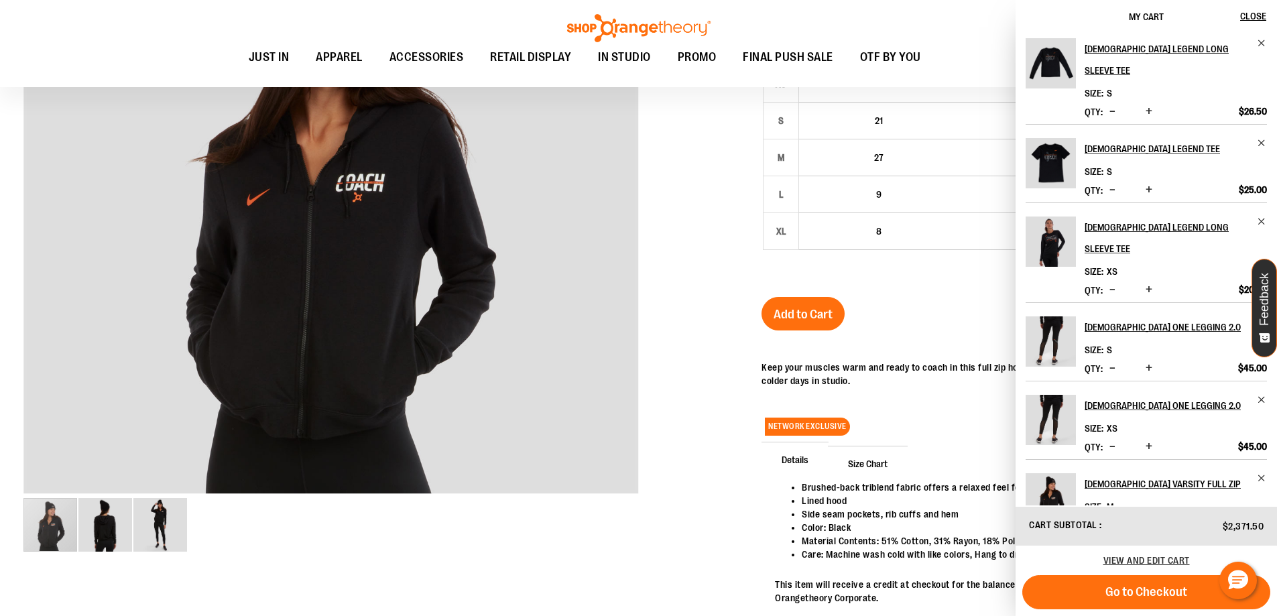
scroll to position [334, 0]
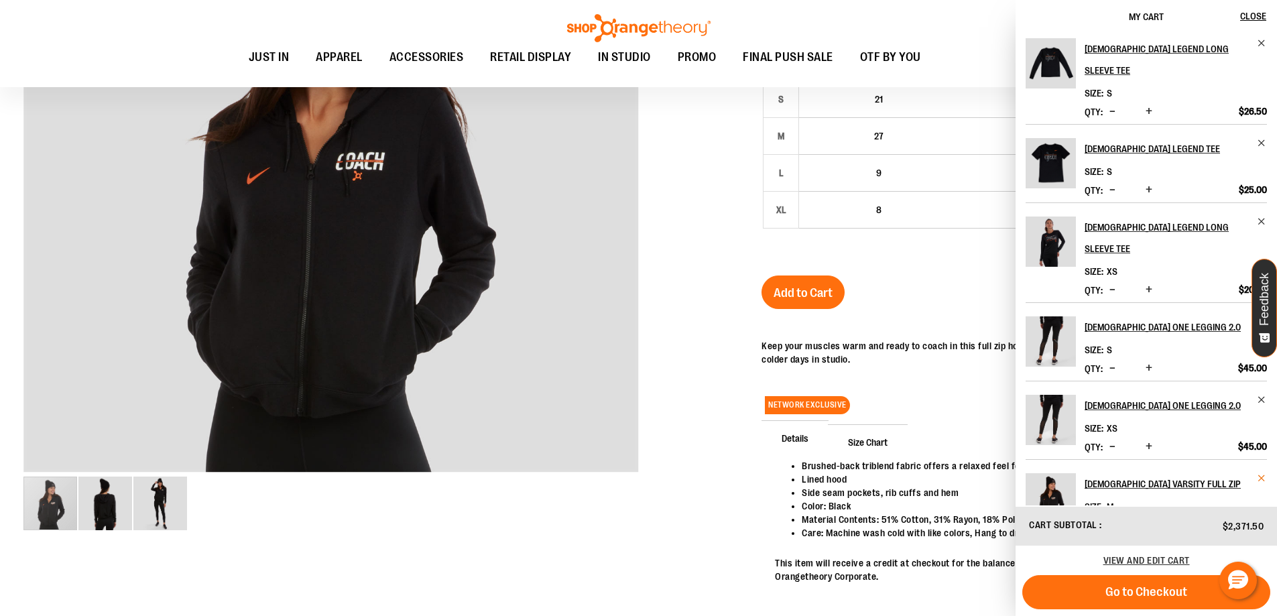
click at [1260, 473] on span "Remove item" at bounding box center [1261, 478] width 10 height 10
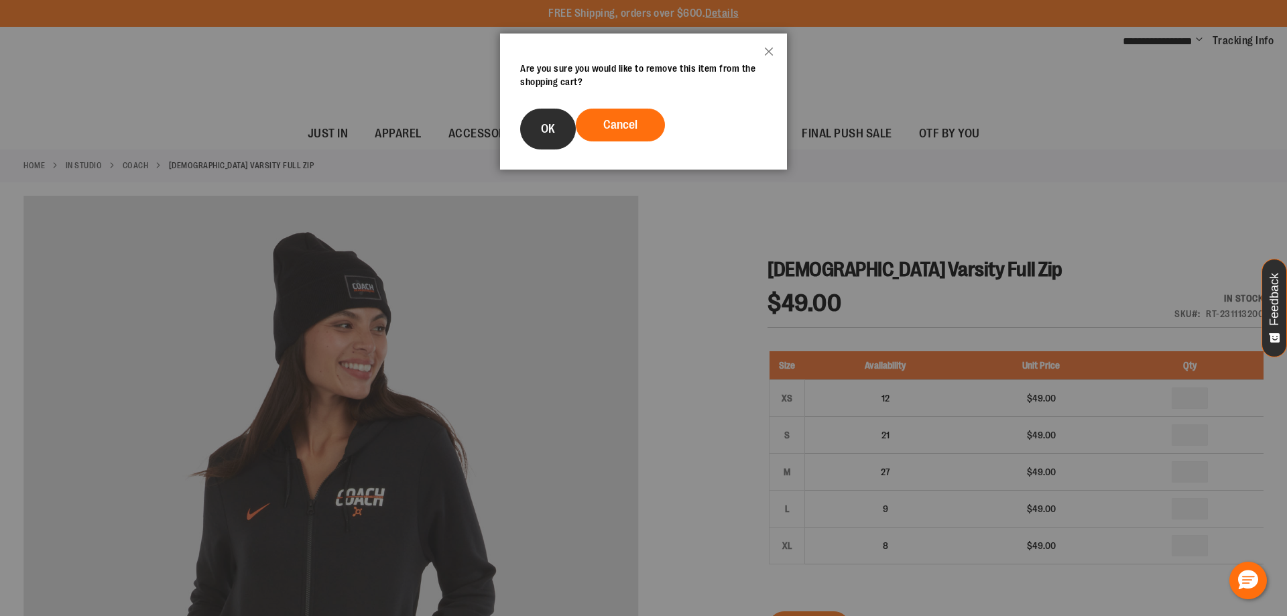
click at [545, 131] on span "OK" at bounding box center [548, 128] width 14 height 13
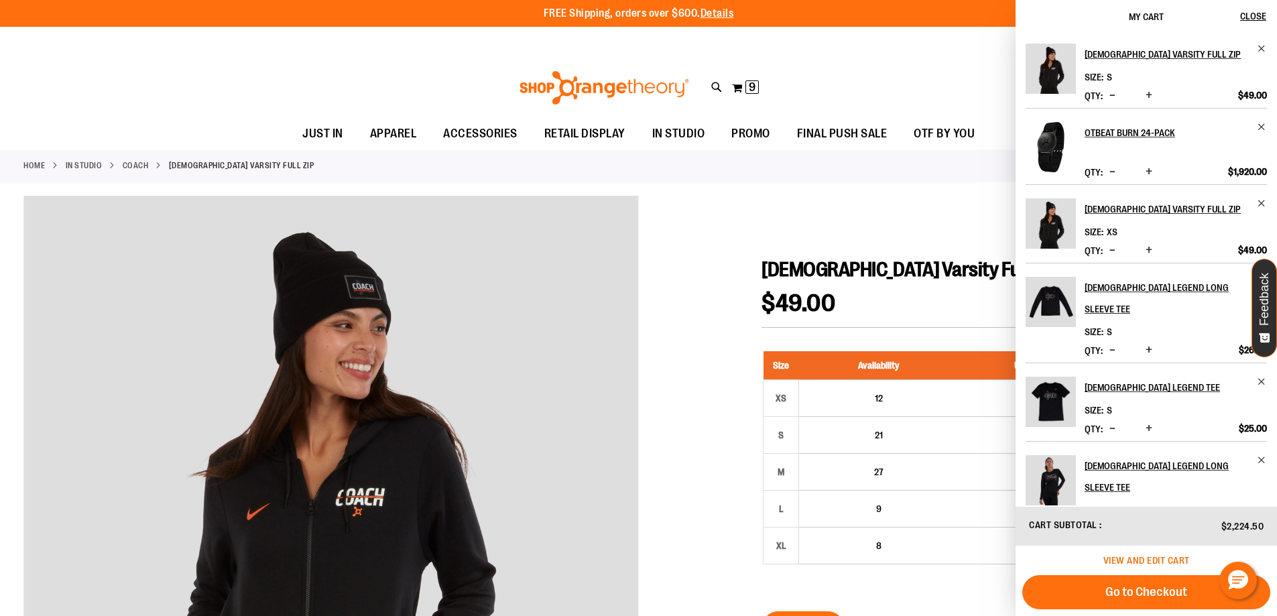
click at [1172, 562] on span "View and edit cart" at bounding box center [1146, 560] width 86 height 11
click at [1166, 559] on span "View and edit cart" at bounding box center [1146, 560] width 86 height 11
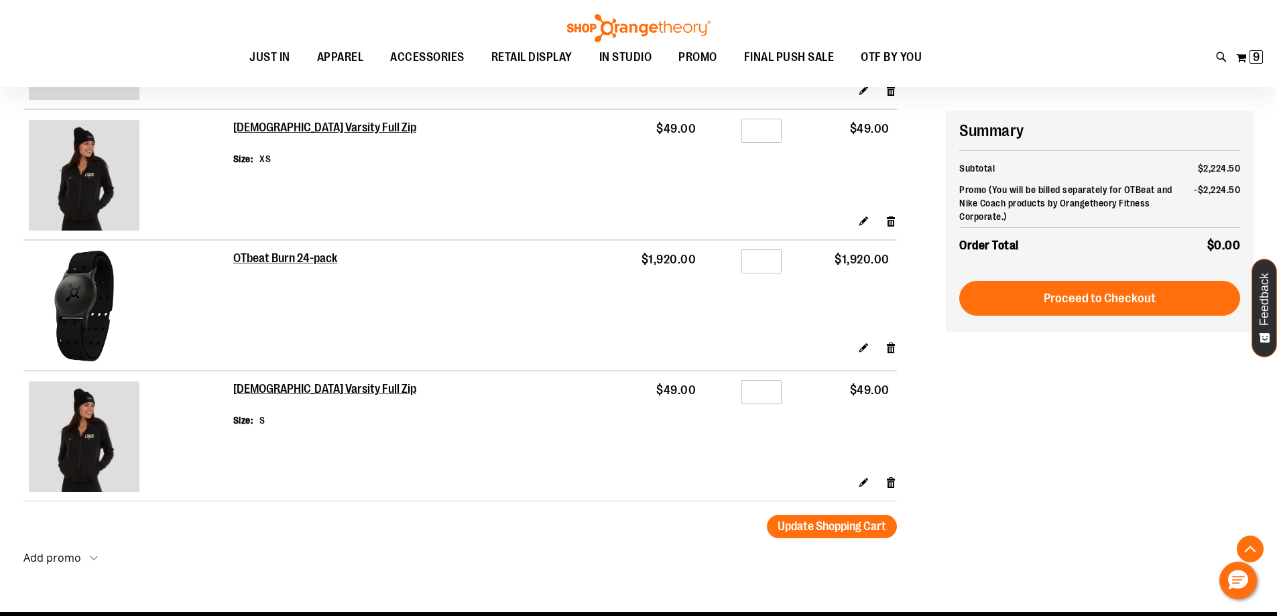
scroll to position [803, 0]
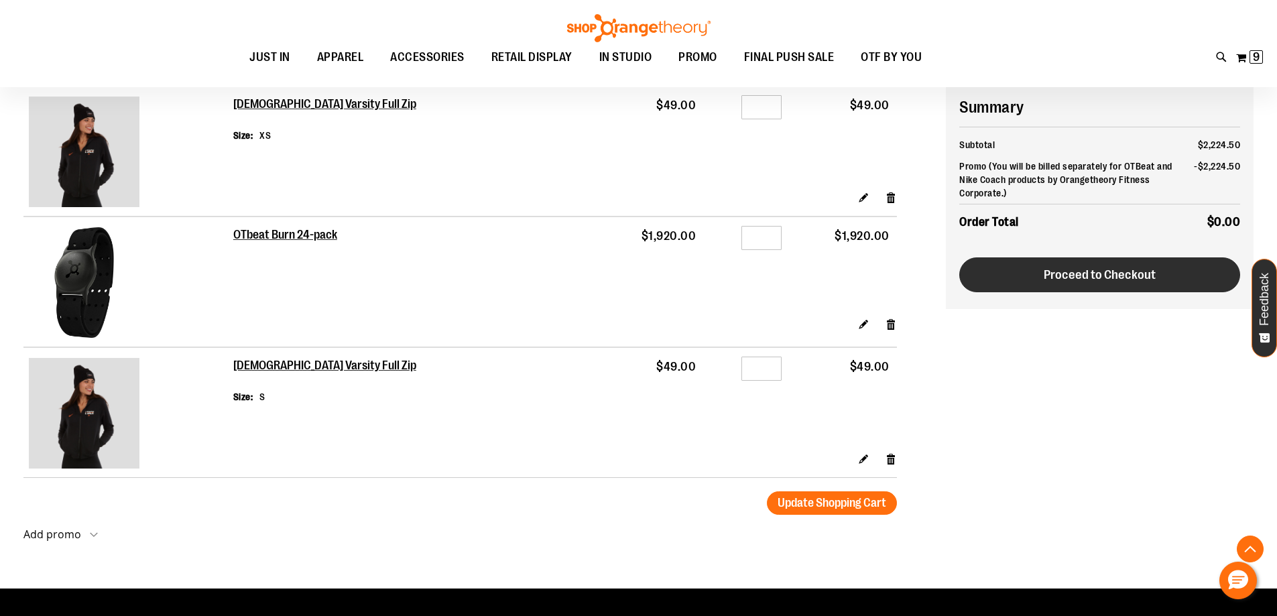
click at [1031, 278] on button "Proceed to Checkout" at bounding box center [1099, 274] width 281 height 35
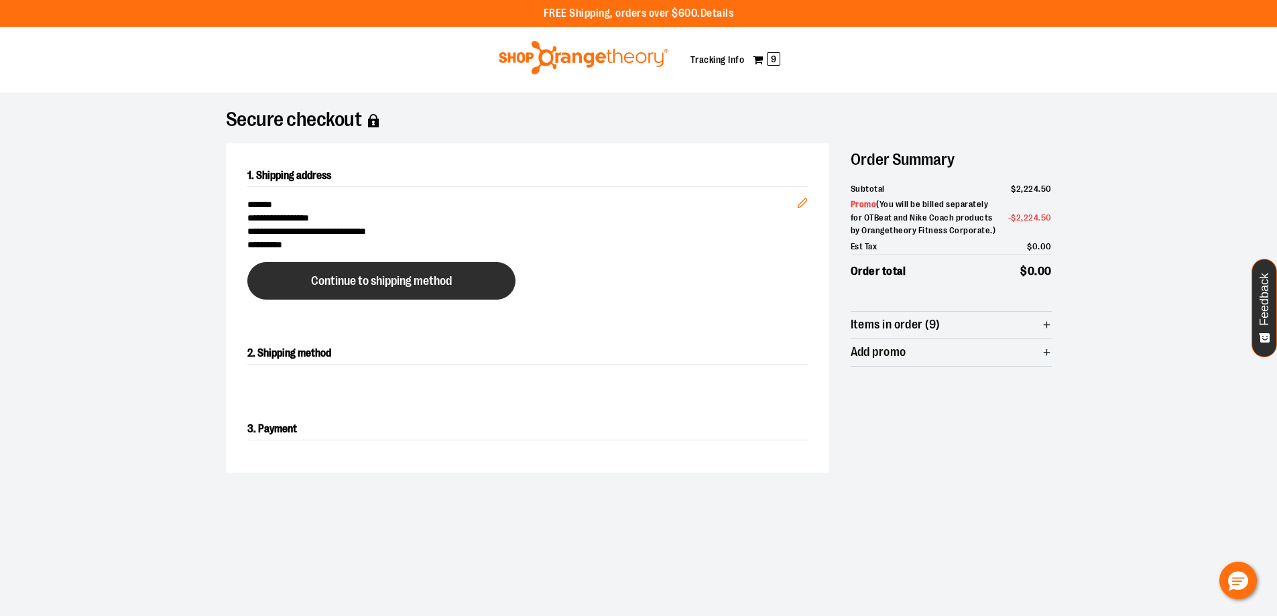
click at [380, 283] on span "Continue to shipping method" at bounding box center [381, 281] width 141 height 13
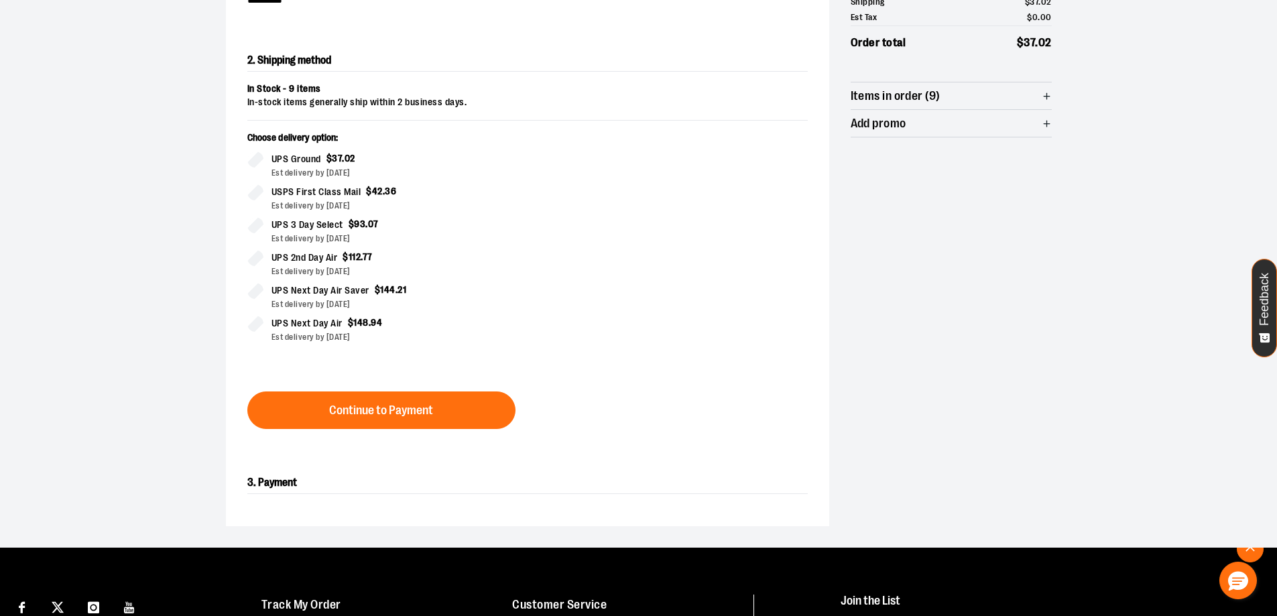
scroll to position [282, 0]
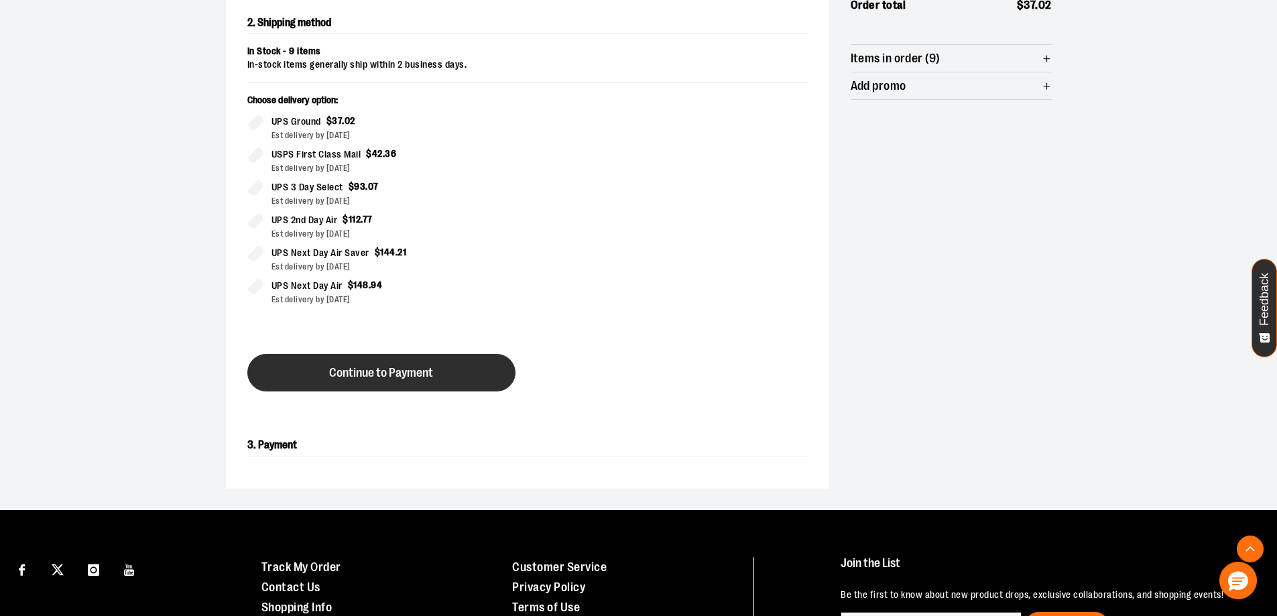
click at [456, 380] on button "Continue to Payment" at bounding box center [381, 373] width 268 height 38
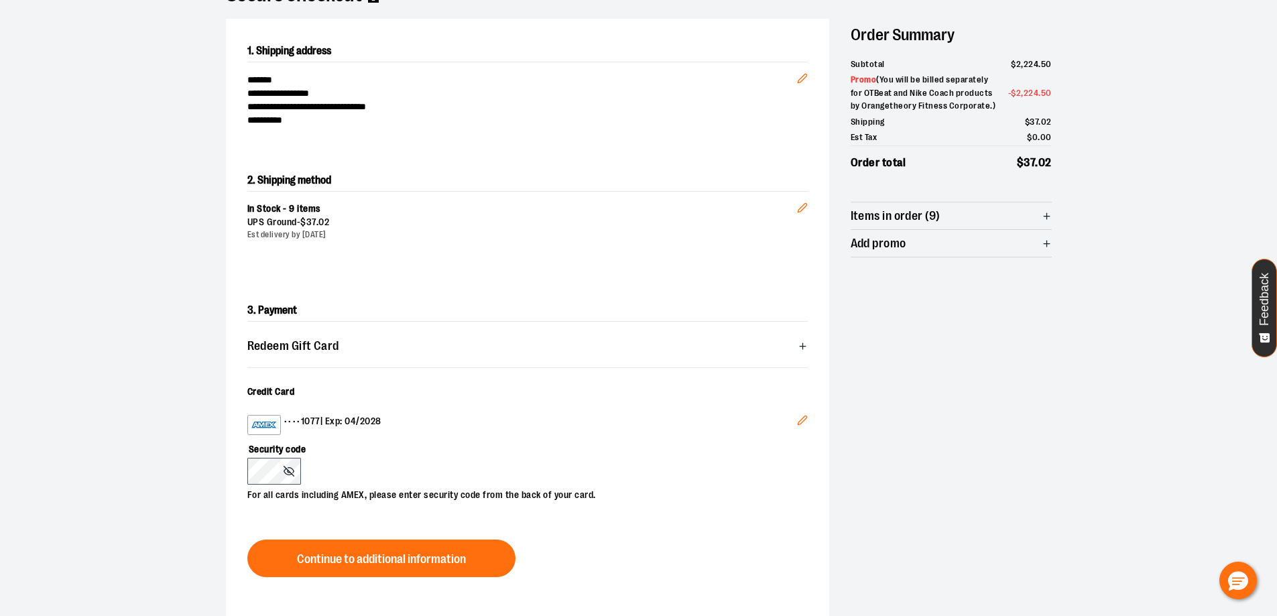
scroll to position [148, 0]
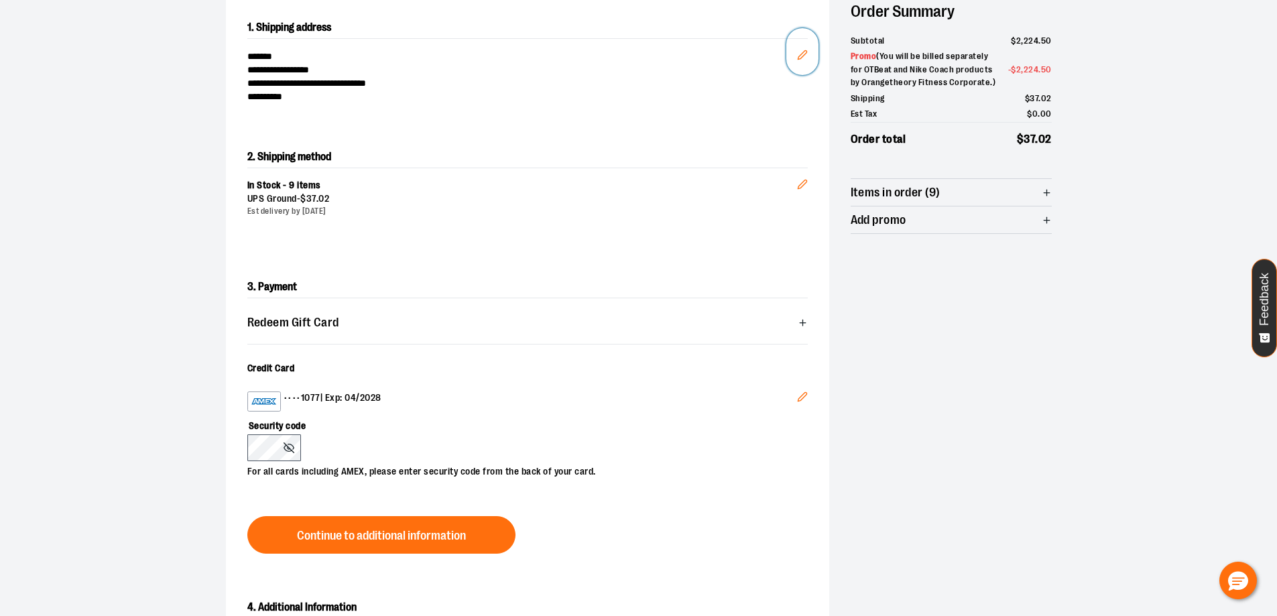
click at [810, 50] on button "Edit" at bounding box center [802, 51] width 32 height 47
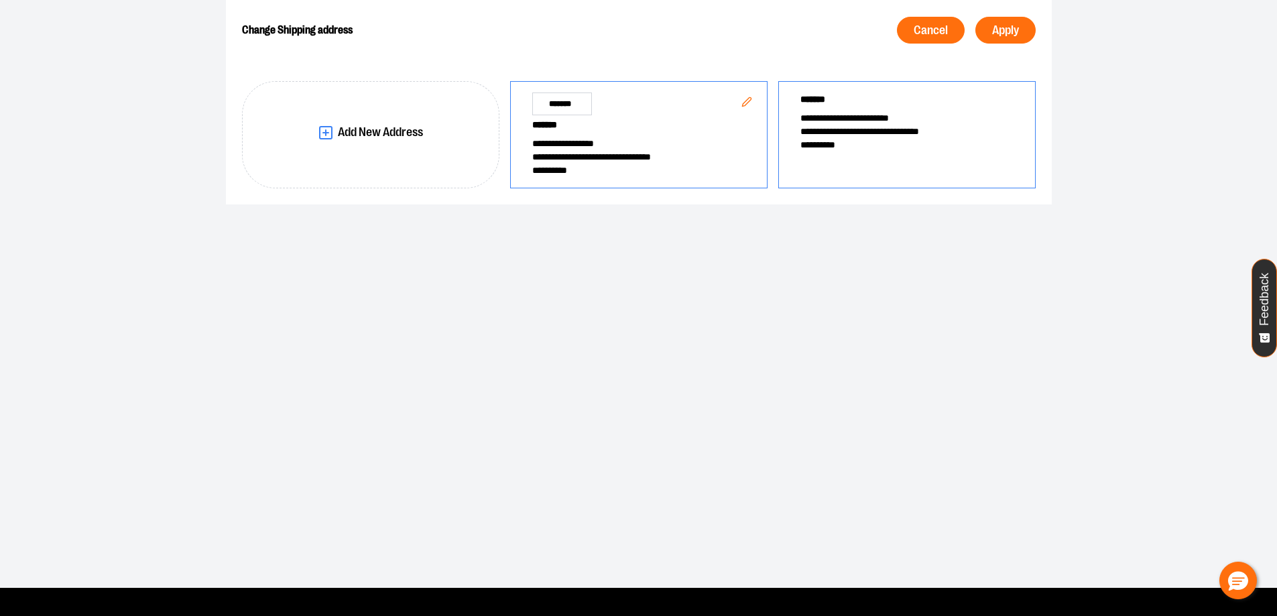
click at [885, 159] on div "**********" at bounding box center [906, 134] width 257 height 107
click at [1011, 31] on span "Apply" at bounding box center [1005, 30] width 27 height 13
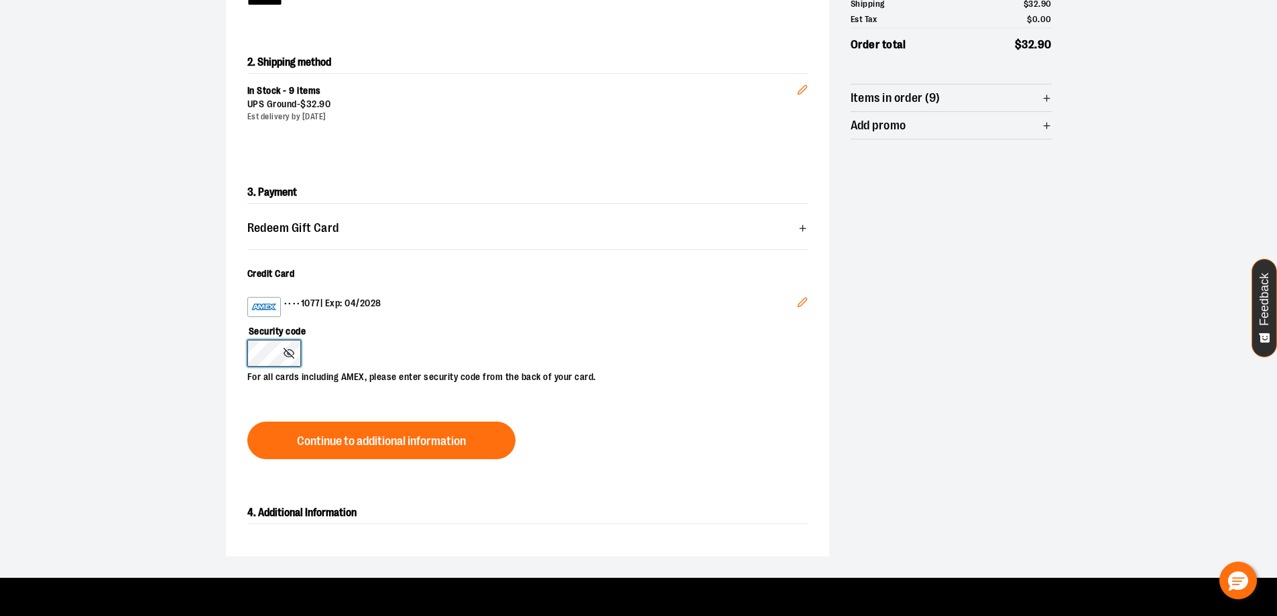
scroll to position [282, 0]
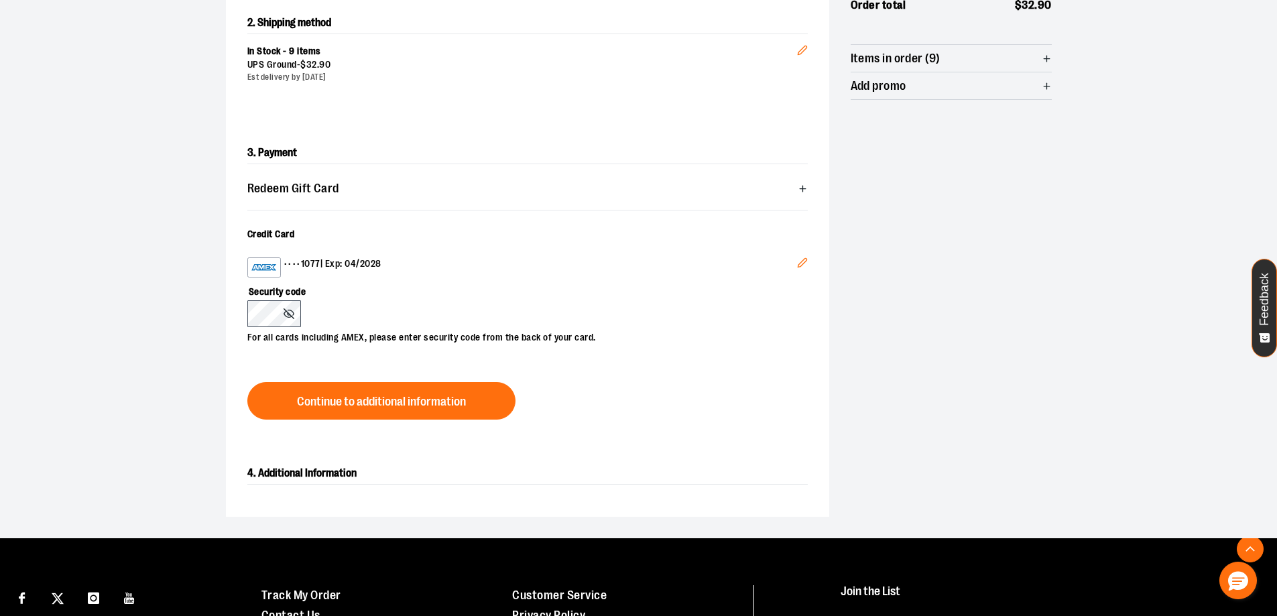
click at [471, 424] on div "3. Payment Redeem Gift Card Card number * Pin number * Apply gift card Cancel C…" at bounding box center [527, 281] width 603 height 320
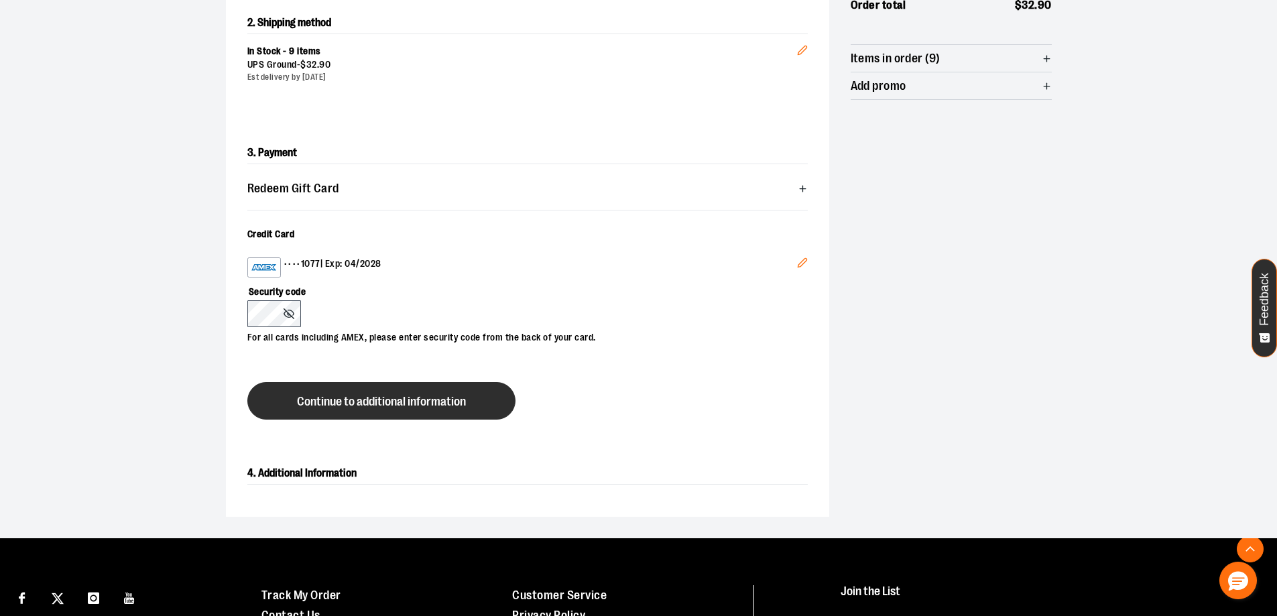
click at [477, 410] on button "Continue to additional information" at bounding box center [381, 401] width 268 height 38
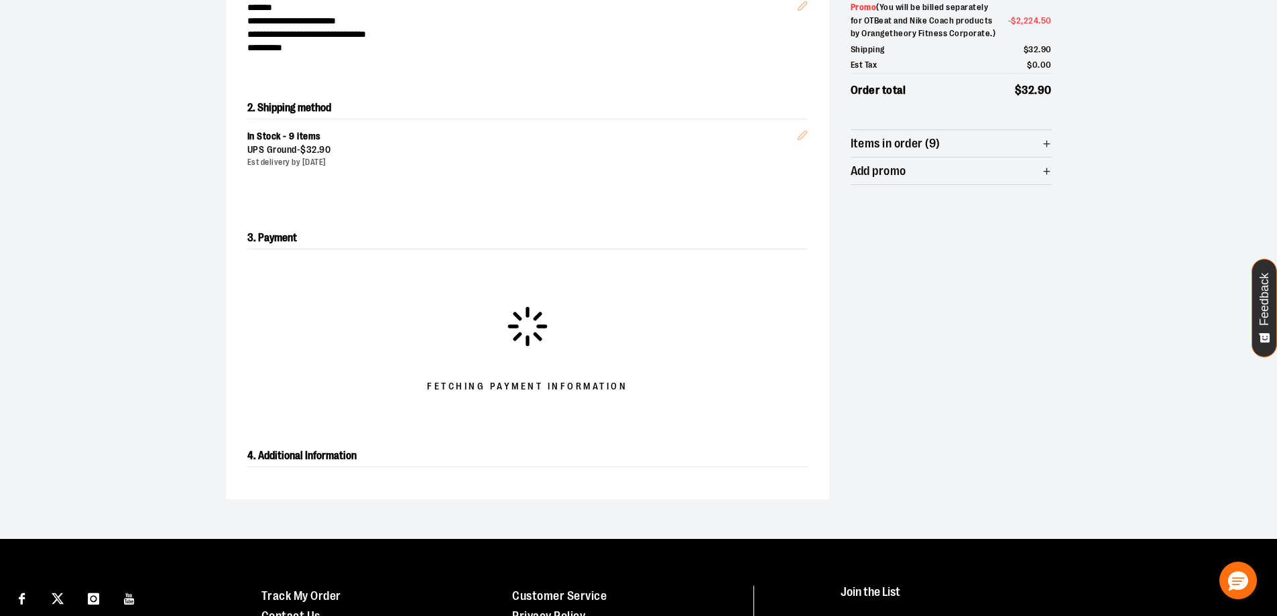
scroll to position [215, 0]
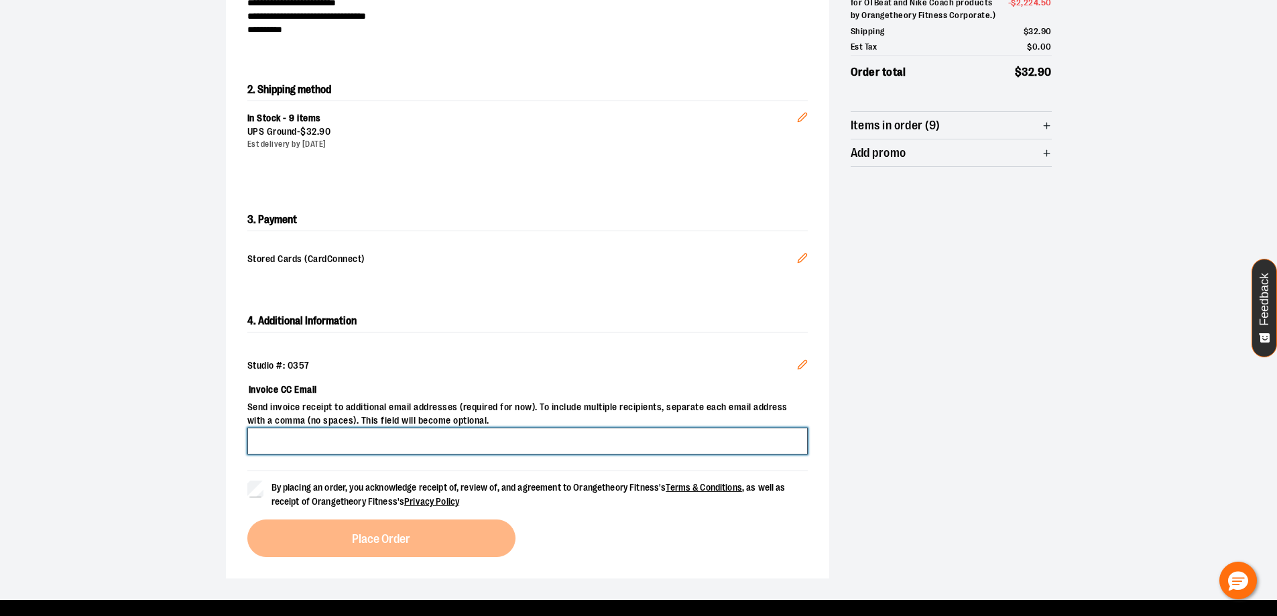
click at [363, 436] on input "Invoice CC Email" at bounding box center [527, 441] width 560 height 27
type input "**********"
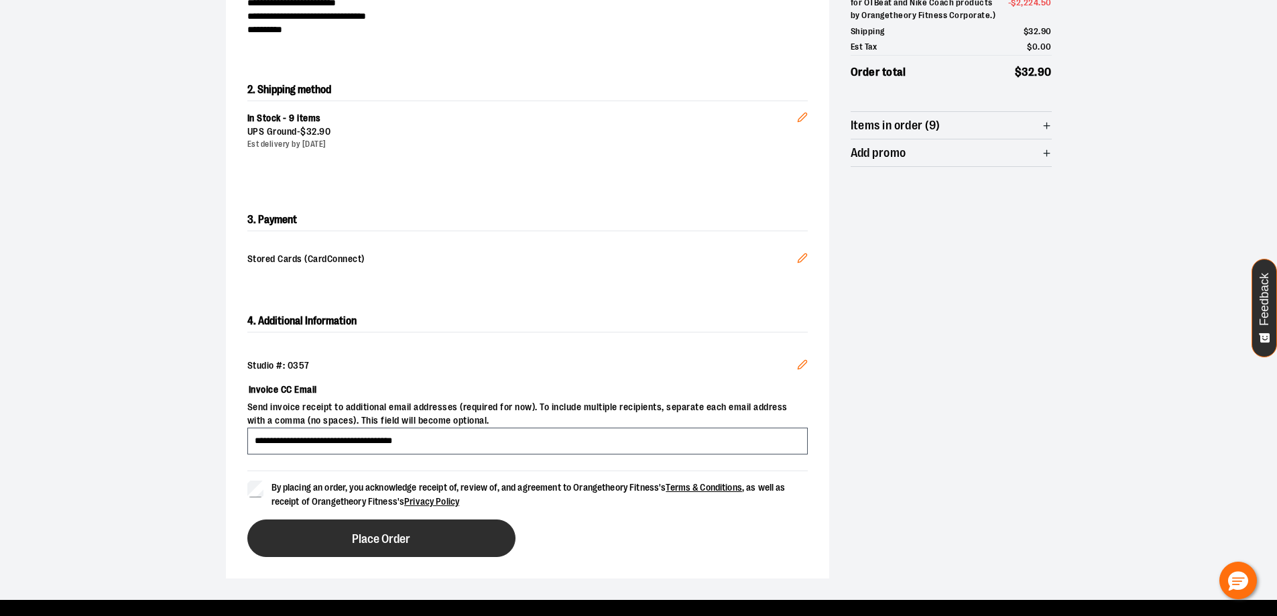
click at [358, 525] on button "Place Order" at bounding box center [381, 538] width 268 height 38
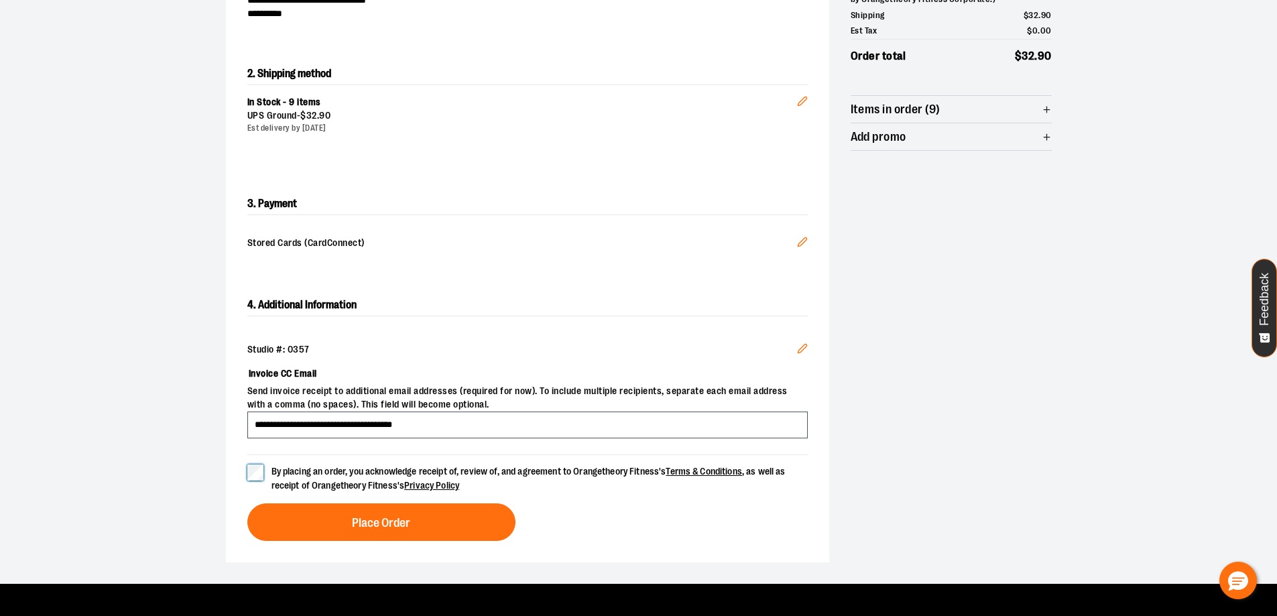
scroll to position [282, 0]
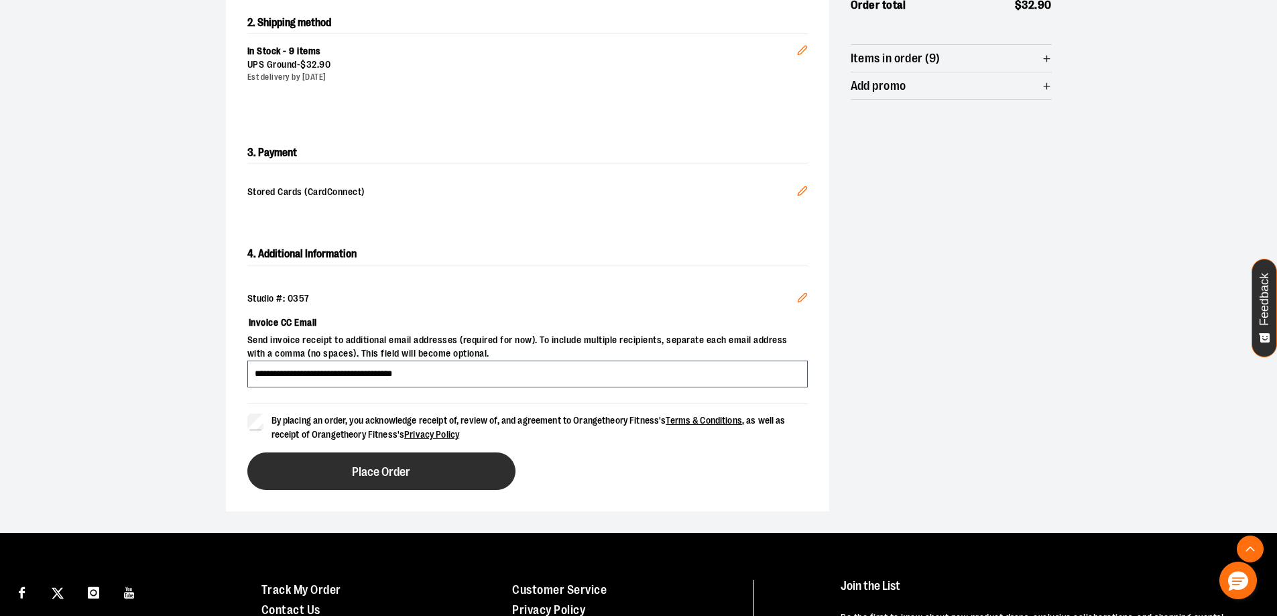
click at [475, 476] on button "Place Order" at bounding box center [381, 471] width 268 height 38
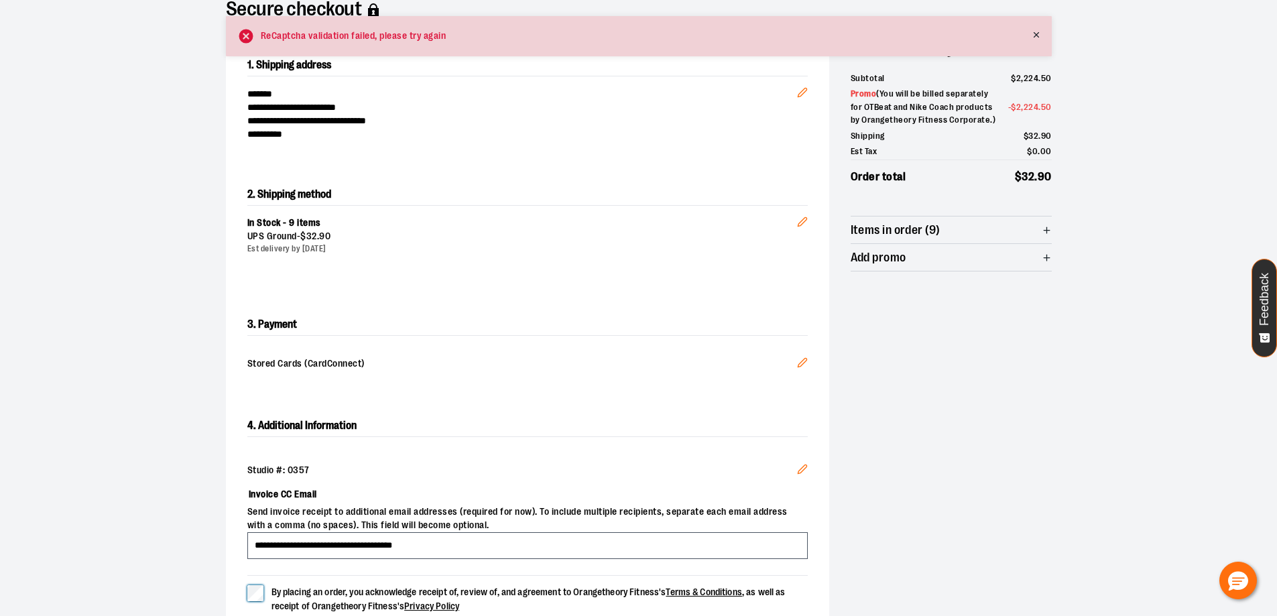
scroll to position [134, 0]
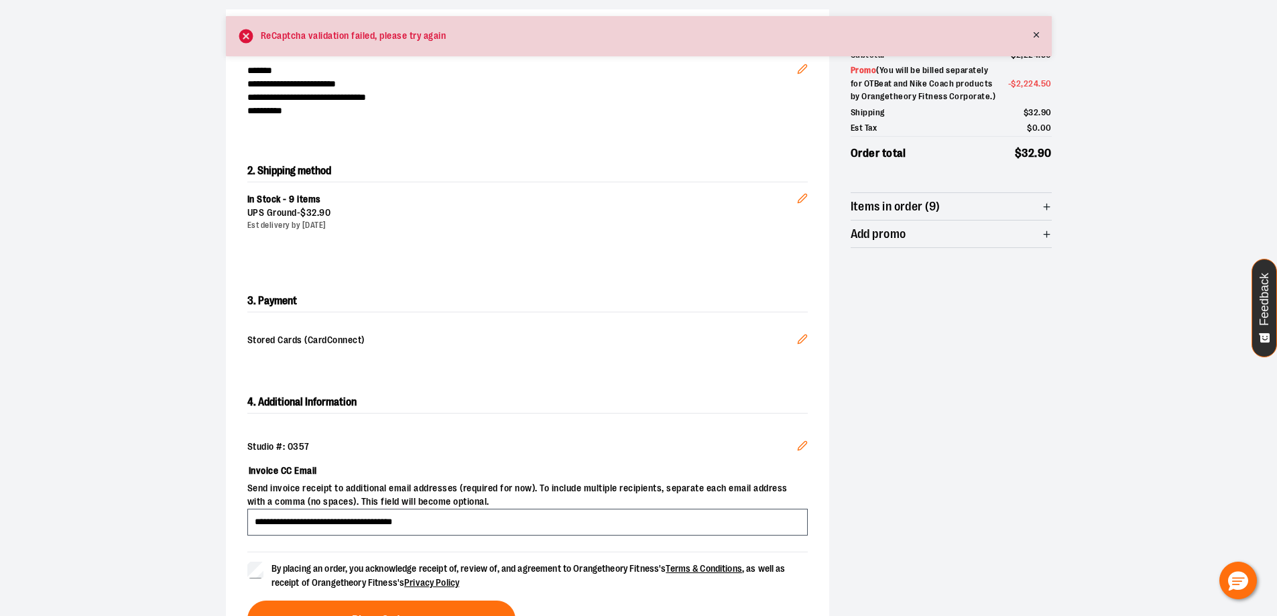
click at [458, 338] on span "Stored Cards (CardConnect)" at bounding box center [521, 341] width 549 height 15
click at [806, 339] on icon "Edit" at bounding box center [802, 339] width 11 height 11
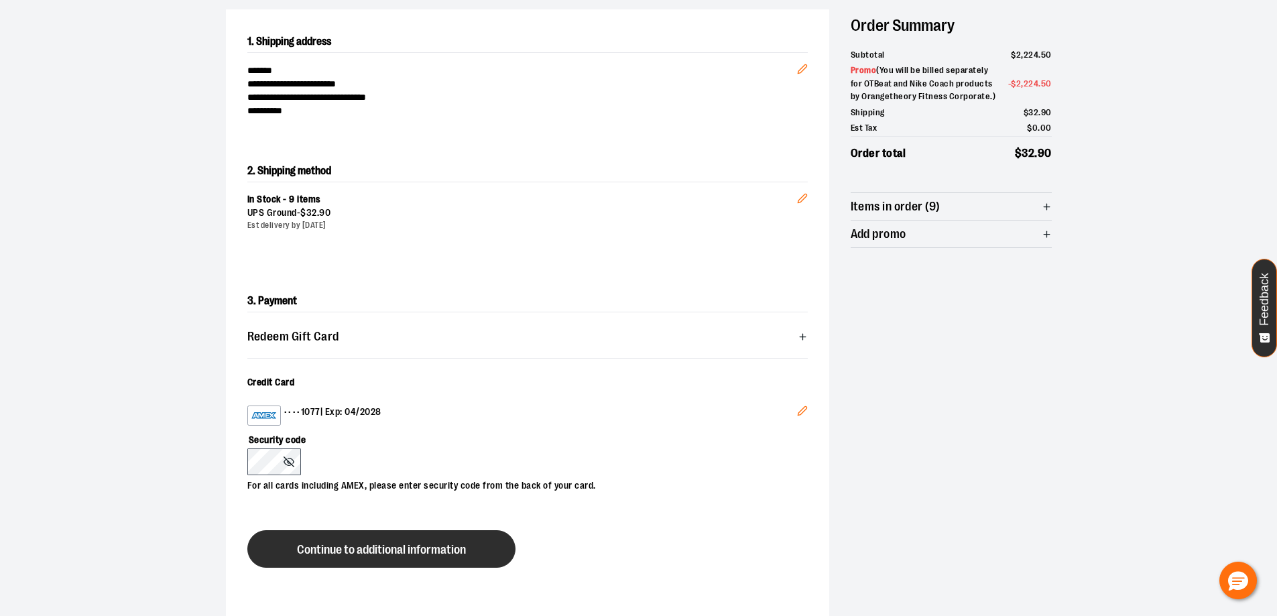
click at [369, 541] on button "Continue to additional information" at bounding box center [381, 549] width 268 height 38
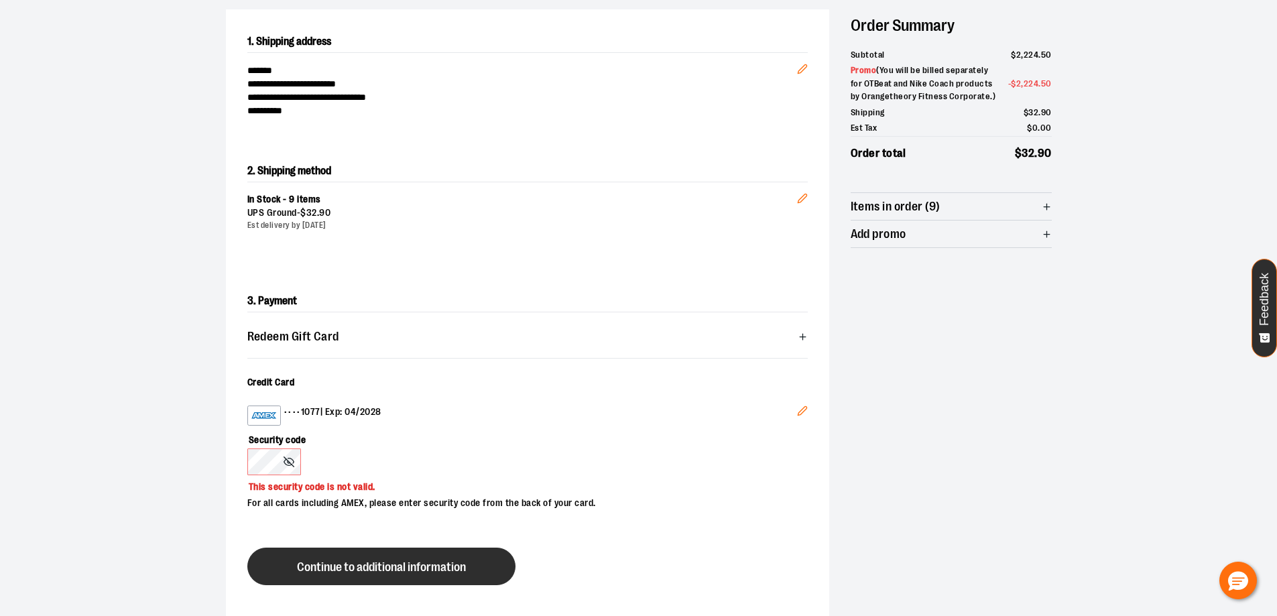
click at [457, 564] on span "Continue to additional information" at bounding box center [381, 567] width 169 height 13
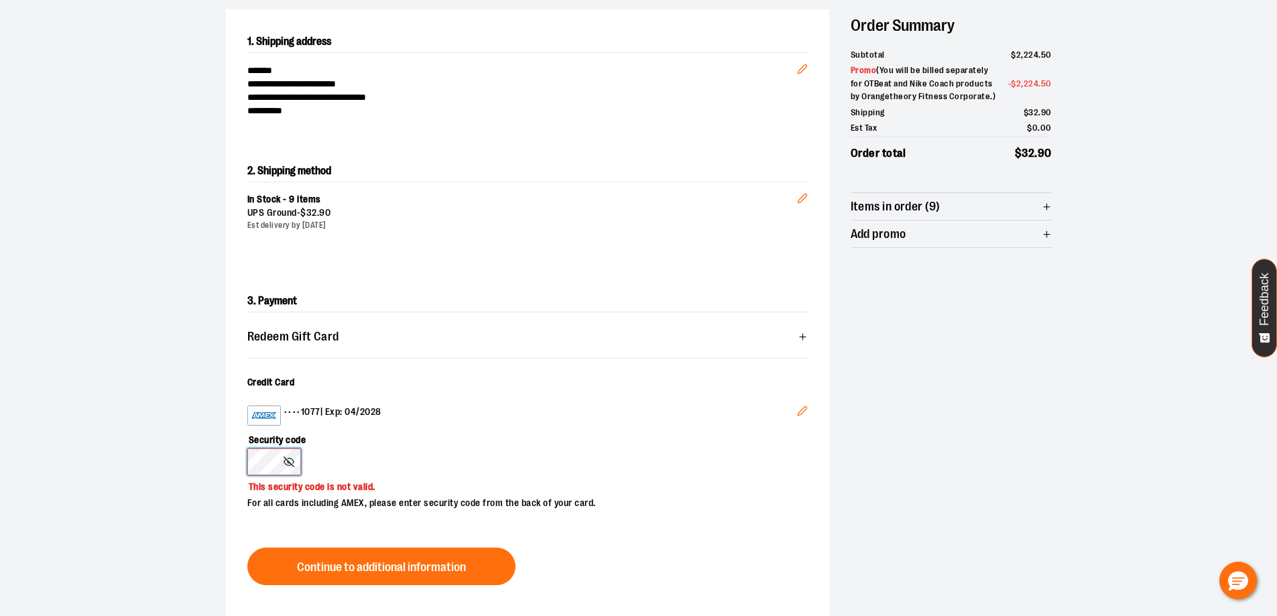
click at [0, 408] on section "**********" at bounding box center [638, 330] width 1277 height 745
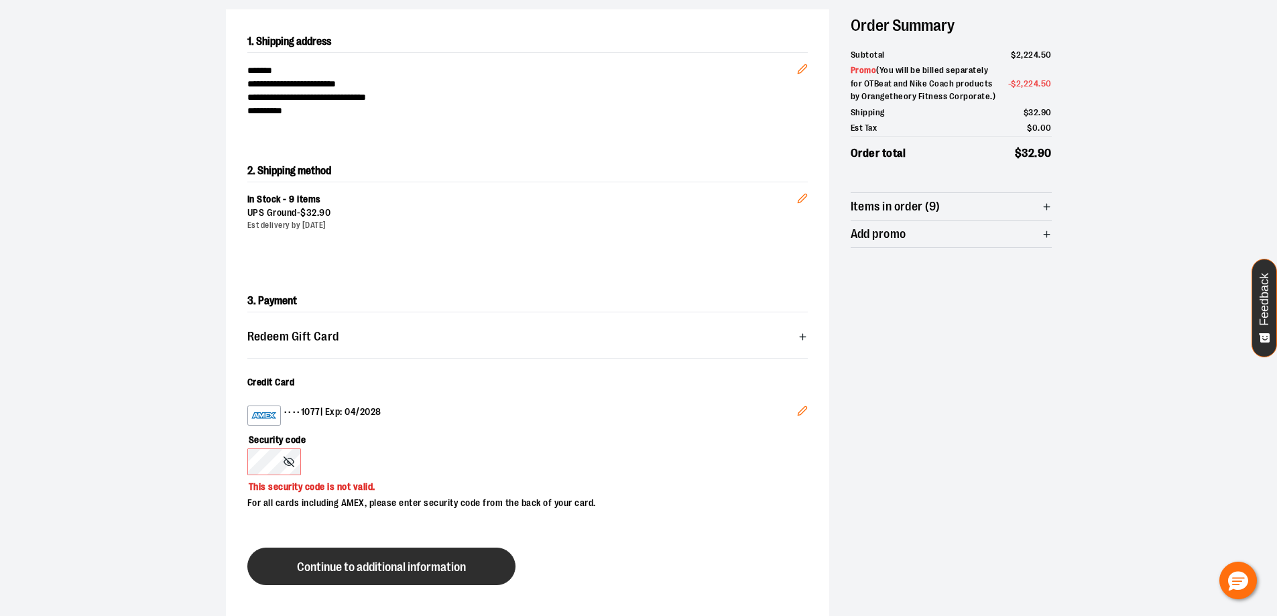
click at [344, 562] on span "Continue to additional information" at bounding box center [381, 567] width 169 height 13
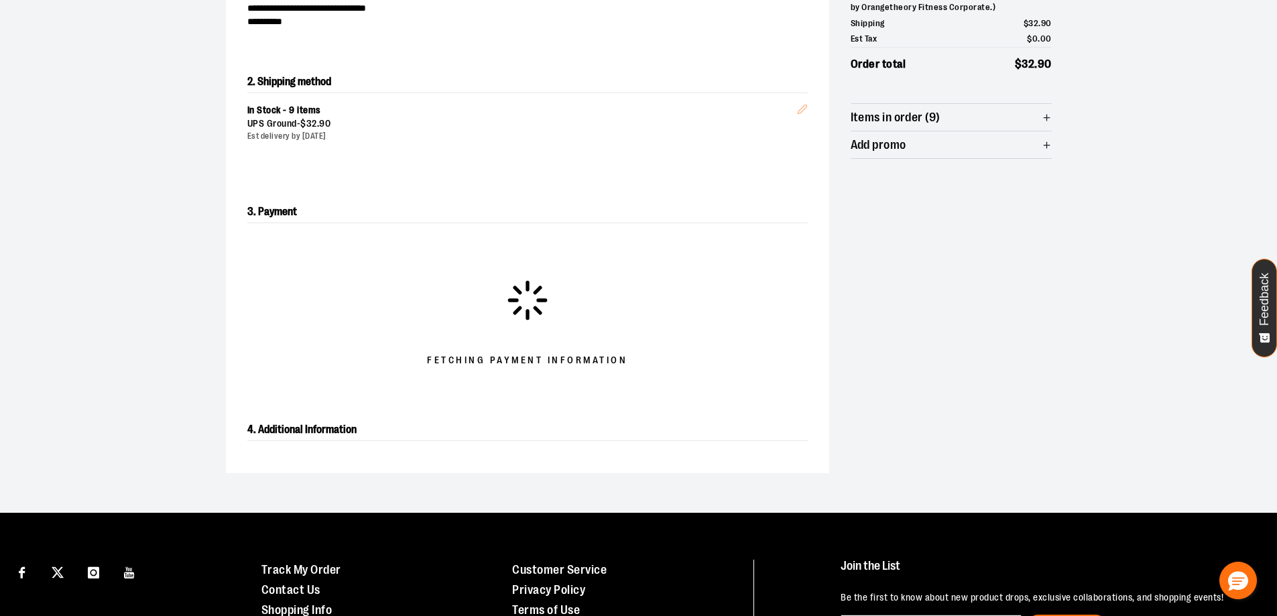
scroll to position [201, 0]
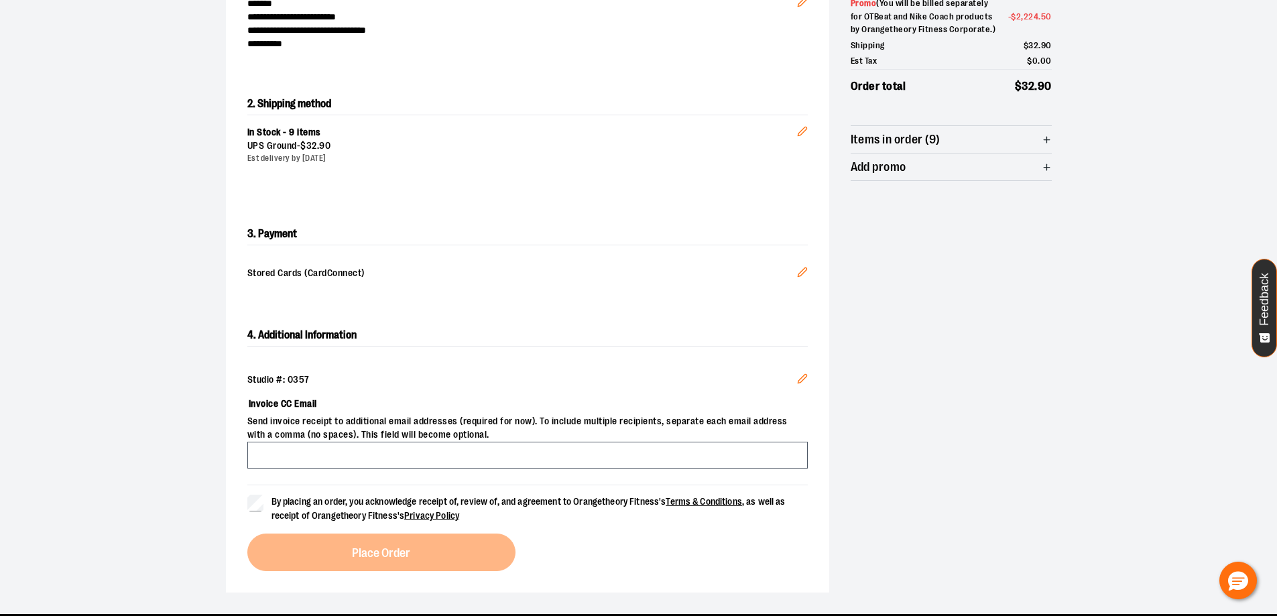
click at [275, 503] on span "By placing an order, you acknowledge receipt of, review of, and agreement to Or…" at bounding box center [528, 508] width 514 height 25
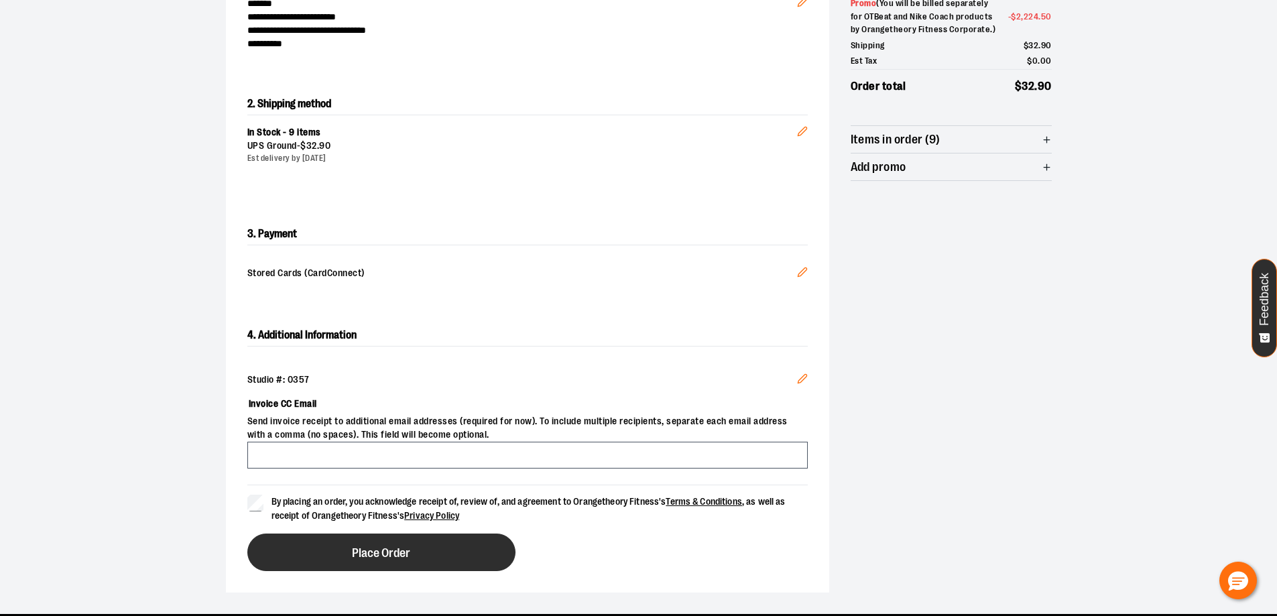
click at [309, 546] on button "Place Order" at bounding box center [381, 552] width 268 height 38
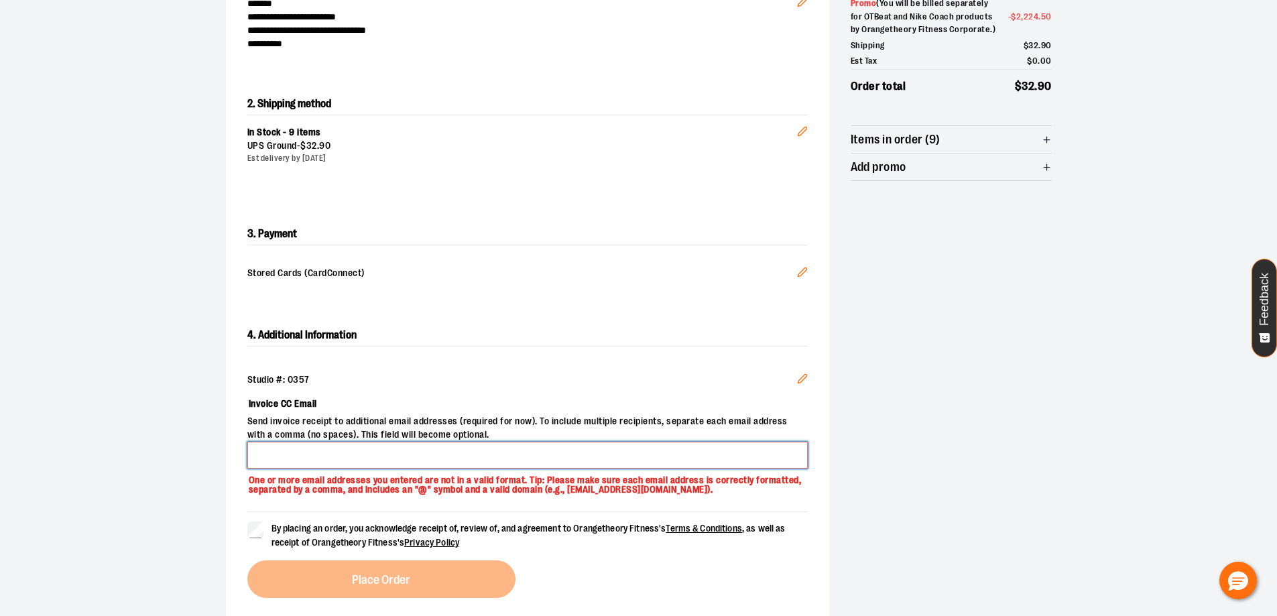
click at [345, 445] on input "Invoice CC Email" at bounding box center [527, 455] width 560 height 27
type input "**********"
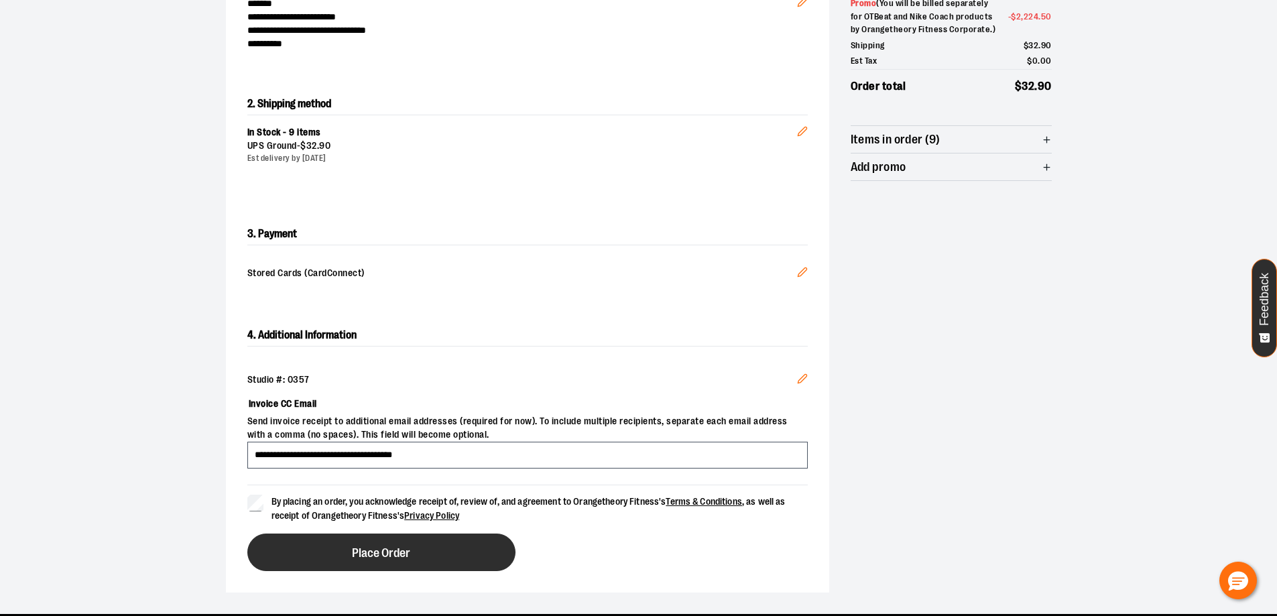
click at [361, 558] on span "Place Order" at bounding box center [381, 553] width 58 height 13
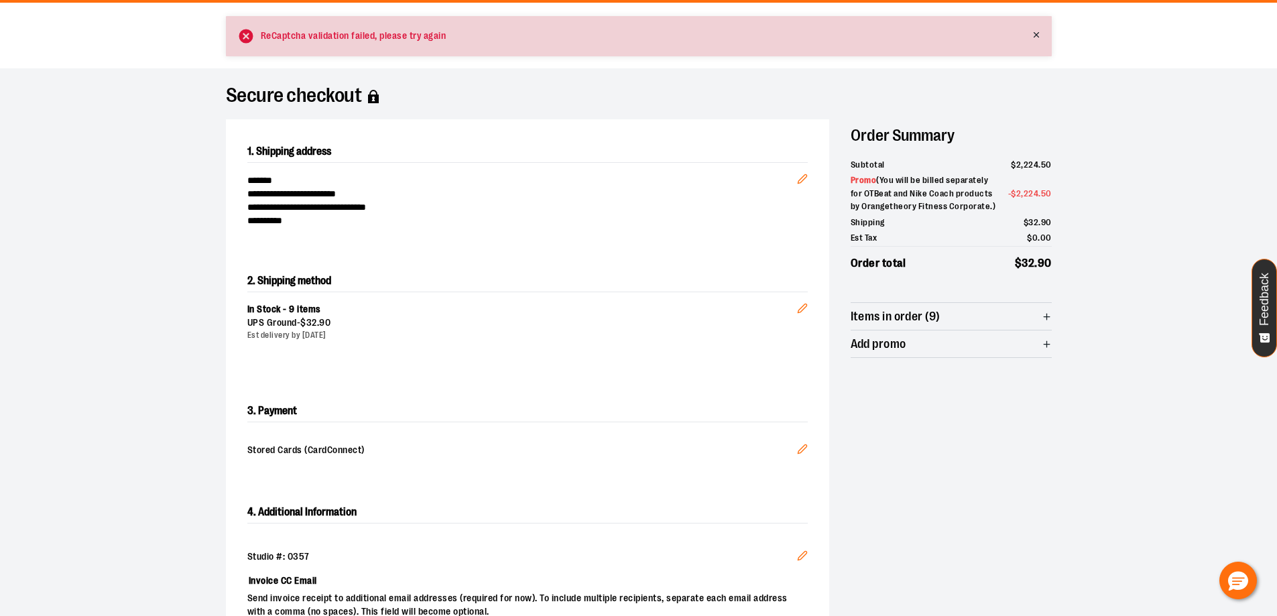
scroll to position [0, 0]
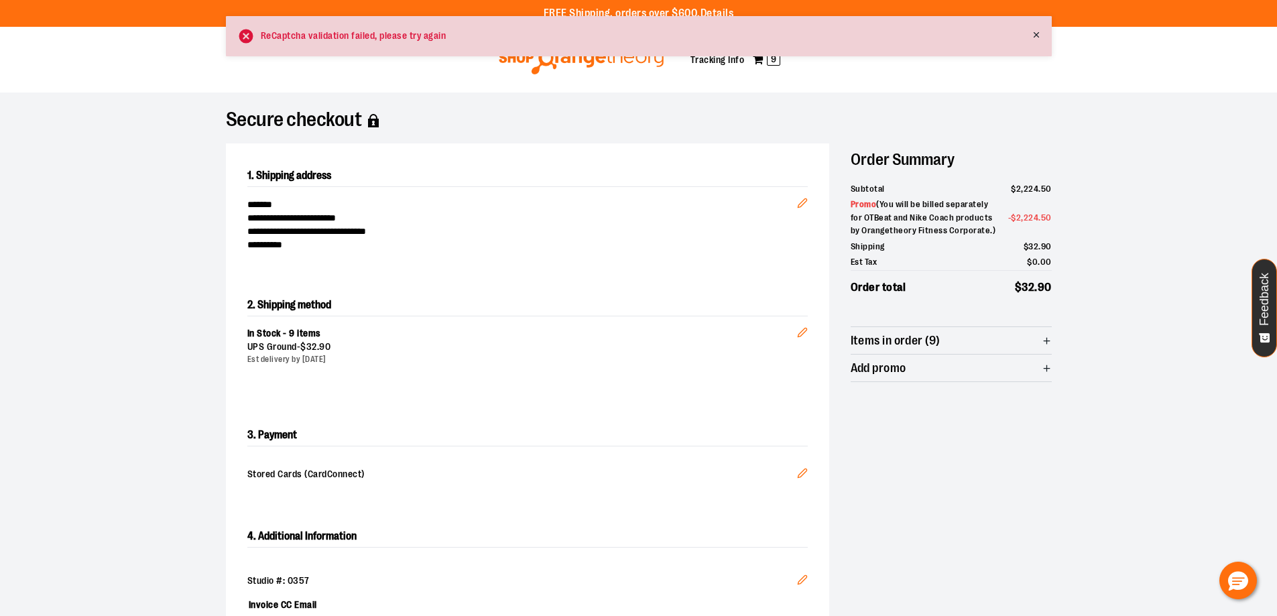
click at [1037, 31] on icon at bounding box center [1035, 34] width 9 height 9
